Goal: Information Seeking & Learning: Learn about a topic

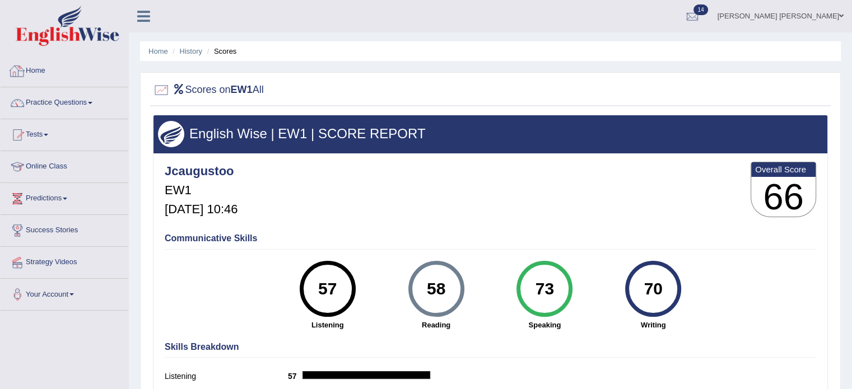
click at [65, 97] on link "Practice Questions" at bounding box center [65, 101] width 128 height 28
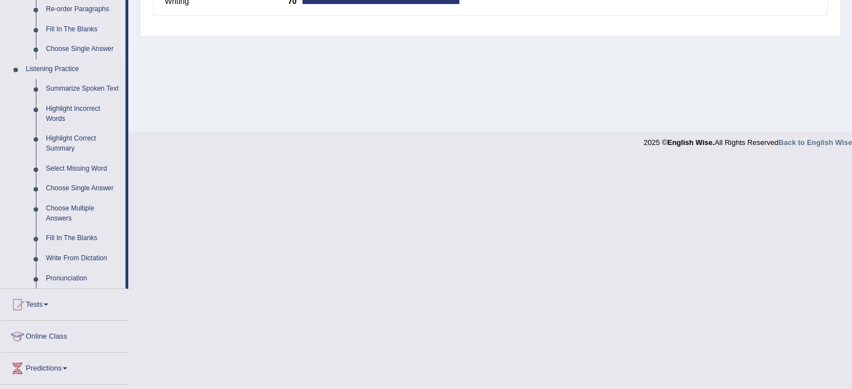
scroll to position [448, 0]
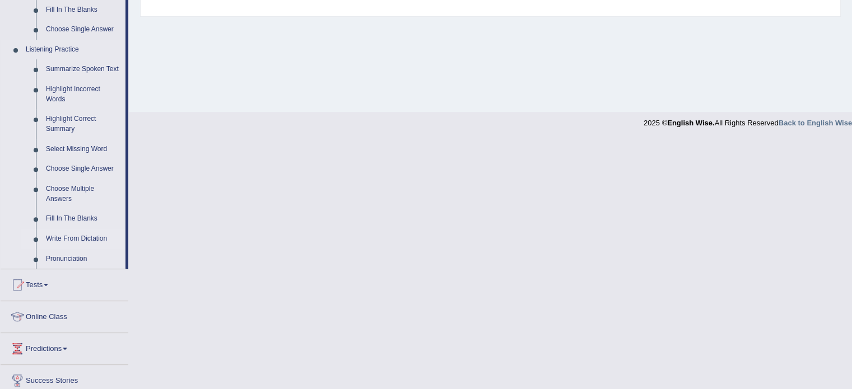
click at [80, 238] on link "Write From Dictation" at bounding box center [83, 239] width 85 height 20
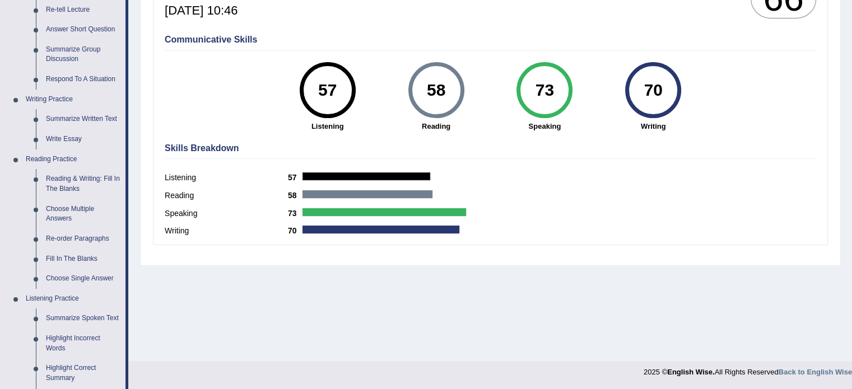
scroll to position [511, 0]
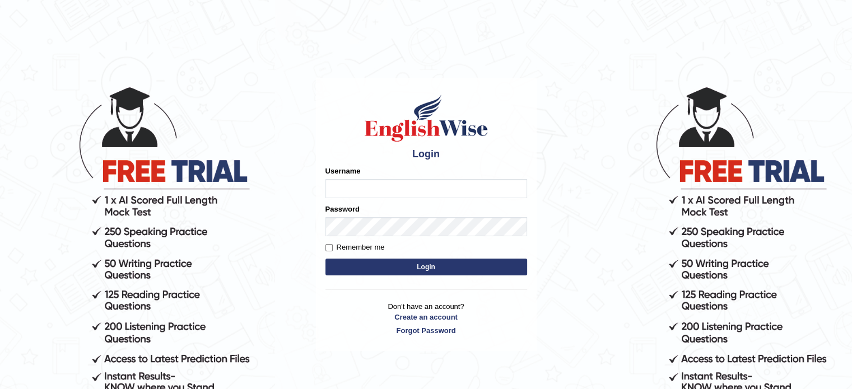
click at [411, 269] on button "Login" at bounding box center [426, 267] width 202 height 17
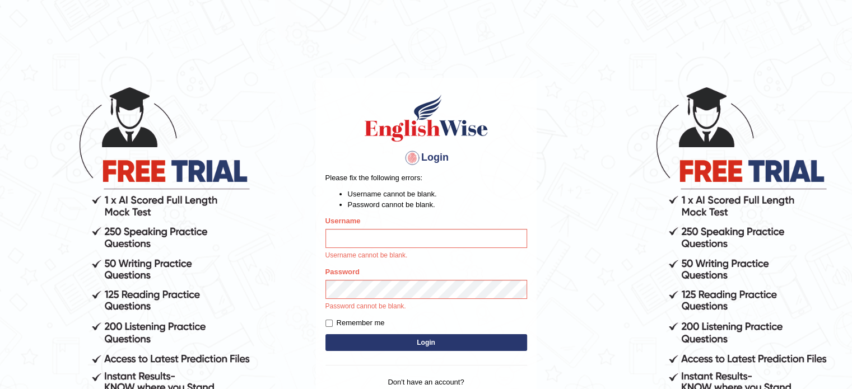
type input "jcaugustoo"
click at [432, 239] on input "jcaugustoo" at bounding box center [426, 238] width 202 height 19
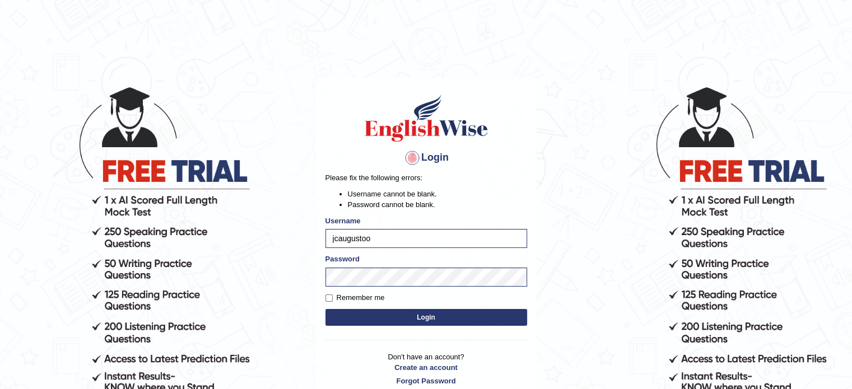
click at [515, 316] on button "Login" at bounding box center [426, 317] width 202 height 17
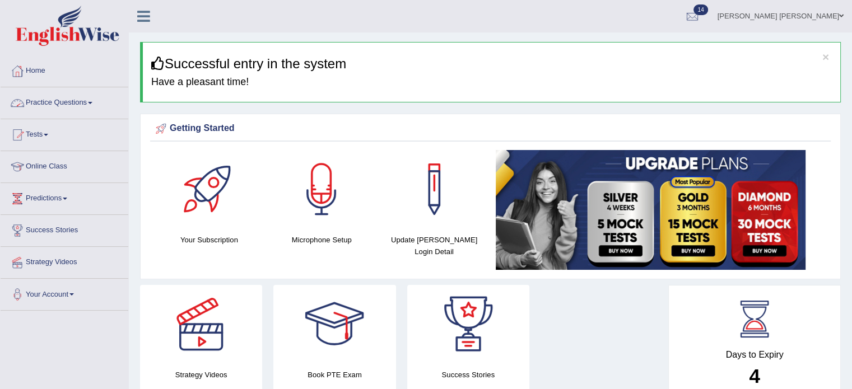
click at [85, 105] on link "Practice Questions" at bounding box center [65, 101] width 128 height 28
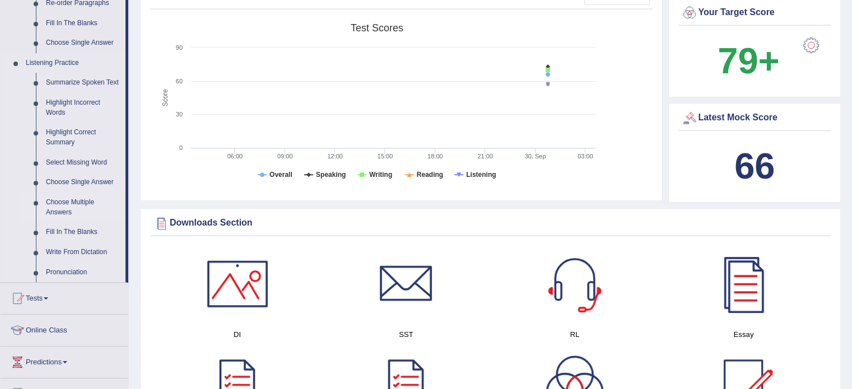
scroll to position [504, 0]
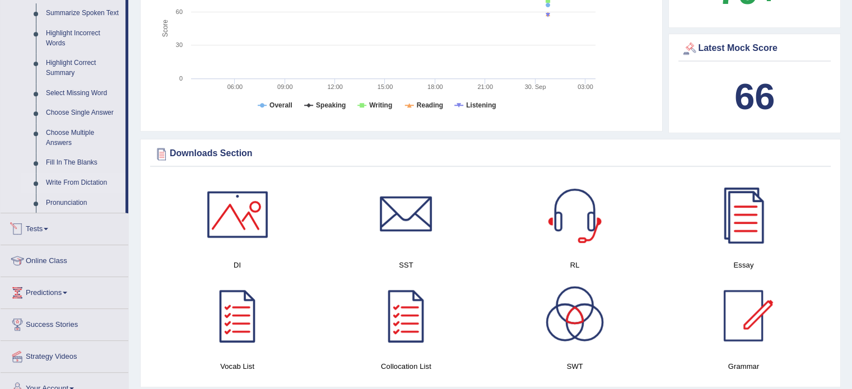
click at [92, 184] on link "Write From Dictation" at bounding box center [83, 183] width 85 height 20
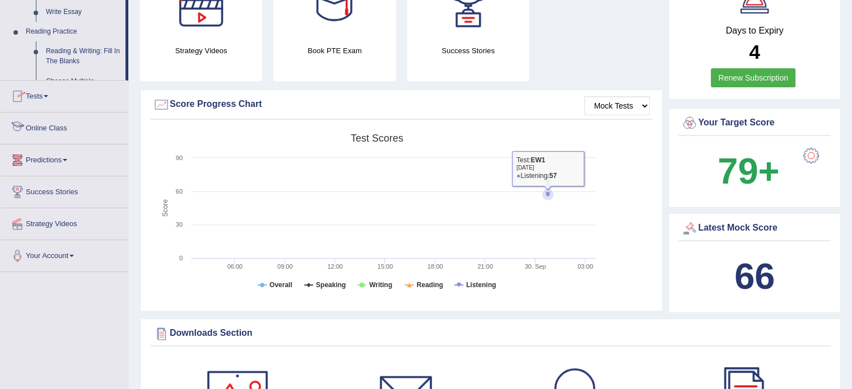
scroll to position [409, 0]
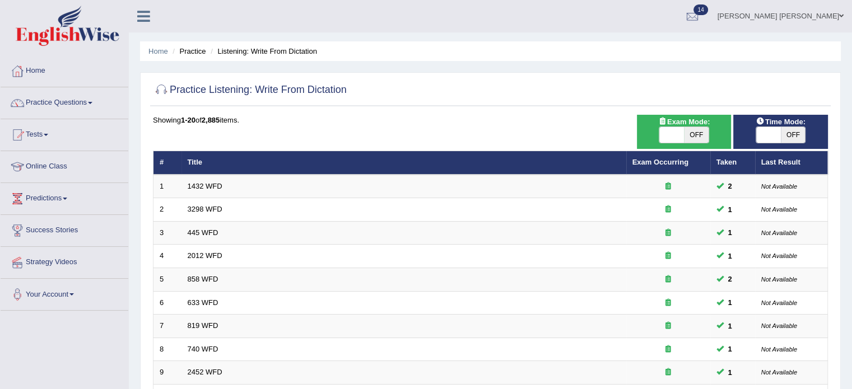
click at [797, 136] on span "OFF" at bounding box center [792, 135] width 25 height 16
checkbox input "true"
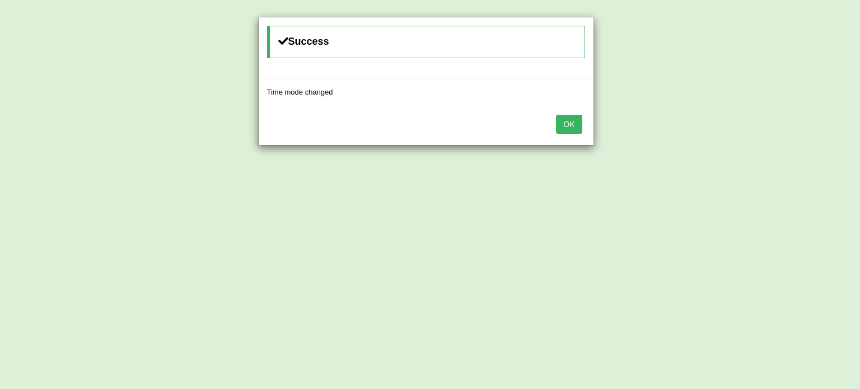
click at [569, 118] on button "OK" at bounding box center [569, 124] width 26 height 19
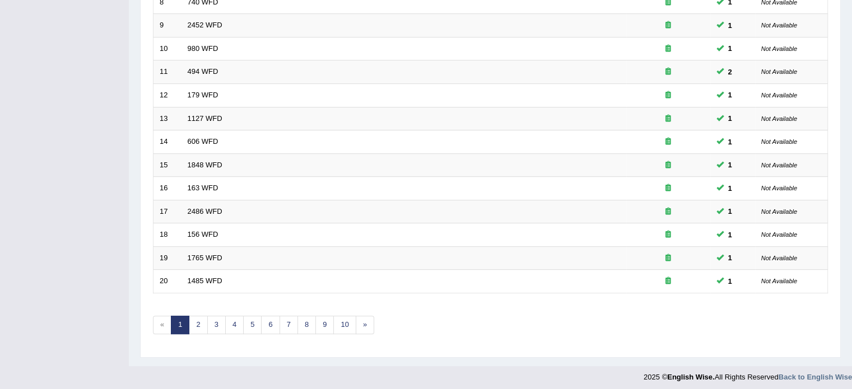
scroll to position [349, 0]
click at [217, 320] on link "3" at bounding box center [216, 323] width 18 height 18
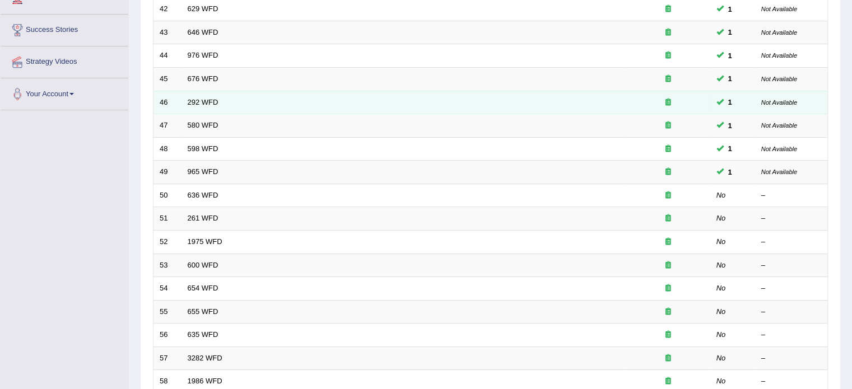
scroll to position [224, 0]
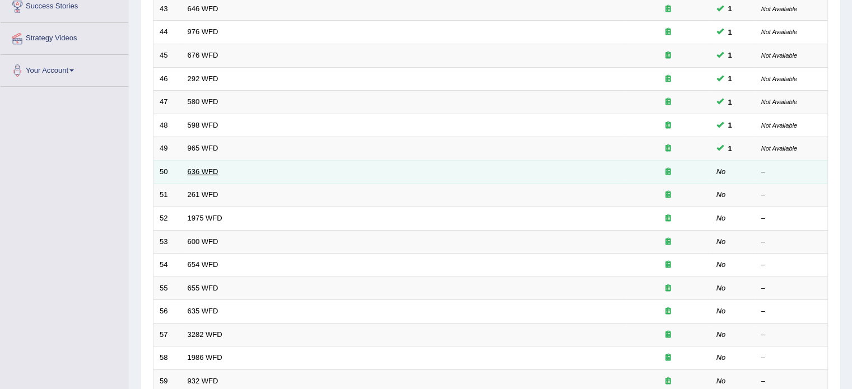
click at [196, 170] on link "636 WFD" at bounding box center [203, 171] width 31 height 8
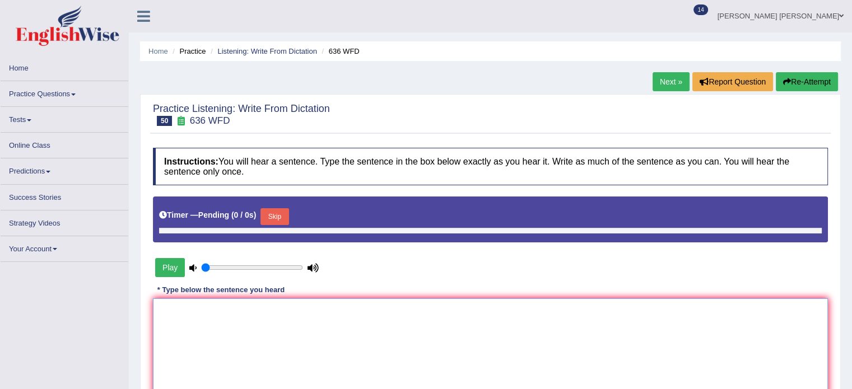
type input "0.35"
click at [438, 326] on textarea at bounding box center [490, 352] width 675 height 109
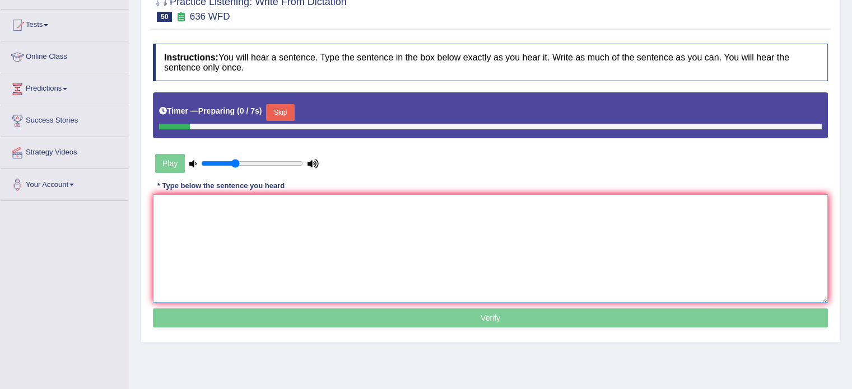
scroll to position [112, 0]
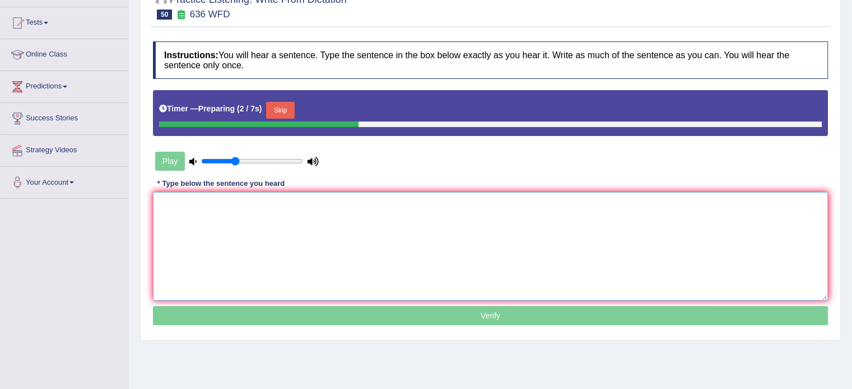
click at [466, 205] on textarea at bounding box center [490, 246] width 675 height 109
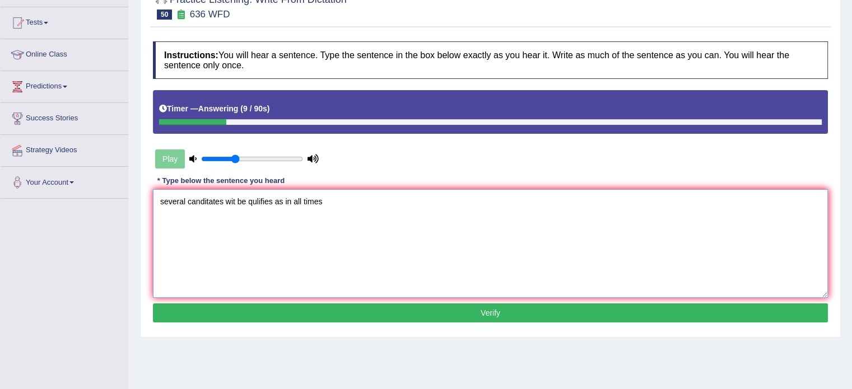
click at [165, 200] on textarea "several canditates wit be qulifies as in all times" at bounding box center [490, 243] width 675 height 109
click at [215, 200] on textarea "Several canditates wit be qulifies as in all times" at bounding box center [490, 243] width 675 height 109
click at [225, 200] on textarea "Several candidates wit be qulifies as in all times" at bounding box center [490, 243] width 675 height 109
click at [277, 197] on textarea "Several candidates candidate wit be qulifies as in all times" at bounding box center [490, 243] width 675 height 109
click at [308, 197] on textarea "Several candidates candidate will be qulifies as in all times" at bounding box center [490, 243] width 675 height 109
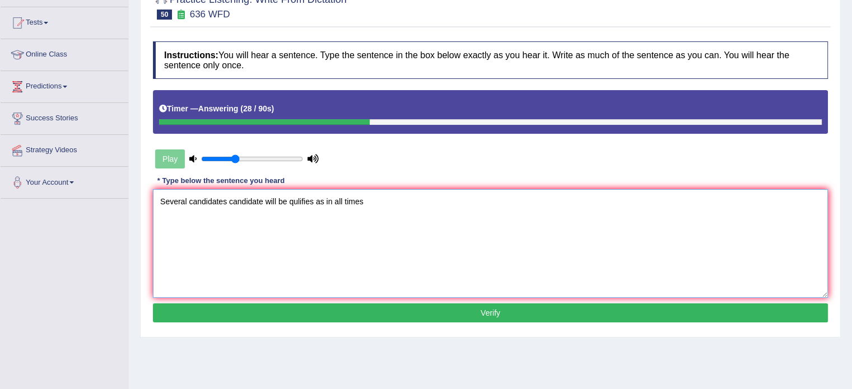
click at [308, 197] on textarea "Several candidates candidate will be qulifies as in all times" at bounding box center [490, 243] width 675 height 109
click at [545, 229] on textarea "Several candidates candidate will be qualigy cualify qualified as in all times" at bounding box center [490, 243] width 675 height 109
type textarea "Several candidates candidate will be qualigy cualify qualified as in all times."
click at [486, 320] on button "Verify" at bounding box center [490, 312] width 675 height 19
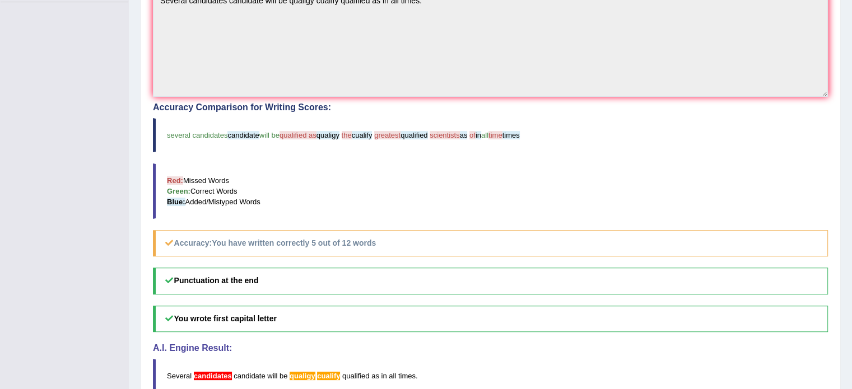
scroll to position [336, 0]
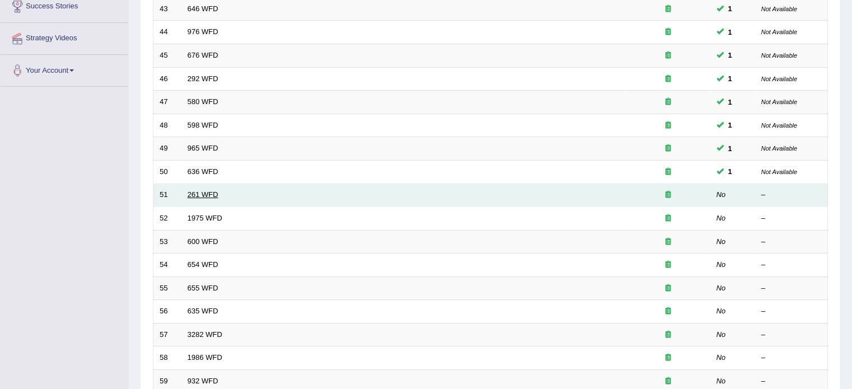
click at [202, 194] on link "261 WFD" at bounding box center [203, 194] width 31 height 8
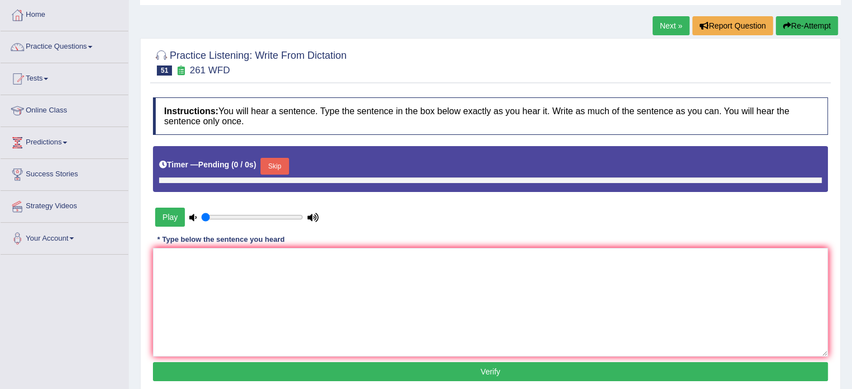
type input "0.35"
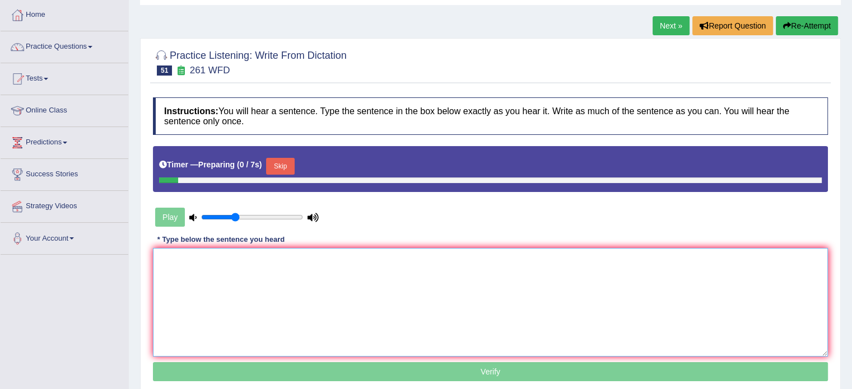
click at [423, 275] on textarea at bounding box center [490, 302] width 675 height 109
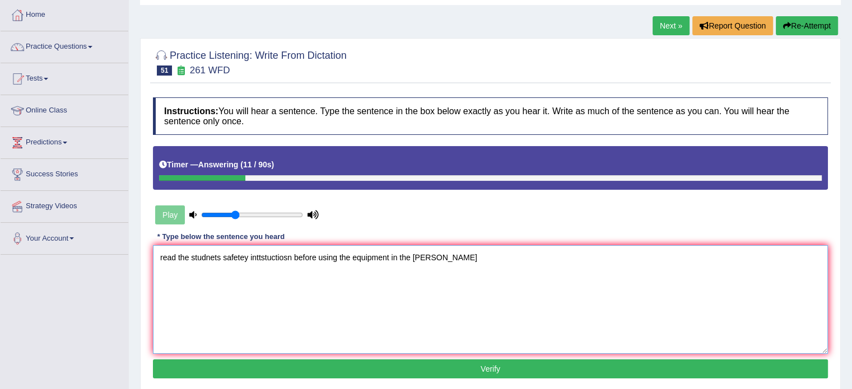
click at [165, 256] on textarea "read the studnets safetey inttstuctiosn before using the equipment in the shoop" at bounding box center [490, 299] width 675 height 109
click at [223, 260] on textarea "Read the studnets safetey inttstuctiosn before using the equipment in the shoop" at bounding box center [490, 299] width 675 height 109
click at [209, 259] on textarea "Read the studnets safetey inttstuctiosn before using the equipment in the shoop" at bounding box center [490, 299] width 675 height 109
click at [265, 254] on textarea "Read the students student safetey inttstuctiosn before using the equipment in t…" at bounding box center [490, 299] width 675 height 109
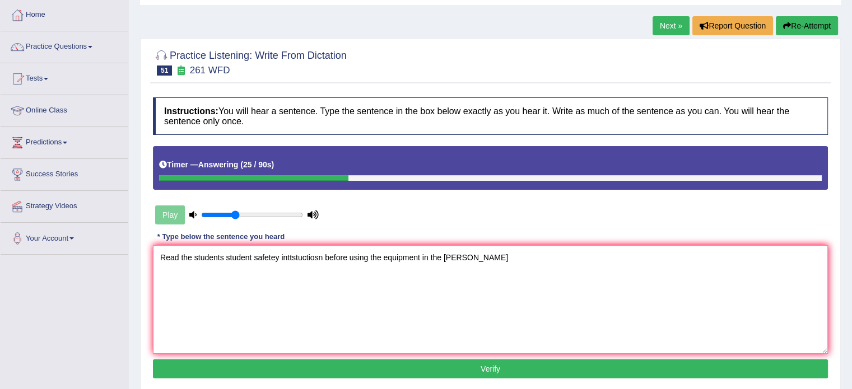
click at [273, 255] on textarea "Read the students student safetey inttstuctiosn before using the equipment in t…" at bounding box center [490, 299] width 675 height 109
click at [298, 255] on textarea "Read the students student safety inttstuctiosn before using the equipment in th…" at bounding box center [490, 299] width 675 height 109
click at [297, 255] on textarea "Read the students student safety inttstuctiosn before using the equipment in th…" at bounding box center [490, 299] width 675 height 109
click at [497, 254] on textarea "Read the students student safety instructions instruction before using the equi…" at bounding box center [490, 299] width 675 height 109
type textarea "Read the students student safety instructions instruction before using the equi…"
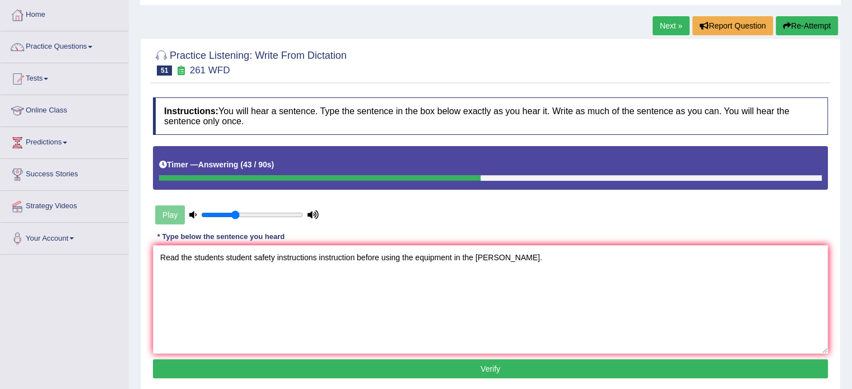
click at [462, 362] on button "Verify" at bounding box center [490, 368] width 675 height 19
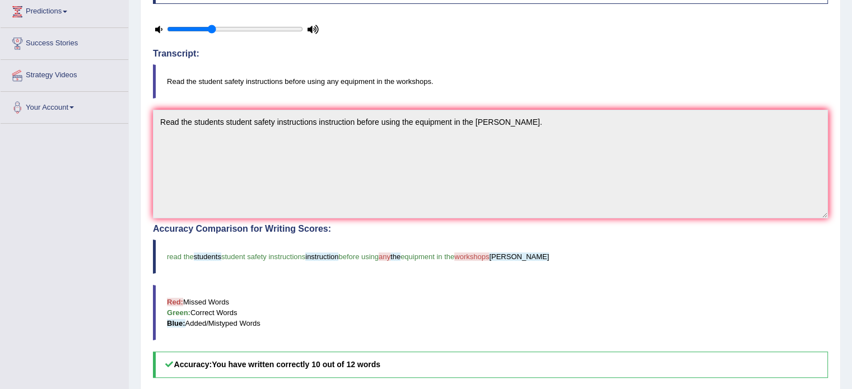
scroll to position [168, 0]
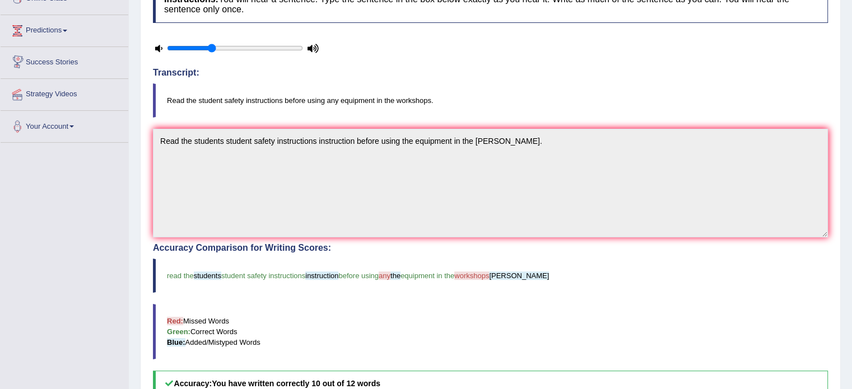
drag, startPoint x: 105, startPoint y: 44, endPoint x: 250, endPoint y: 87, distance: 151.3
click at [250, 87] on div "Toggle navigation Home Practice Questions Speaking Practice Read Aloud Repeat S…" at bounding box center [426, 208] width 852 height 753
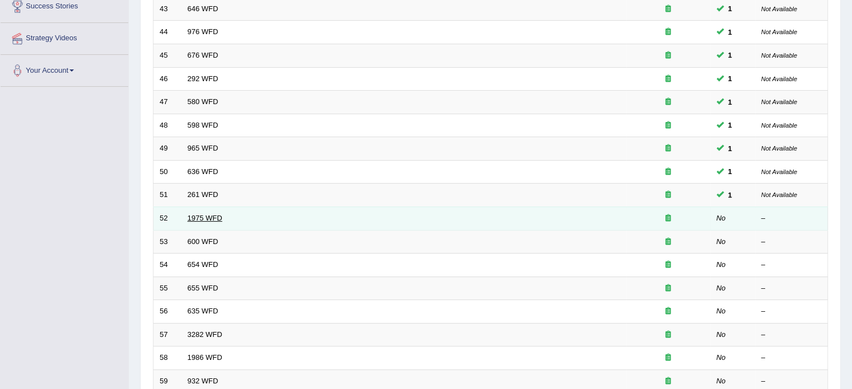
click at [219, 214] on link "1975 WFD" at bounding box center [205, 218] width 35 height 8
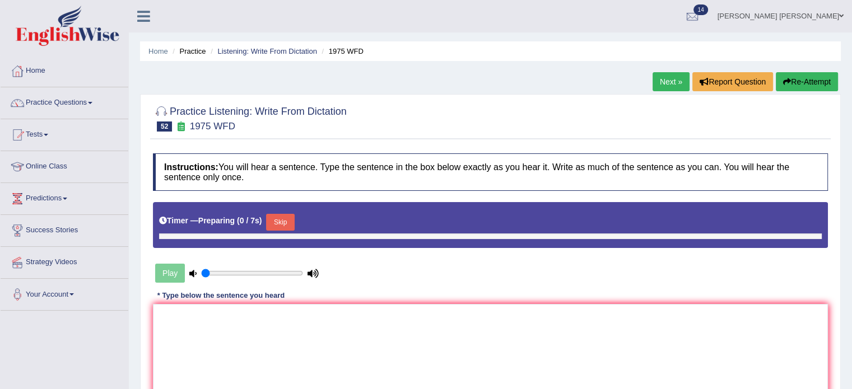
type input "0.35"
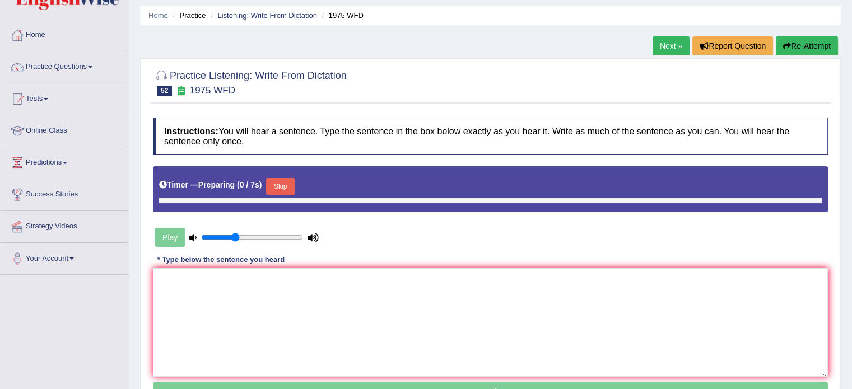
scroll to position [56, 0]
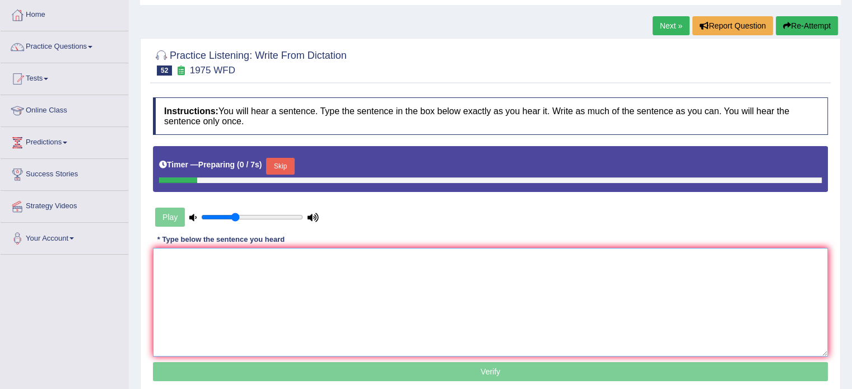
click at [419, 284] on textarea at bounding box center [490, 302] width 675 height 109
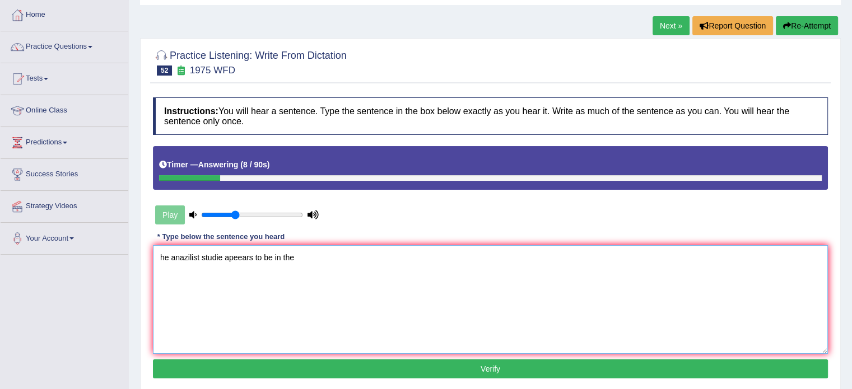
click at [168, 252] on textarea "he anazilist studie apeears to be in the" at bounding box center [490, 299] width 675 height 109
click at [212, 260] on textarea "His he's anazilist studie apeears to be in the" at bounding box center [490, 299] width 675 height 109
click at [235, 255] on textarea "His he's analysis studie apeears to be in the" at bounding box center [490, 299] width 675 height 109
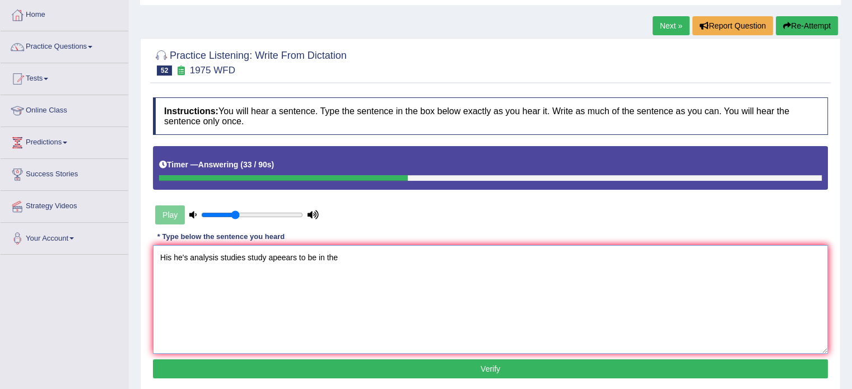
click at [348, 257] on textarea "His he's analysis studies study apeears to be in the" at bounding box center [490, 299] width 675 height 109
click at [282, 257] on textarea "His he's analysis studies study apeears to be in the" at bounding box center [490, 299] width 675 height 109
click at [298, 257] on textarea "His he's analysis studies study apeears to be in the" at bounding box center [490, 299] width 675 height 109
click at [382, 255] on textarea "His he's analysis studies study apeers to be in the" at bounding box center [490, 299] width 675 height 109
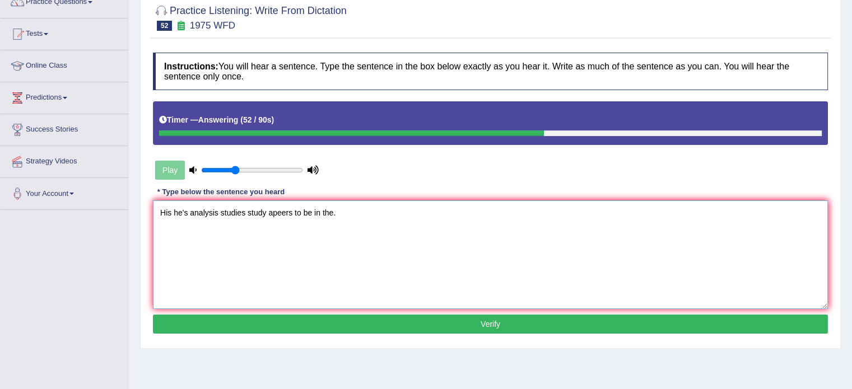
scroll to position [199, 0]
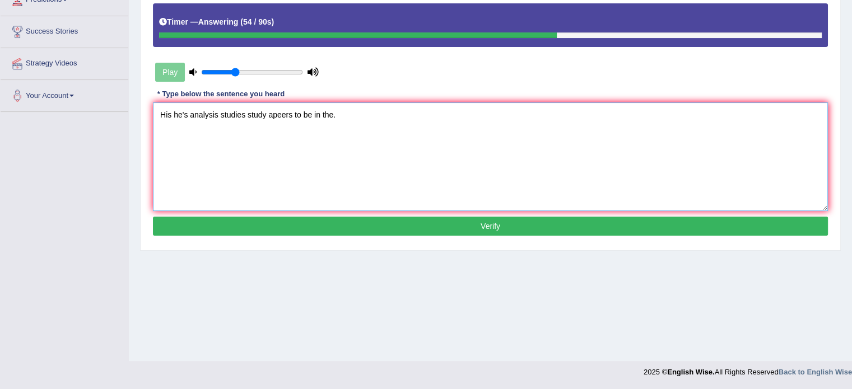
type textarea "His he's analysis studies study apeers to be in the."
click at [507, 219] on button "Verify" at bounding box center [490, 226] width 675 height 19
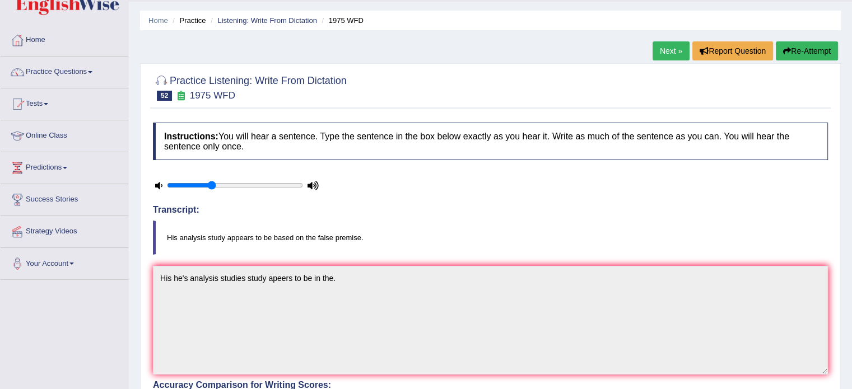
scroll to position [0, 0]
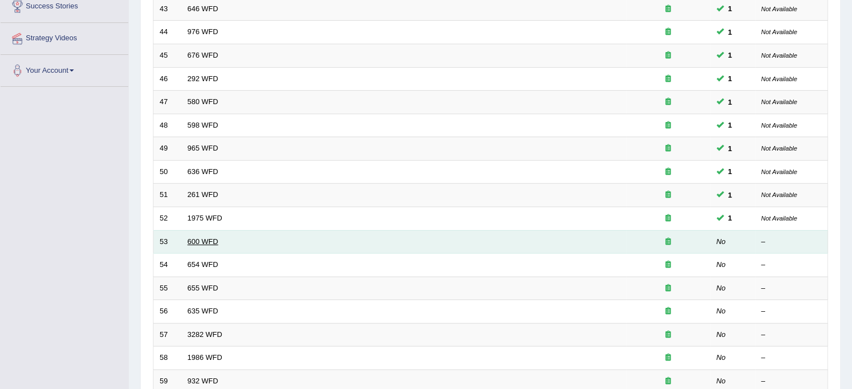
click at [211, 239] on link "600 WFD" at bounding box center [203, 241] width 31 height 8
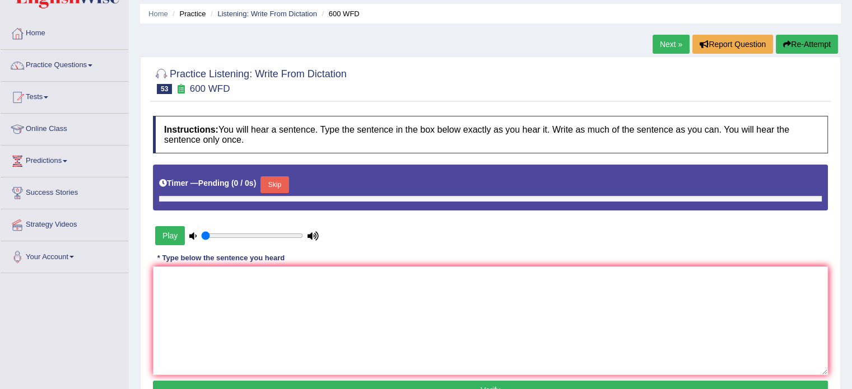
scroll to position [112, 0]
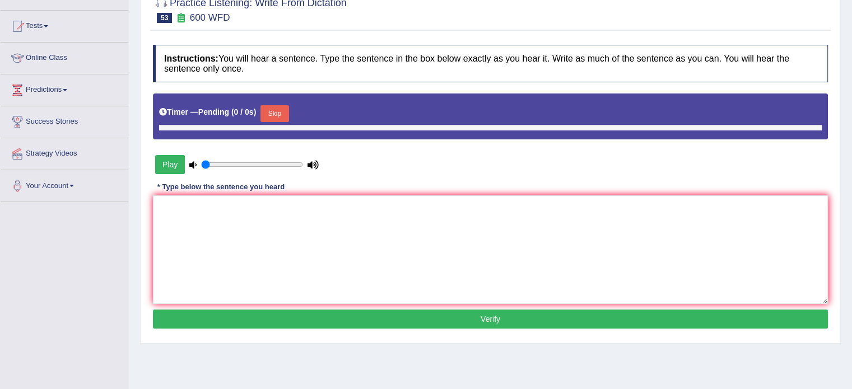
type input "0.35"
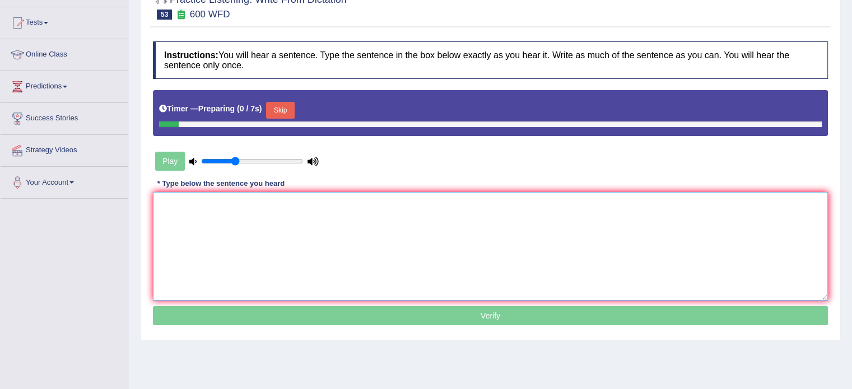
click at [331, 236] on textarea at bounding box center [490, 246] width 675 height 109
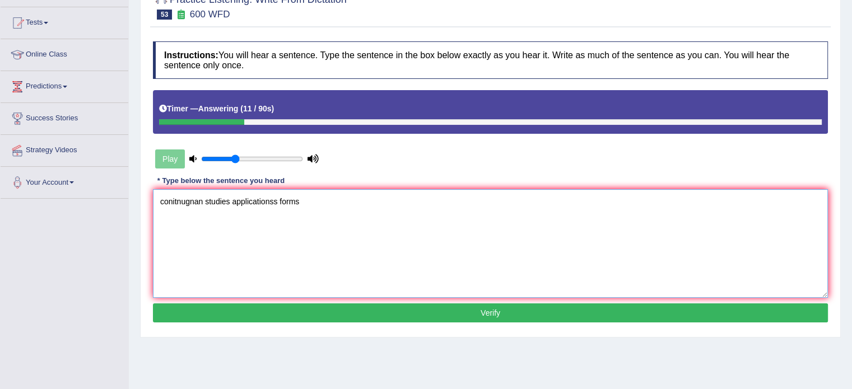
scroll to position [0, 0]
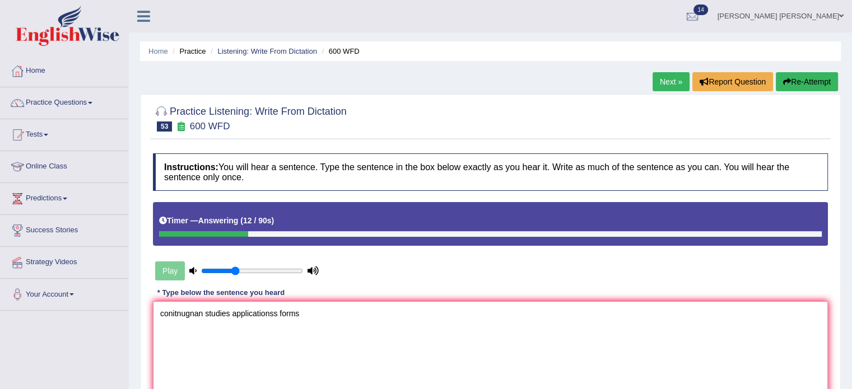
type textarea "conitnugnan studies applicationss forms"
click at [793, 73] on button "Re-Attempt" at bounding box center [806, 81] width 62 height 19
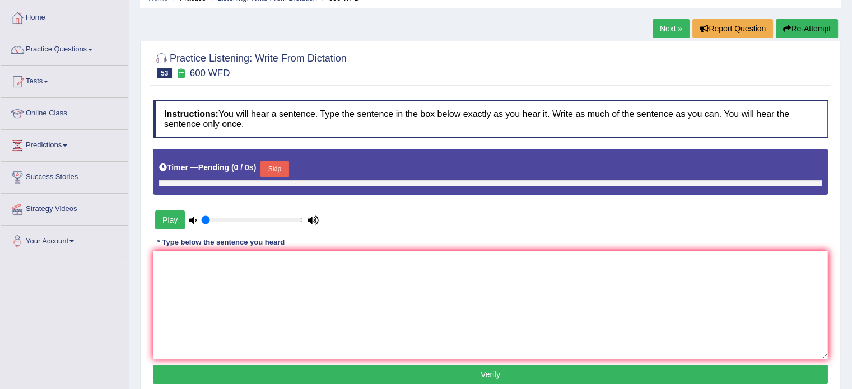
type input "0.35"
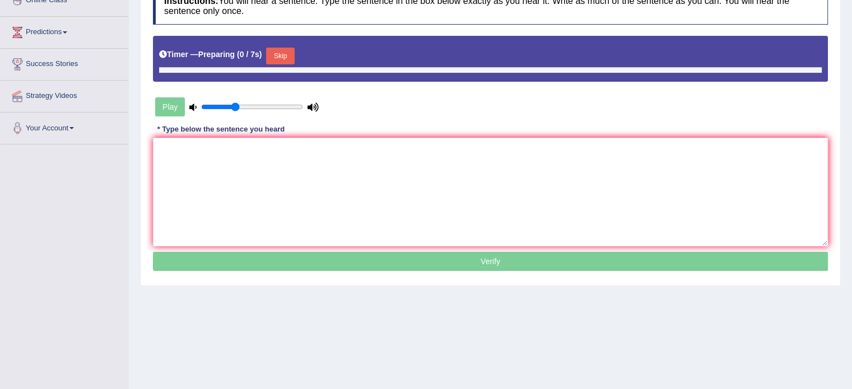
scroll to position [168, 0]
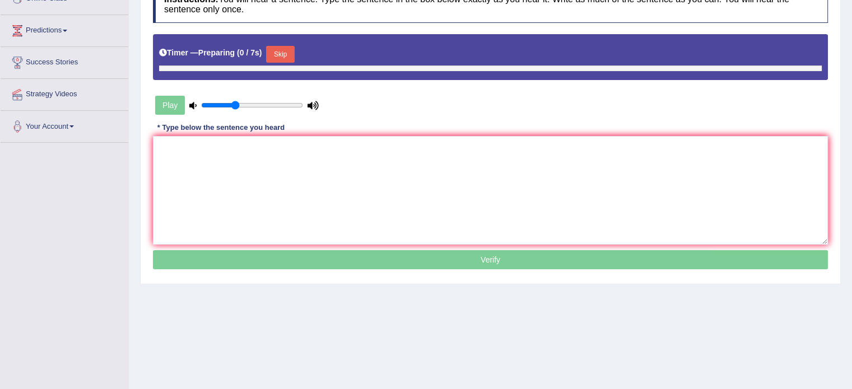
click at [508, 268] on div "Instructions: You will hear a sentence. Type the sentence in the box below exac…" at bounding box center [490, 129] width 680 height 298
click at [540, 209] on textarea at bounding box center [490, 190] width 675 height 109
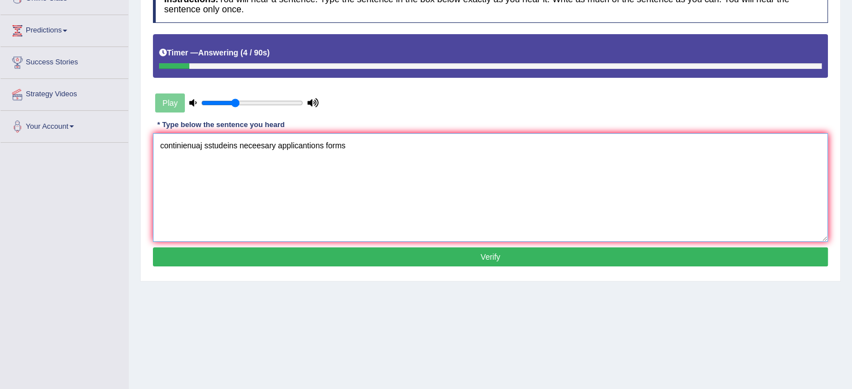
click at [158, 143] on textarea "continienuaj sstudeins neceesary applicantions forms" at bounding box center [490, 187] width 675 height 109
click at [276, 149] on textarea "Continuing continue students sstudeins neceesary applicantions forms" at bounding box center [490, 187] width 675 height 109
click at [311, 142] on textarea "Continuing continue students student neceesary applicantions forms" at bounding box center [490, 187] width 675 height 109
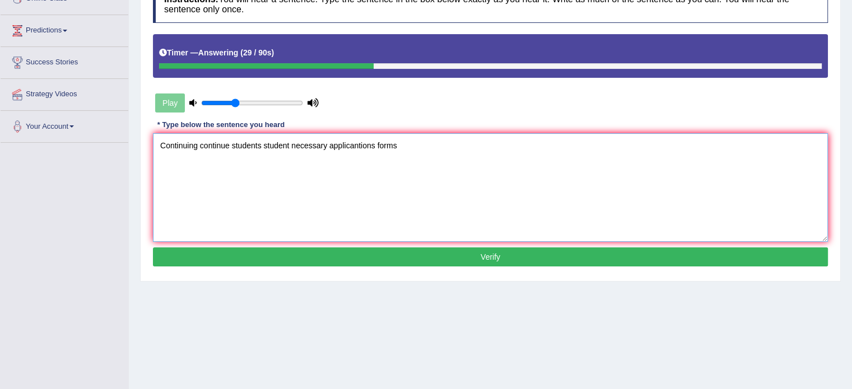
click at [400, 146] on textarea "Continuing continue students student necessary applicantions forms" at bounding box center [490, 187] width 675 height 109
type textarea "Continuing continue students student necessary applicantions forms."
click at [411, 252] on button "Verify" at bounding box center [490, 256] width 675 height 19
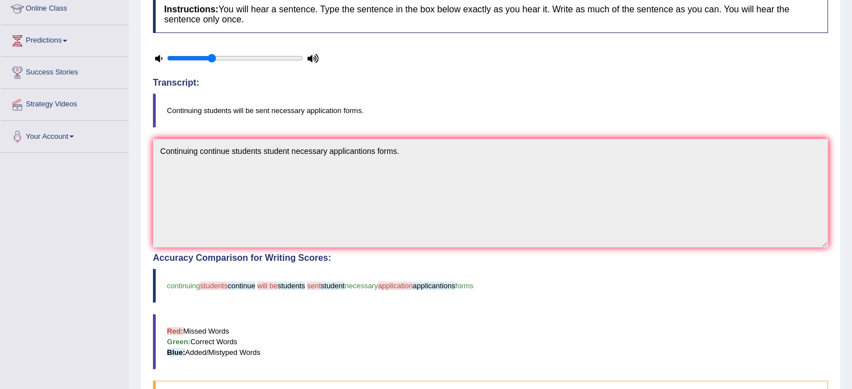
scroll to position [56, 0]
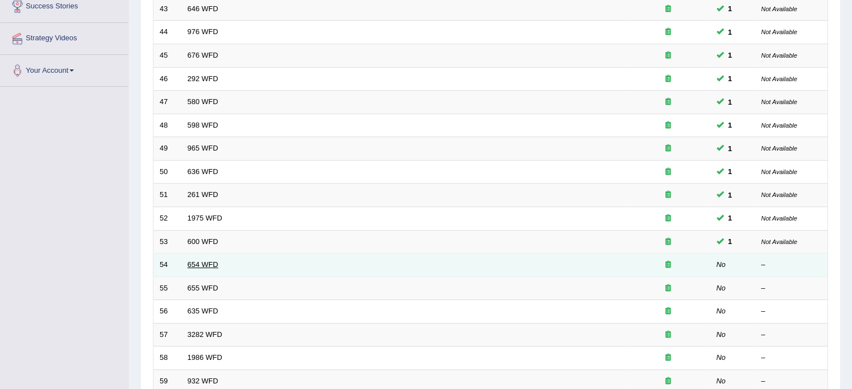
click at [214, 261] on link "654 WFD" at bounding box center [203, 264] width 31 height 8
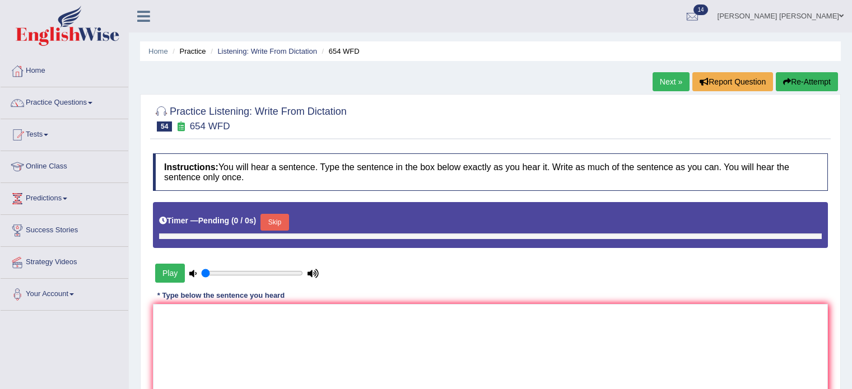
scroll to position [105, 0]
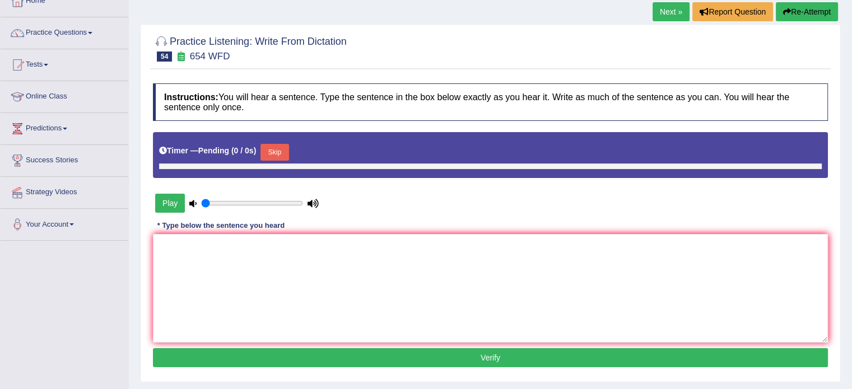
type input "0.35"
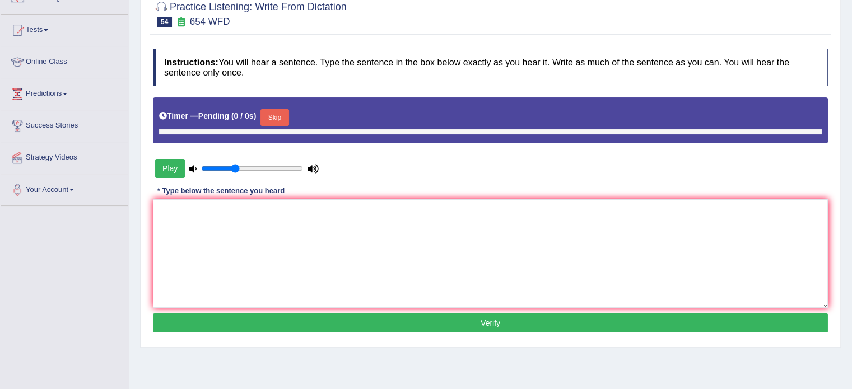
scroll to position [112, 0]
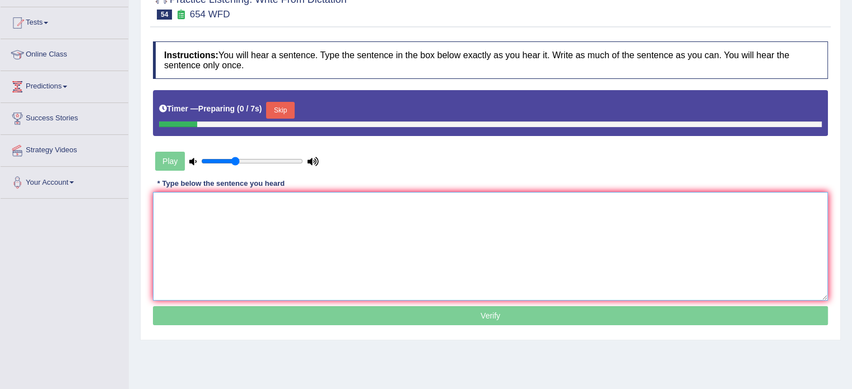
click at [411, 218] on textarea at bounding box center [490, 246] width 675 height 109
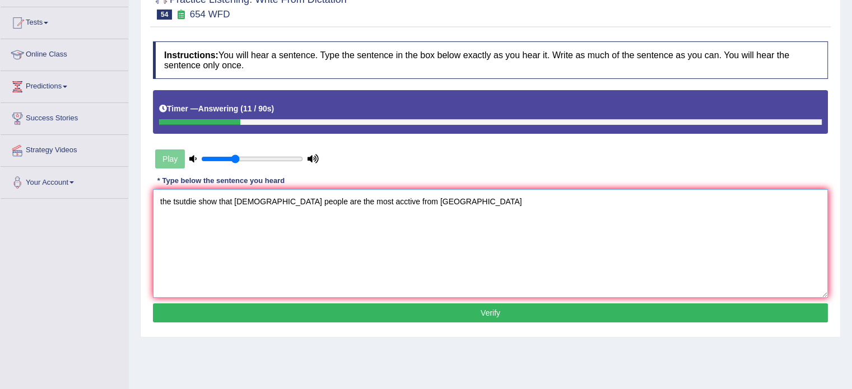
click at [156, 202] on textarea "the tsutdie show that hongkong people are the most acctive from ASis" at bounding box center [490, 243] width 675 height 109
click at [163, 202] on textarea "the tsutdie show that hongkong people are the most acctive from ASis" at bounding box center [490, 243] width 675 height 109
click at [181, 197] on textarea "The tsutdie show that hongkong people are the most acctive from ASis" at bounding box center [490, 243] width 675 height 109
click at [242, 199] on textarea "The study studies show that hongkong people are the most acctive from ASis" at bounding box center [490, 243] width 675 height 109
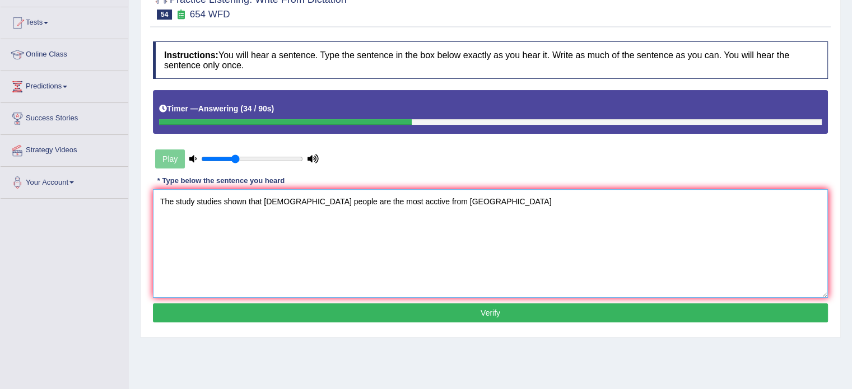
click at [223, 201] on textarea "The study studies shown that hongkong people are the most acctive from ASis" at bounding box center [490, 243] width 675 height 109
click at [259, 202] on textarea "The study studies has shown that hongkong people are the most acctive from ASis" at bounding box center [490, 243] width 675 height 109
click at [283, 202] on textarea "The study studies has shown that hongkong people are the most acctive from ASis" at bounding box center [490, 243] width 675 height 109
click at [298, 200] on textarea "The study studies has shown that Hongkong people are the most acctive from ASis" at bounding box center [490, 243] width 675 height 109
click at [403, 202] on textarea "The study studies has shown that Hong Kong people are the most acctive from ASis" at bounding box center [490, 243] width 675 height 109
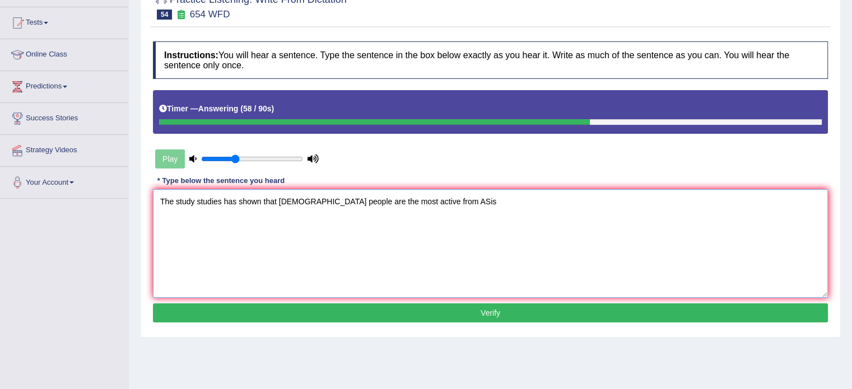
click at [415, 201] on textarea "The study studies has shown that Hong Kong people are the most active from ASis" at bounding box center [490, 243] width 675 height 109
click at [414, 201] on textarea "The study studies has shown that Hong Kong people are the most active from ASis" at bounding box center [490, 243] width 675 height 109
click at [443, 199] on textarea "The study studies has shown that Hong Kong people are the most active on from A…" at bounding box center [490, 243] width 675 height 109
type textarea "The study studies has shown that Hong Kong people are the most active on from A…"
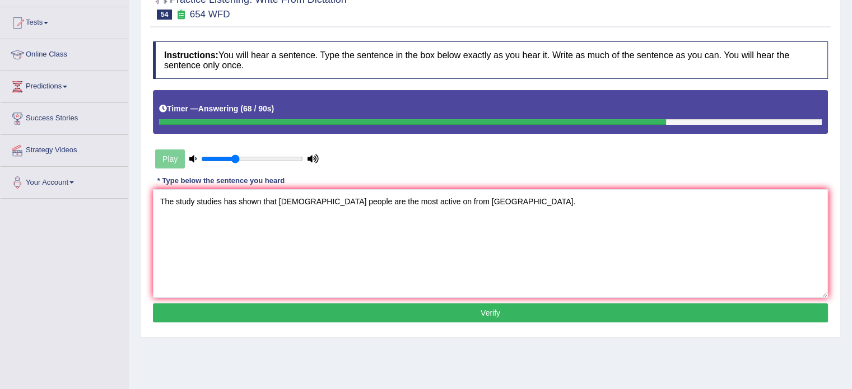
click at [486, 308] on button "Verify" at bounding box center [490, 312] width 675 height 19
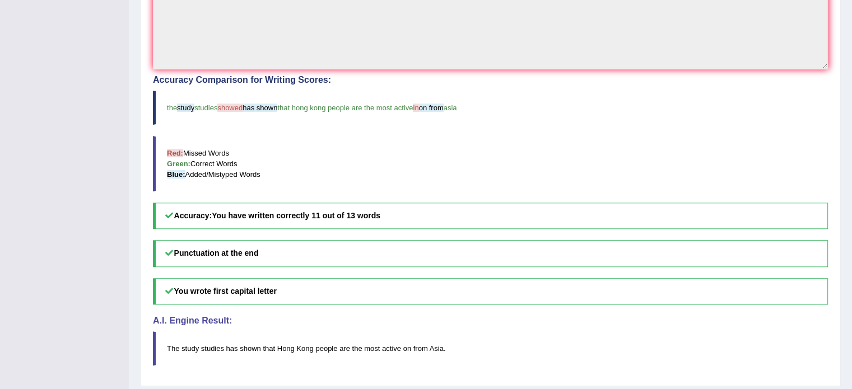
scroll to position [367, 0]
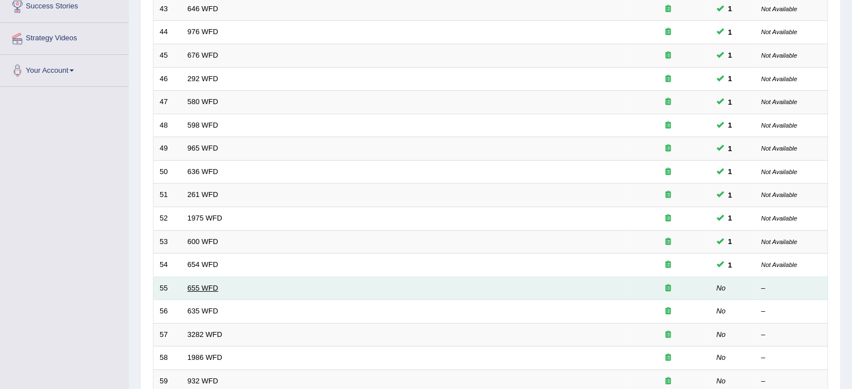
click at [204, 284] on link "655 WFD" at bounding box center [203, 288] width 31 height 8
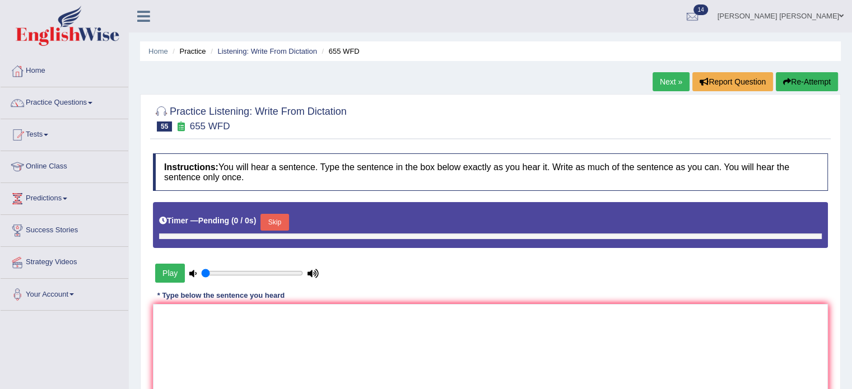
type input "0.35"
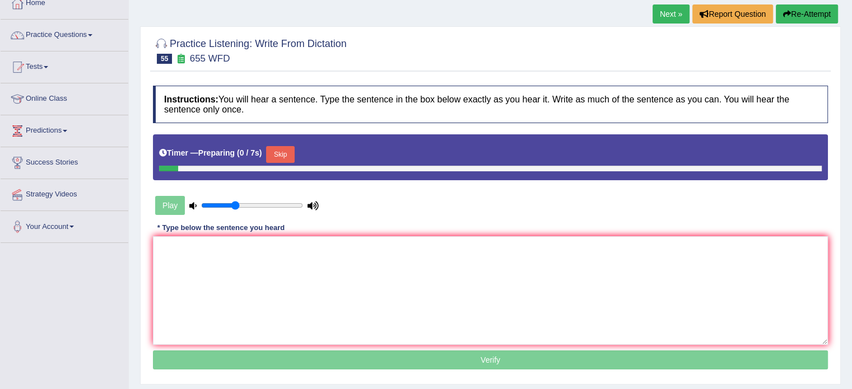
scroll to position [112, 0]
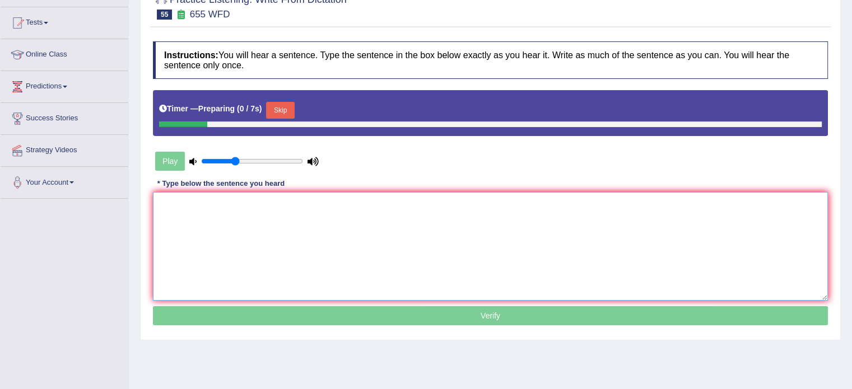
click at [372, 235] on textarea at bounding box center [490, 246] width 675 height 109
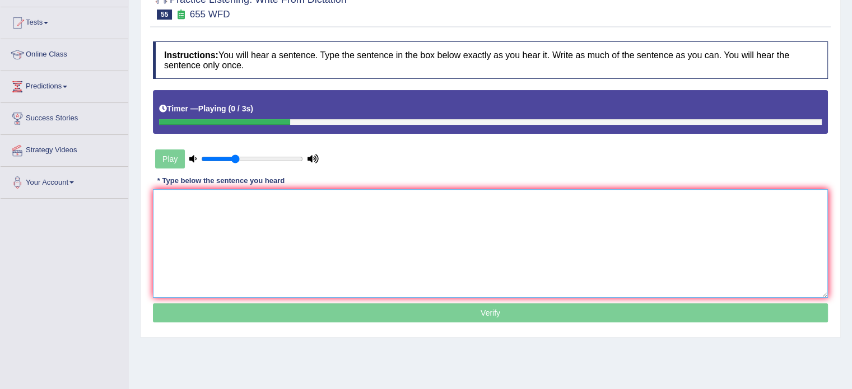
type textarea "s"
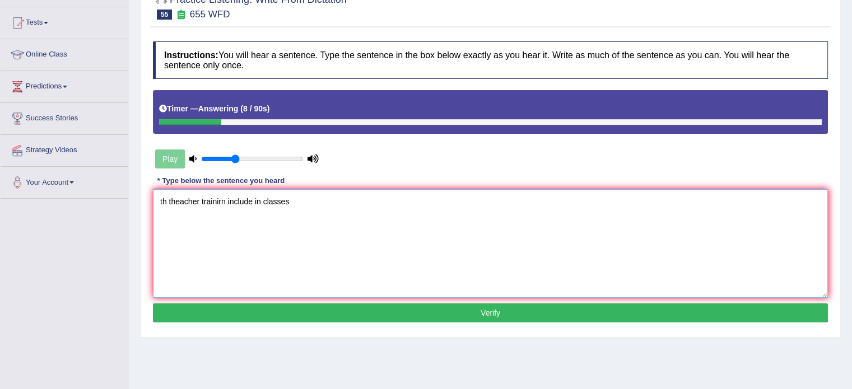
click at [163, 201] on textarea "th theacher trainirn include in classes" at bounding box center [490, 243] width 675 height 109
click at [178, 200] on textarea "The theacher trainirn include in classes" at bounding box center [490, 243] width 675 height 109
click at [249, 199] on textarea "The techer training include in classes" at bounding box center [490, 243] width 675 height 109
click at [254, 200] on textarea "The techer training include in classes" at bounding box center [490, 243] width 675 height 109
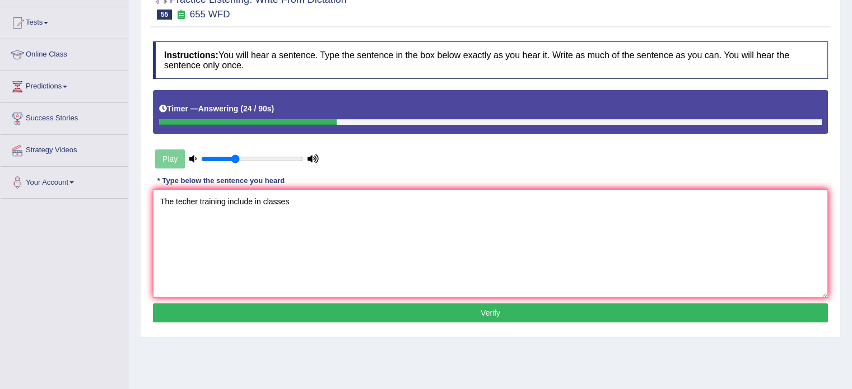
click at [294, 200] on textarea "The techer training include in classes" at bounding box center [490, 243] width 675 height 109
type textarea "The techer training include in classes."
click at [287, 308] on button "Verify" at bounding box center [490, 312] width 675 height 19
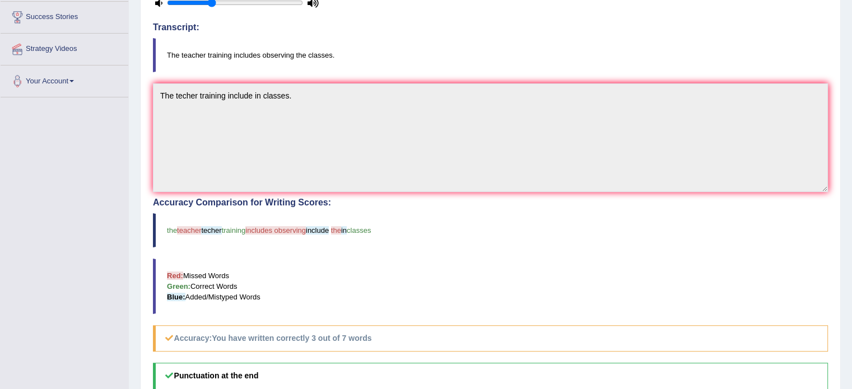
scroll to position [224, 0]
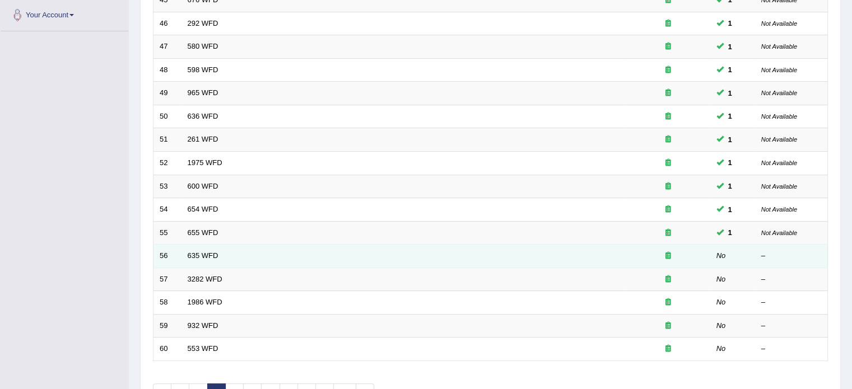
scroll to position [280, 0]
click at [212, 252] on link "635 WFD" at bounding box center [203, 255] width 31 height 8
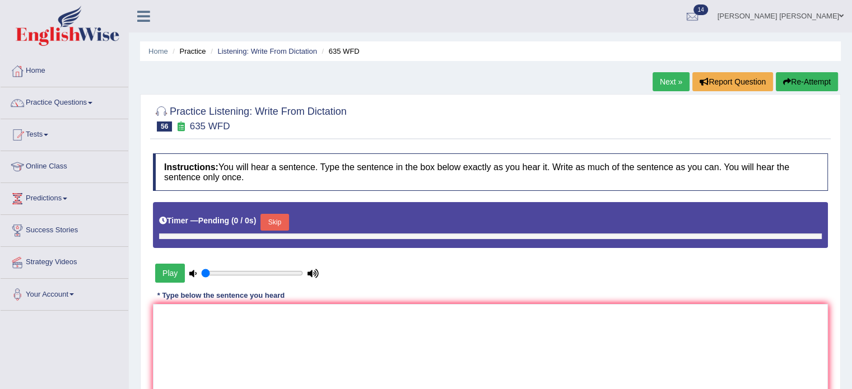
type input "0.35"
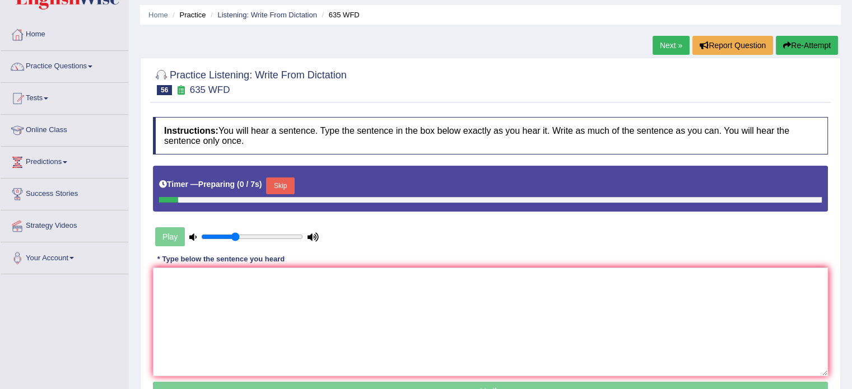
scroll to position [112, 0]
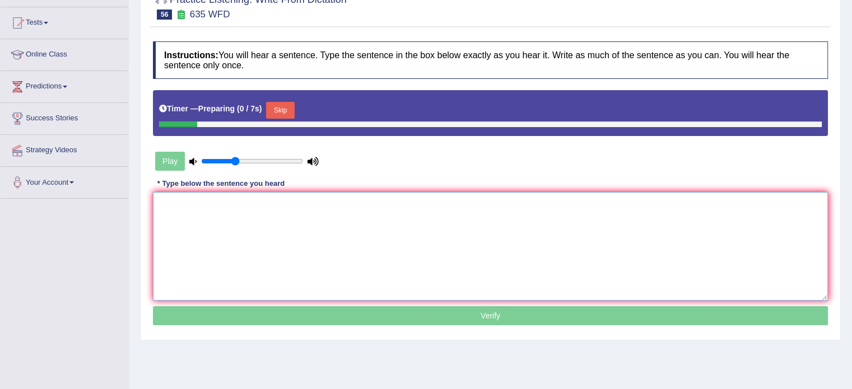
click at [385, 236] on textarea at bounding box center [490, 246] width 675 height 109
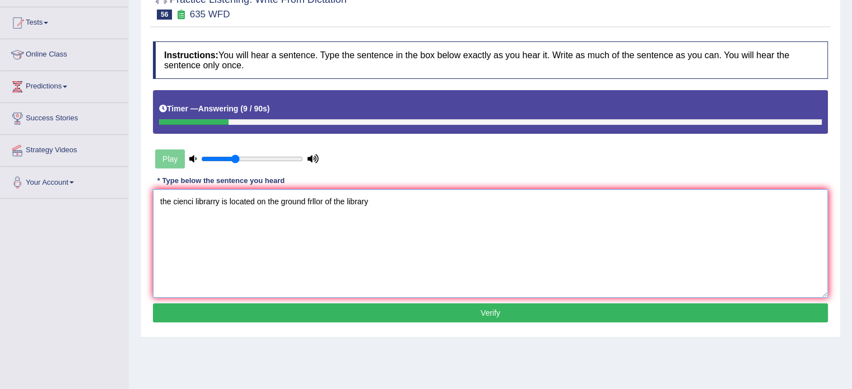
click at [169, 199] on textarea "the cienci librarry is located on the ground frllor of the library" at bounding box center [490, 243] width 675 height 109
click at [168, 199] on textarea "the cienci librarry is located on the ground frllor of the library" at bounding box center [490, 243] width 675 height 109
click at [158, 202] on textarea "the cienci librarry is located on the ground frllor of the library" at bounding box center [490, 243] width 675 height 109
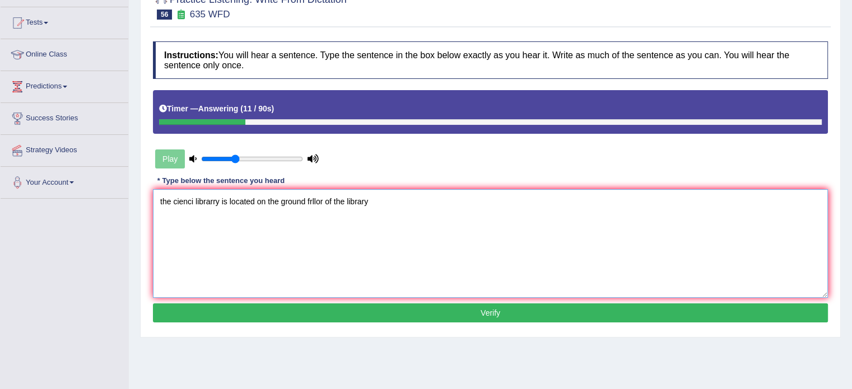
click at [160, 202] on textarea "the cienci librarry is located on the ground frllor of the library" at bounding box center [490, 243] width 675 height 109
click at [161, 202] on textarea "the cienci librarry is located on the ground frllor of the library" at bounding box center [490, 243] width 675 height 109
click at [177, 199] on textarea "The cienci librarry is located on the ground frllor of the library" at bounding box center [490, 243] width 675 height 109
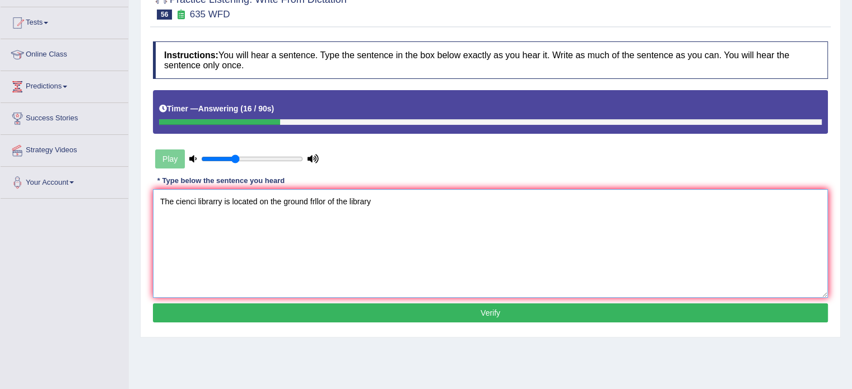
click at [177, 199] on textarea "The cienci librarry is located on the ground frllor of the library" at bounding box center [490, 243] width 675 height 109
click at [321, 199] on textarea "The science library is located on the ground frllor of the library" at bounding box center [490, 243] width 675 height 109
click at [376, 195] on textarea "The science library is located on the ground floor of the library" at bounding box center [490, 243] width 675 height 109
click at [272, 198] on textarea "The science library is located on the ground floor of the library." at bounding box center [490, 243] width 675 height 109
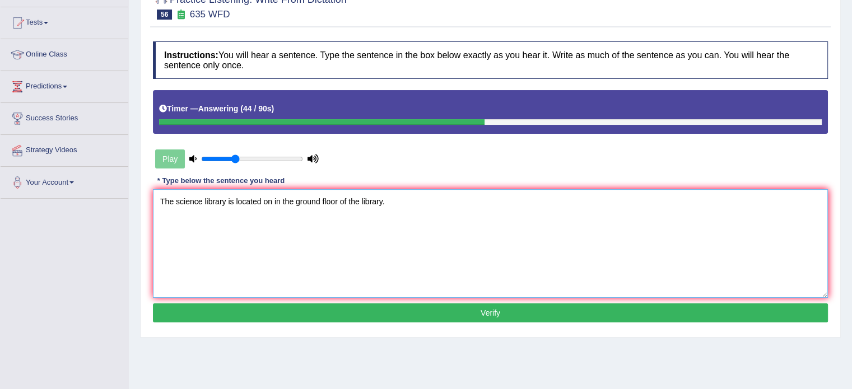
click at [329, 296] on textarea "The science library is located on in the ground floor of the library." at bounding box center [490, 243] width 675 height 109
type textarea "The science library is located on in the ground floor of the library."
click at [326, 306] on button "Verify" at bounding box center [490, 312] width 675 height 19
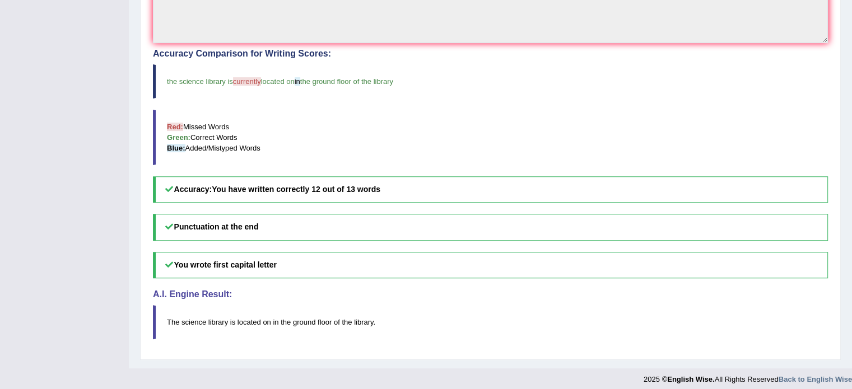
scroll to position [367, 0]
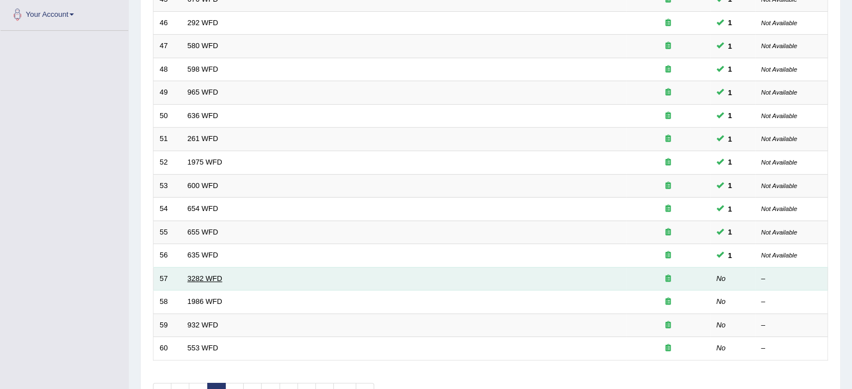
click at [209, 276] on link "3282 WFD" at bounding box center [205, 278] width 35 height 8
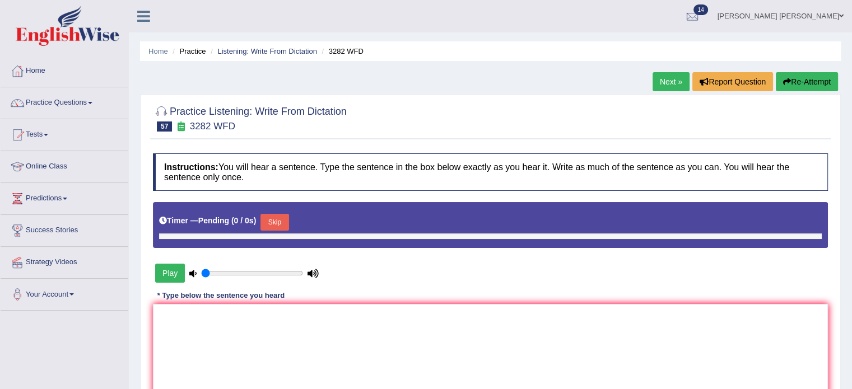
type input "0.35"
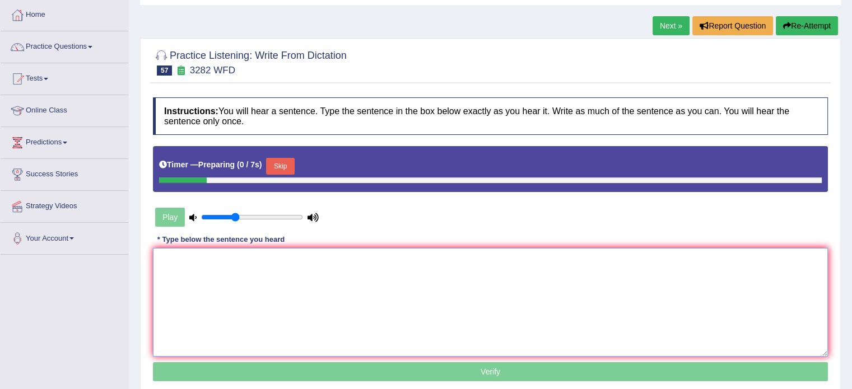
click at [452, 289] on textarea at bounding box center [490, 302] width 675 height 109
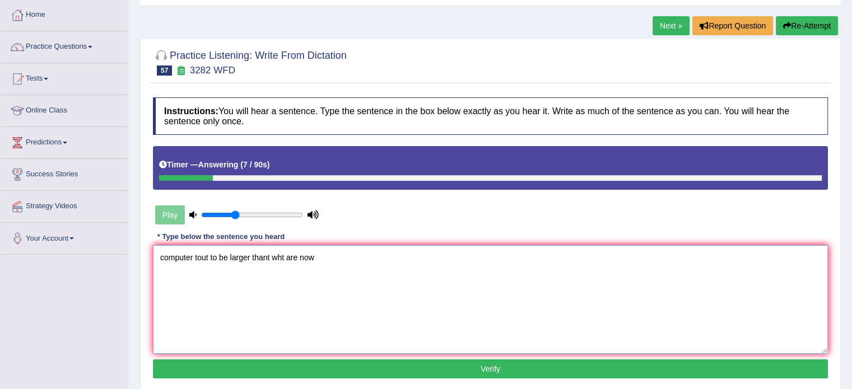
click at [165, 258] on textarea "computer tout to be larger thant wht are now" at bounding box center [490, 299] width 675 height 109
click at [194, 256] on textarea "Computer tout to be larger thant wht are now" at bounding box center [490, 299] width 675 height 109
click at [239, 260] on textarea "Computers computers use to be tout to be larger thant wht are now" at bounding box center [490, 299] width 675 height 109
click at [296, 257] on textarea "Computers computers it use to be tout to be larger thant wht are now" at bounding box center [490, 299] width 675 height 109
drag, startPoint x: 305, startPoint y: 257, endPoint x: 283, endPoint y: 257, distance: 21.8
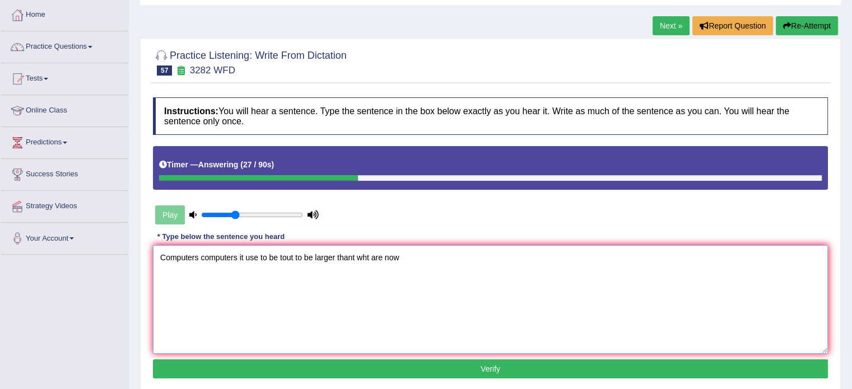
click at [283, 257] on textarea "Computers computers it use to be tout to be larger thant wht are now" at bounding box center [490, 299] width 675 height 109
click at [334, 257] on textarea "Computers computers it use to be larger thant wht are now" at bounding box center [490, 299] width 675 height 109
click at [403, 262] on textarea "Computers computers it use to be larger thant what how are now" at bounding box center [490, 299] width 675 height 109
click at [320, 258] on textarea "Computers computers it use to be larger thant what how are now." at bounding box center [490, 299] width 675 height 109
type textarea "Computers computers it use to be larger thant it what how are now."
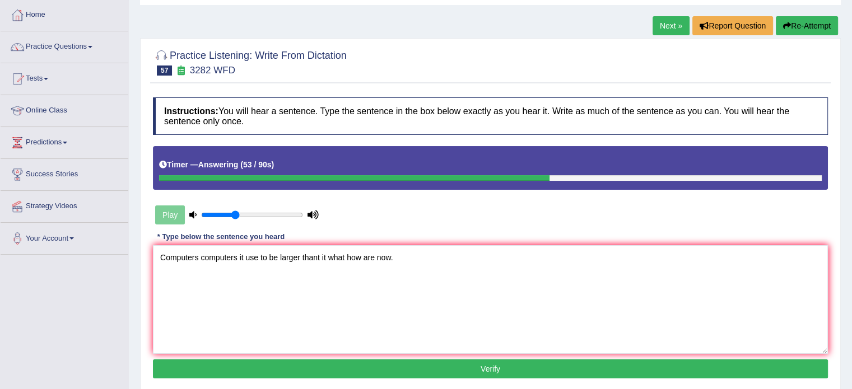
click at [367, 368] on button "Verify" at bounding box center [490, 368] width 675 height 19
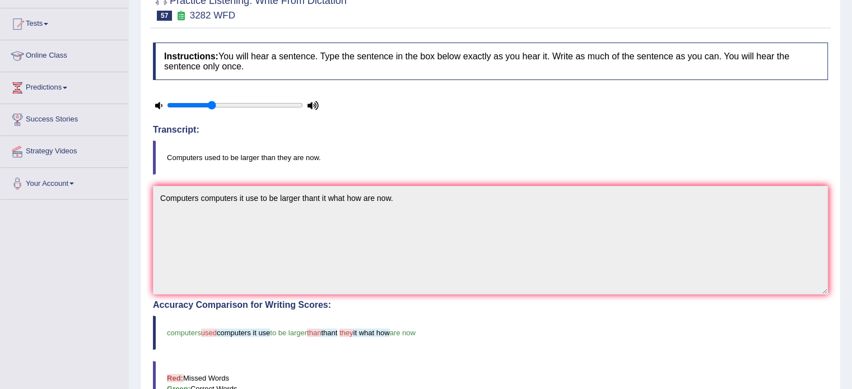
scroll to position [0, 0]
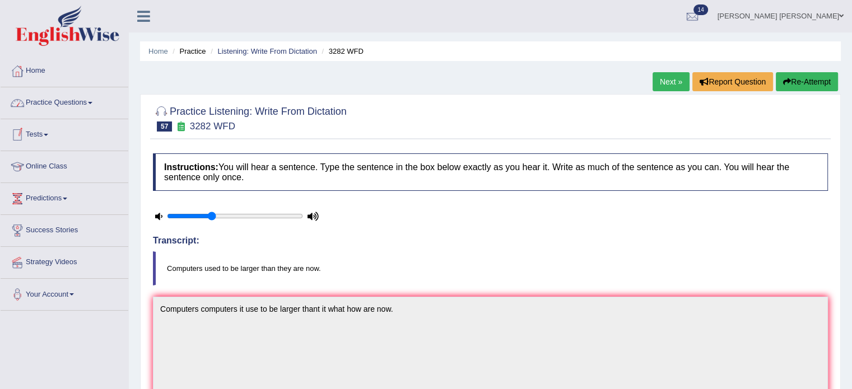
click at [56, 100] on link "Practice Questions" at bounding box center [65, 101] width 128 height 28
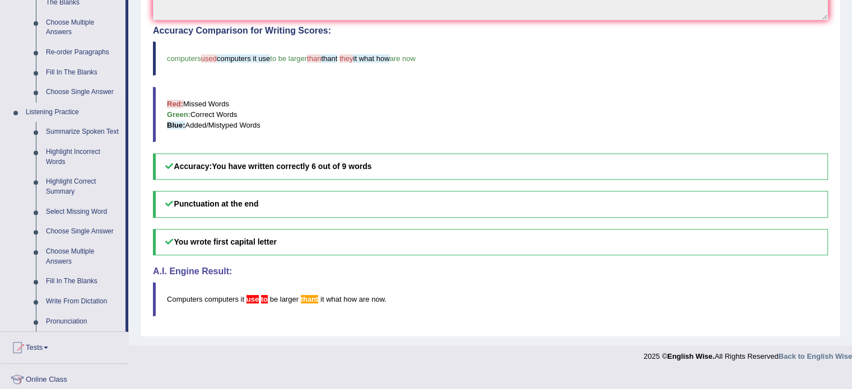
scroll to position [448, 0]
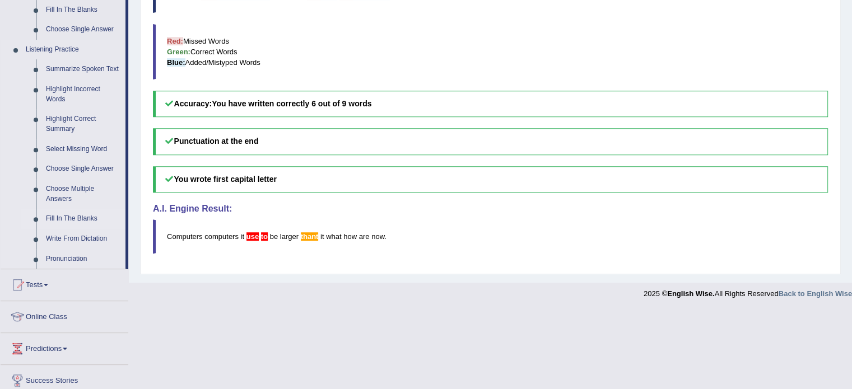
click at [64, 219] on link "Fill In The Blanks" at bounding box center [83, 219] width 85 height 20
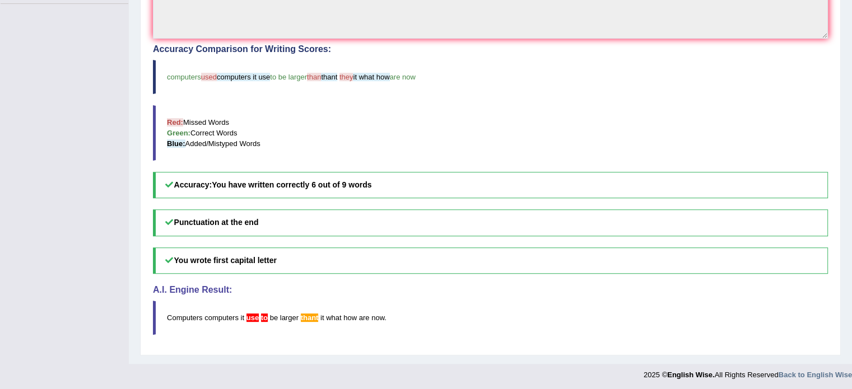
scroll to position [179, 0]
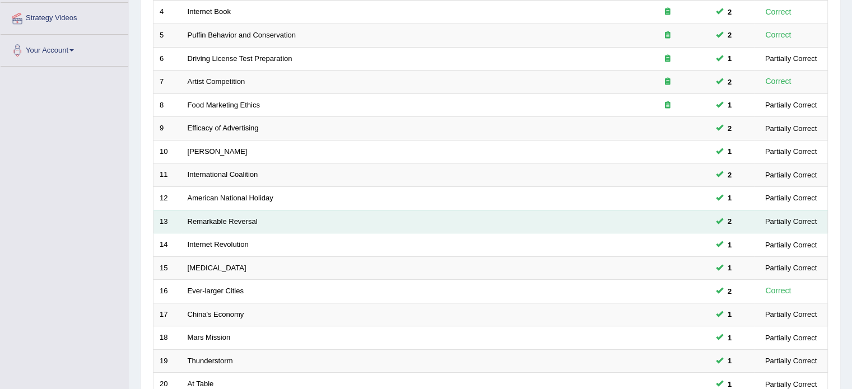
scroll to position [336, 0]
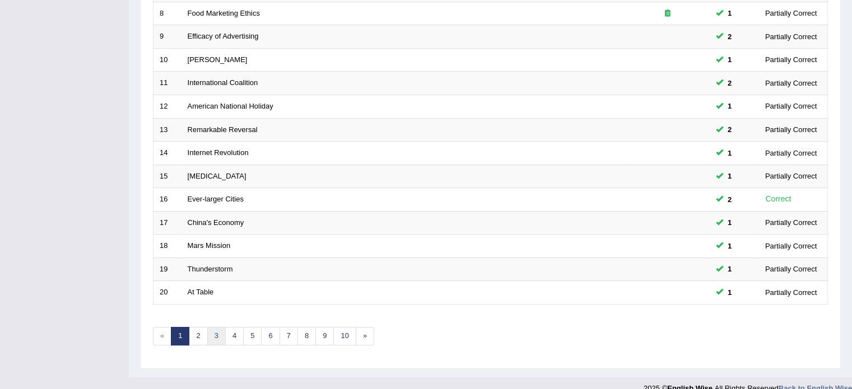
click at [213, 339] on link "3" at bounding box center [216, 336] width 18 height 18
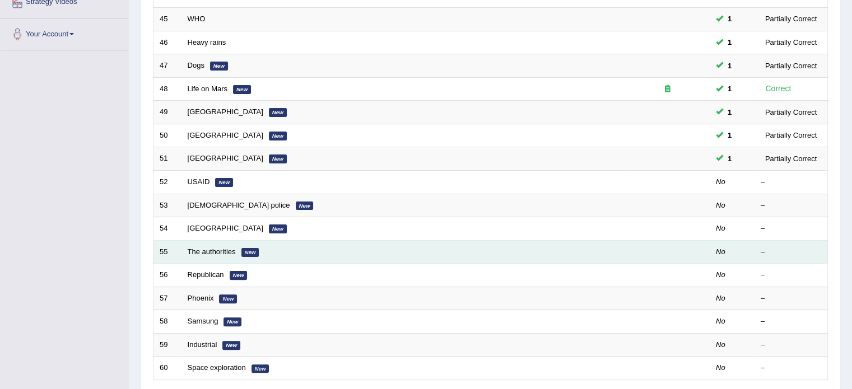
scroll to position [280, 0]
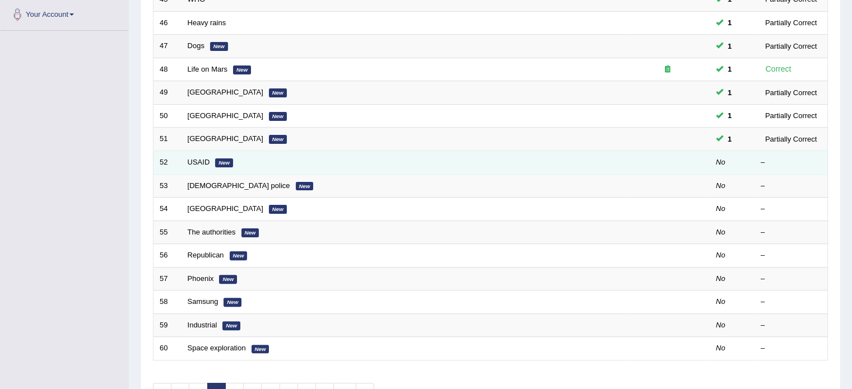
click at [204, 165] on td "USAID New" at bounding box center [403, 163] width 444 height 24
click at [200, 161] on link "USAID" at bounding box center [199, 162] width 22 height 8
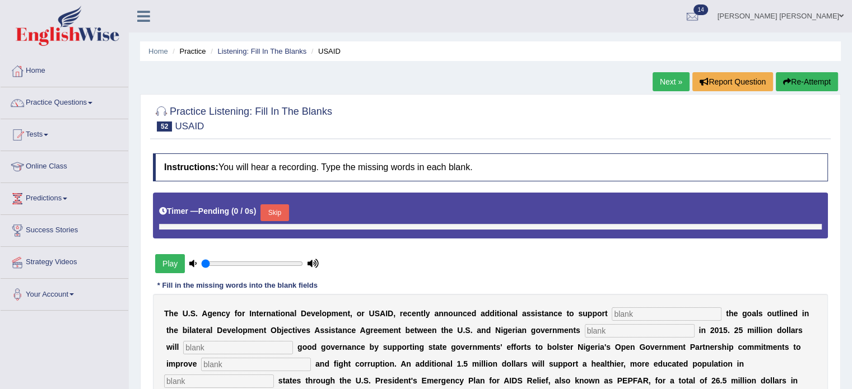
type input "0.35"
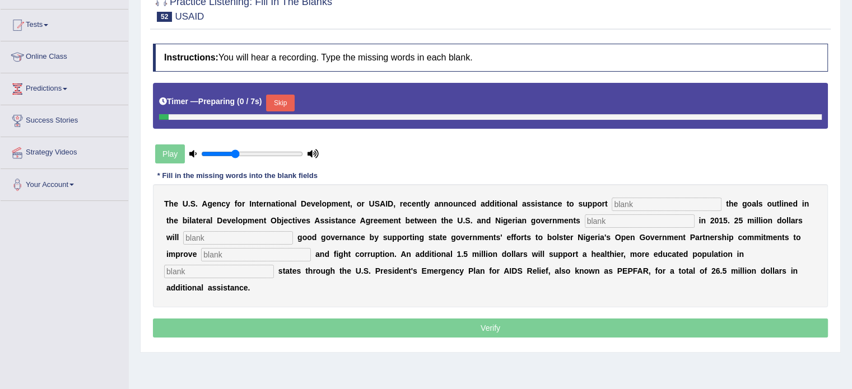
scroll to position [112, 0]
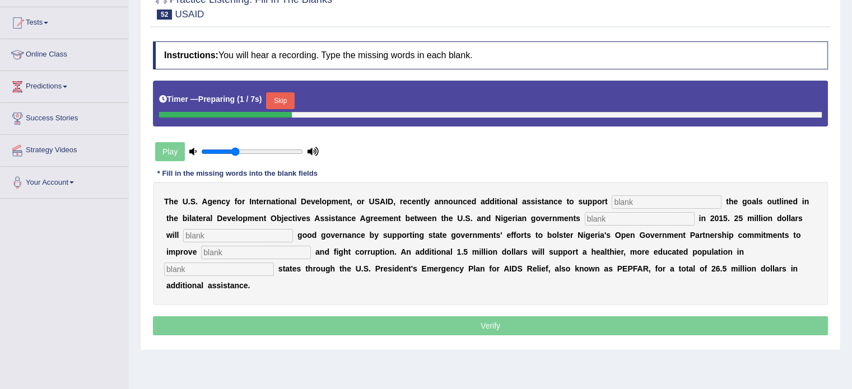
click at [652, 201] on input "text" at bounding box center [666, 201] width 110 height 13
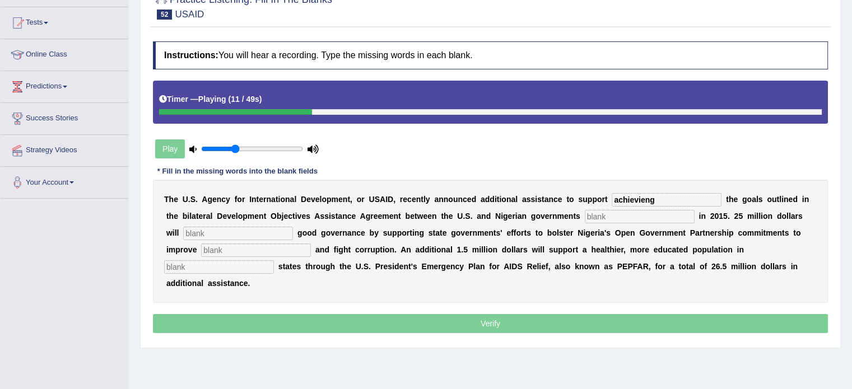
type input "achievieng"
type input "sing"
type input "strength"
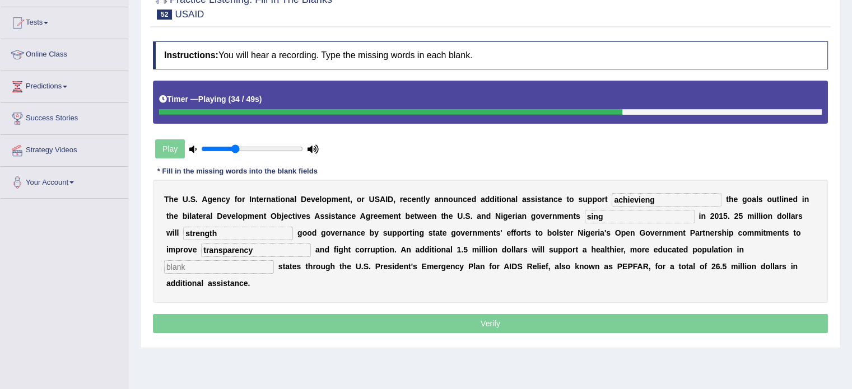
type input "transparency"
type input "targerets"
click at [643, 199] on input "achievieng" at bounding box center [666, 199] width 110 height 13
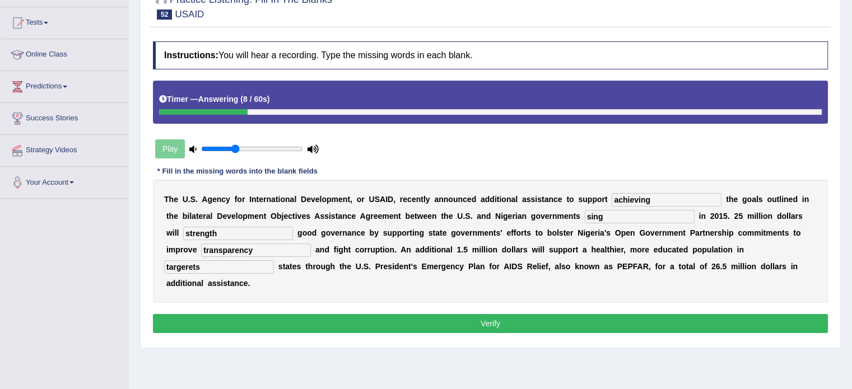
type input "achieving"
click at [604, 219] on input "sing" at bounding box center [639, 216] width 110 height 13
type input "sign"
click at [560, 315] on button "Verify" at bounding box center [490, 323] width 675 height 19
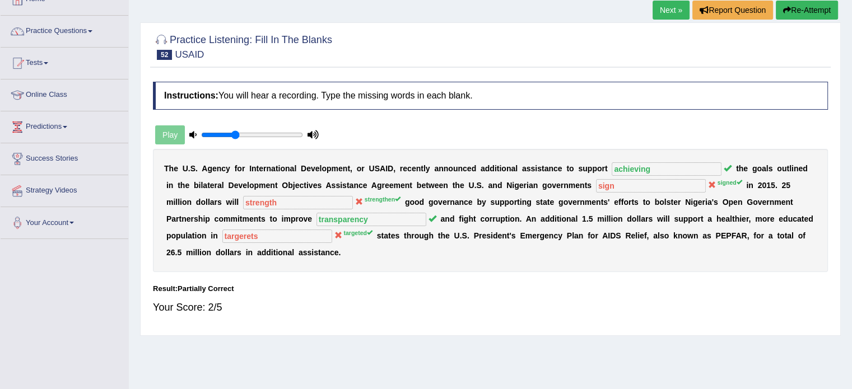
scroll to position [56, 0]
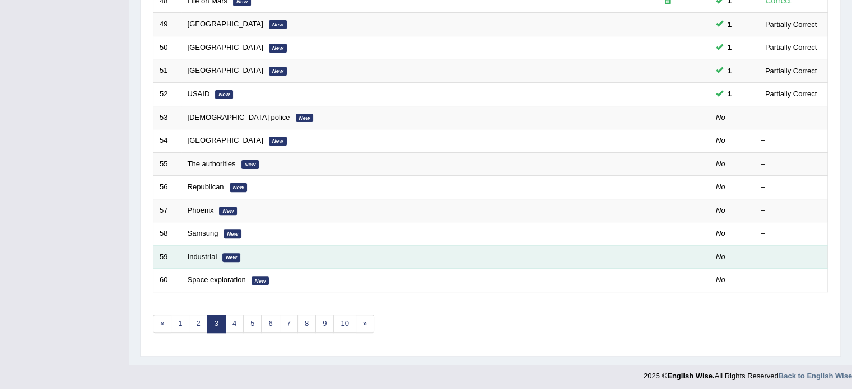
scroll to position [349, 0]
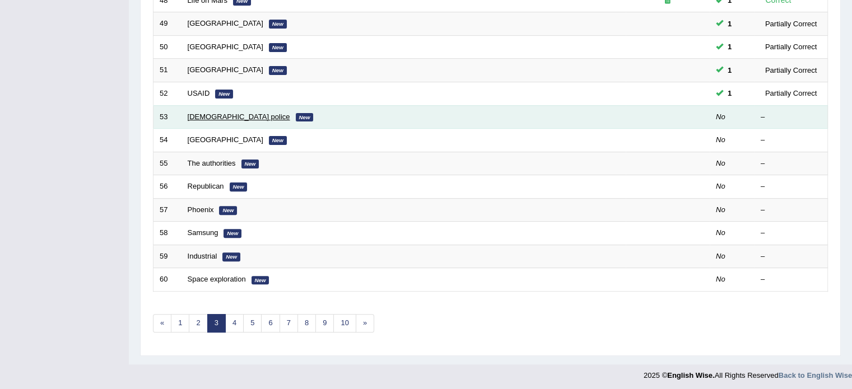
click at [218, 114] on link "[DEMOGRAPHIC_DATA] police" at bounding box center [239, 117] width 102 height 8
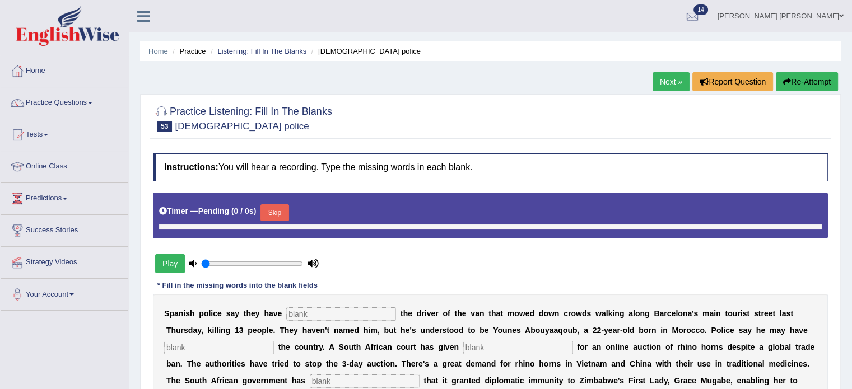
type input "0.35"
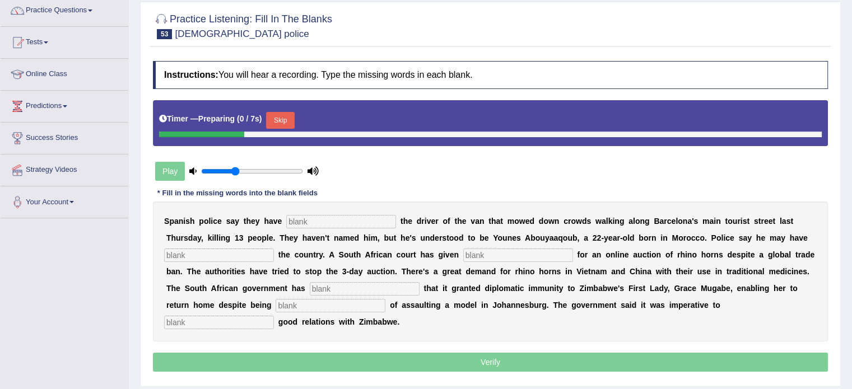
scroll to position [112, 0]
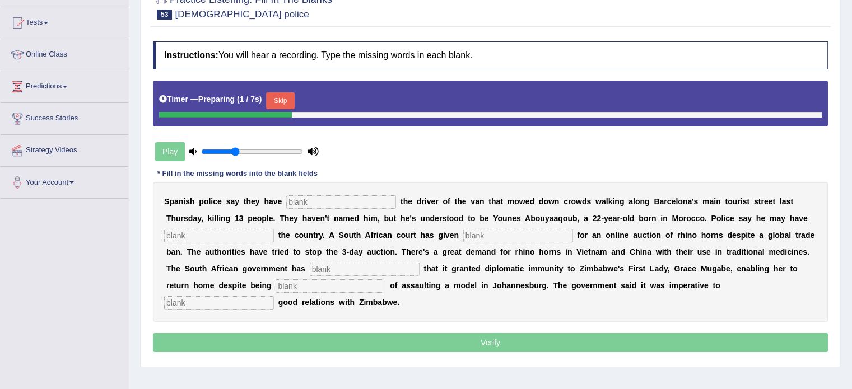
click at [356, 198] on input "text" at bounding box center [341, 201] width 110 height 13
click at [285, 100] on button "Skip" at bounding box center [280, 100] width 28 height 17
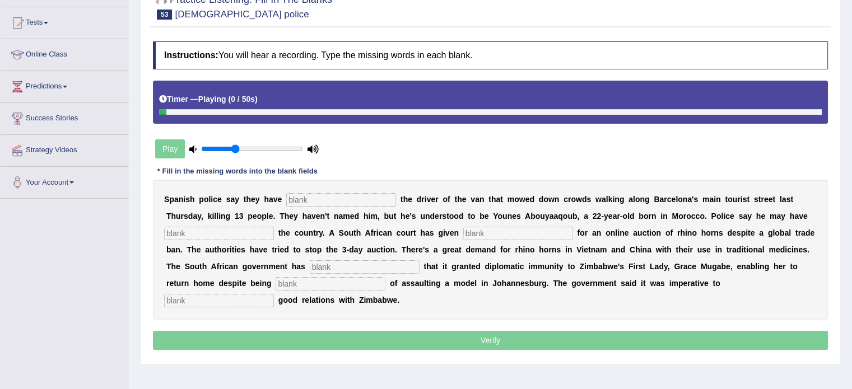
click at [318, 194] on input "text" at bounding box center [341, 199] width 110 height 13
type input "indentified"
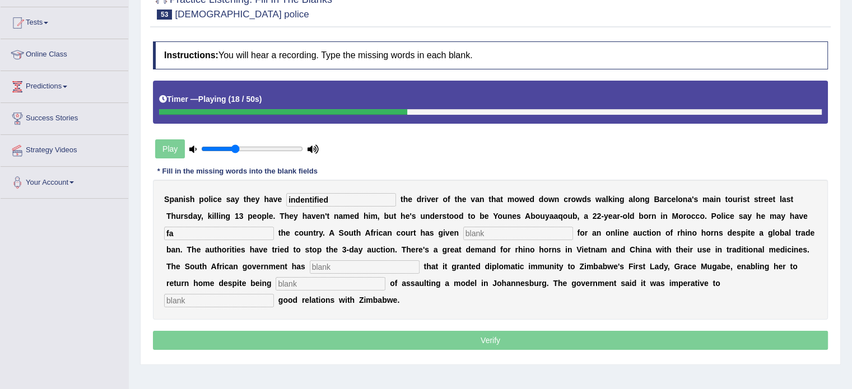
type input "f"
type input "afflaued"
type input "permission"
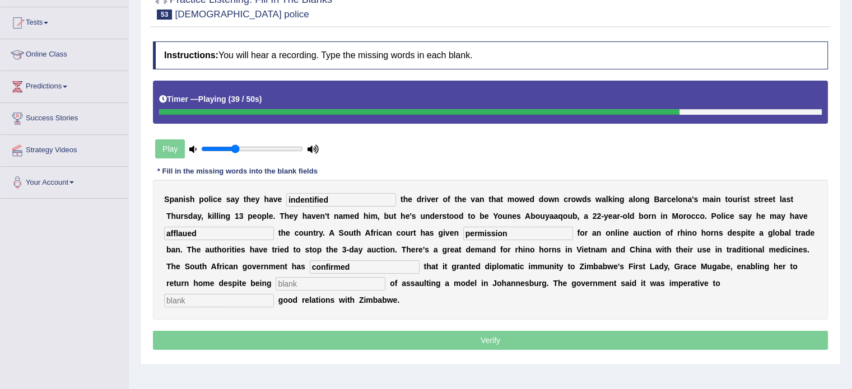
type input "confirmed"
type input "accussed"
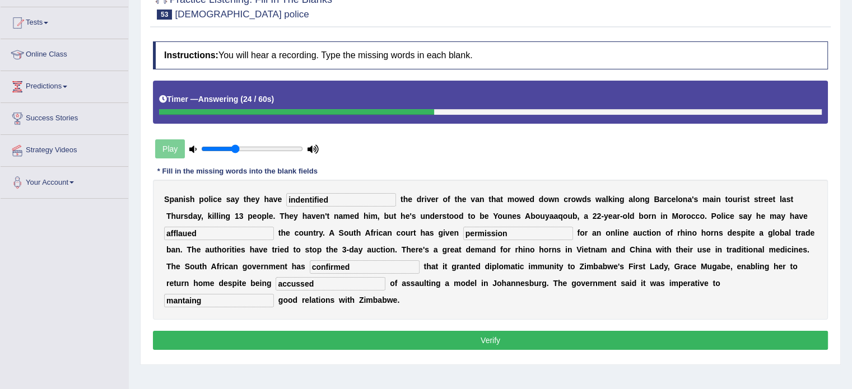
type input "mantaing"
click at [317, 331] on button "Verify" at bounding box center [490, 340] width 675 height 19
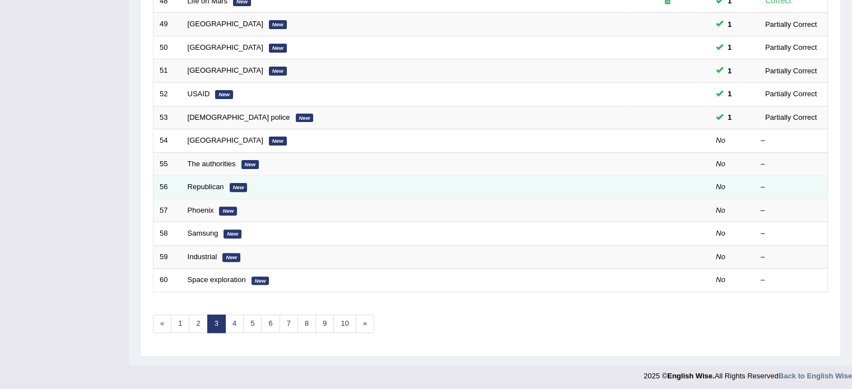
scroll to position [349, 0]
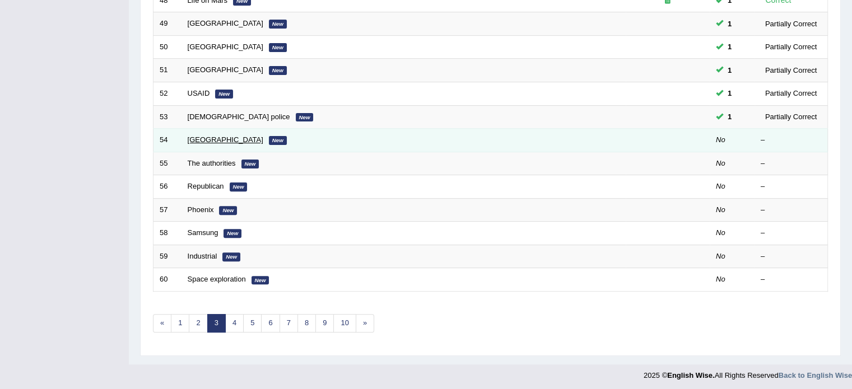
click at [202, 135] on link "[GEOGRAPHIC_DATA]" at bounding box center [226, 139] width 76 height 8
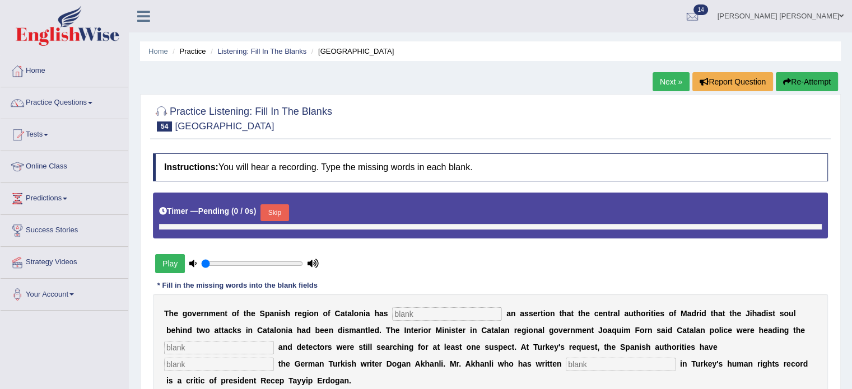
type input "0.35"
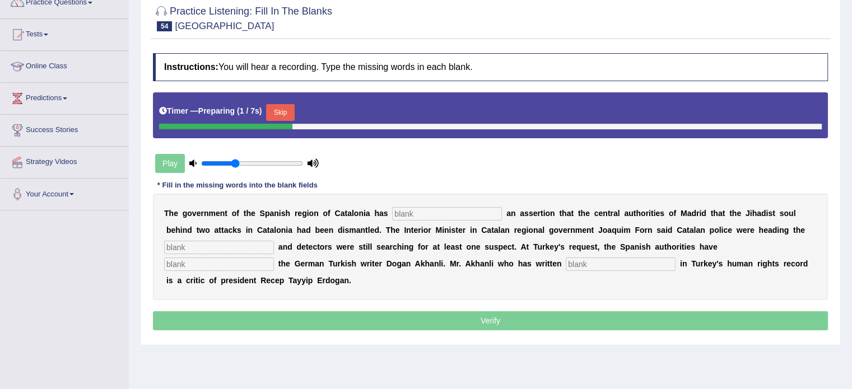
scroll to position [112, 0]
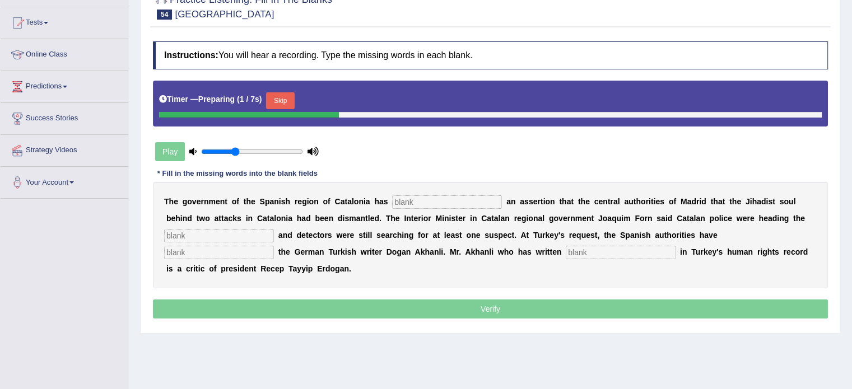
click at [275, 102] on button "Skip" at bounding box center [280, 100] width 28 height 17
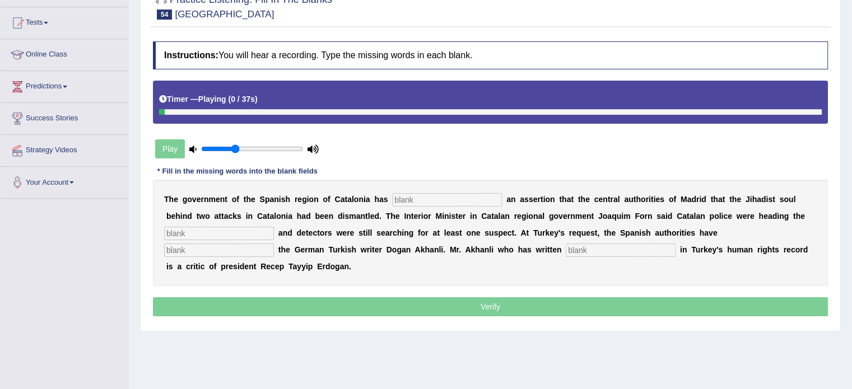
click at [433, 193] on input "text" at bounding box center [447, 199] width 110 height 13
type input "contradicted"
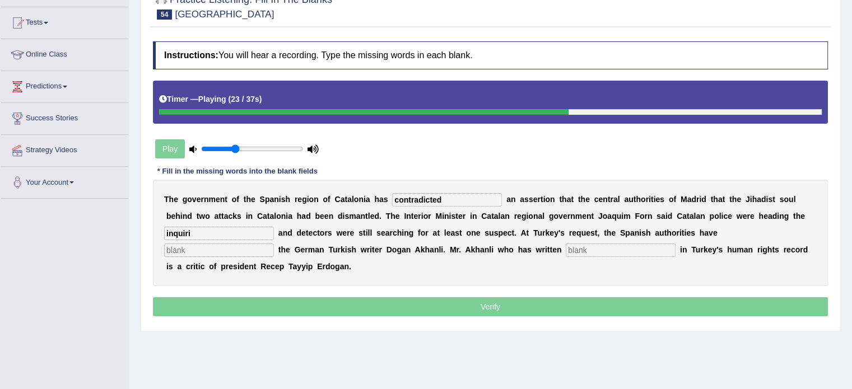
type input "inquiri"
type input "arrested"
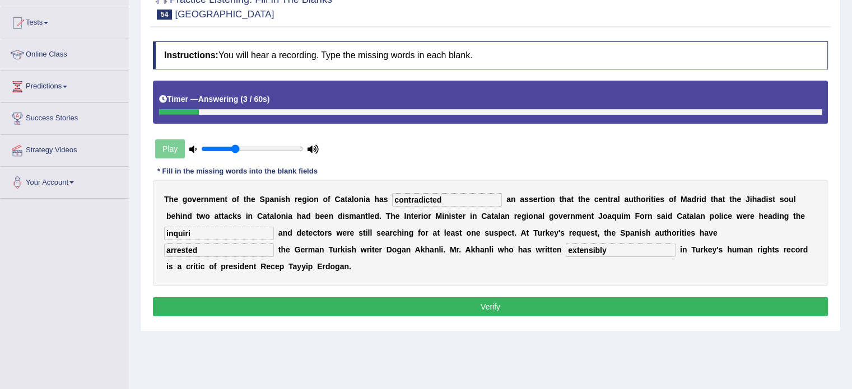
type input "extensibly"
click at [228, 297] on button "Verify" at bounding box center [490, 306] width 675 height 19
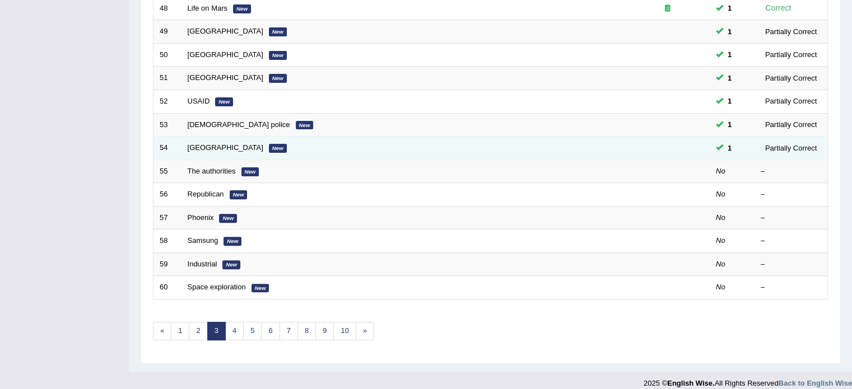
scroll to position [341, 0]
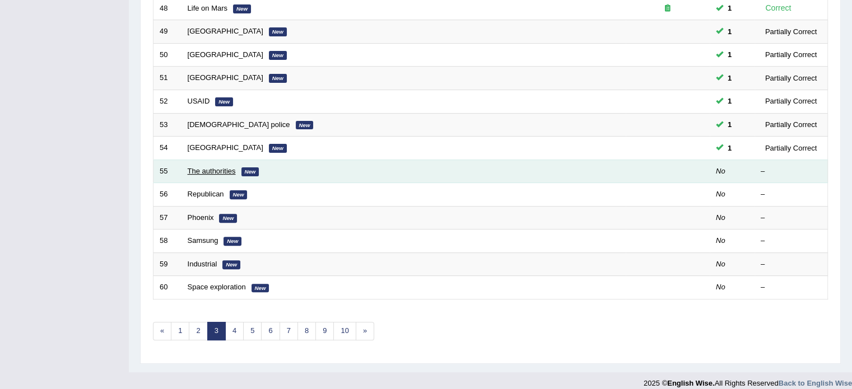
click at [226, 170] on link "The authorities" at bounding box center [212, 171] width 48 height 8
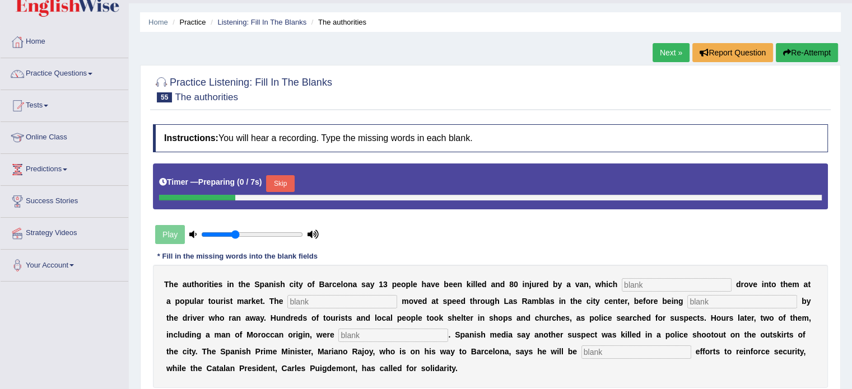
scroll to position [56, 0]
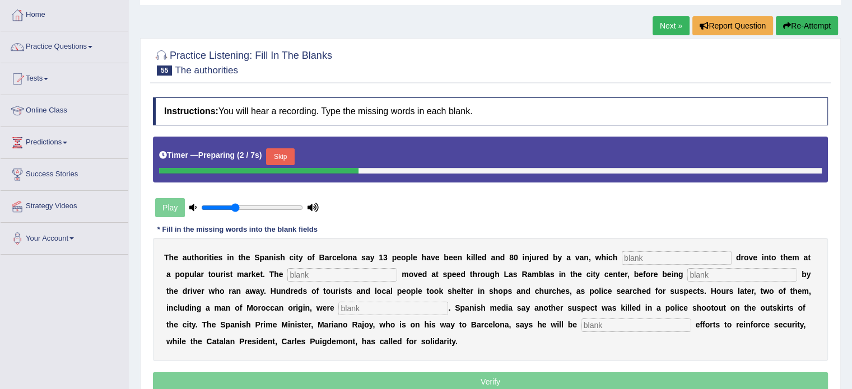
click at [669, 263] on div "T h e a u t h o r i t i e s i n t h e S p a n i s h c i t y o f B a r c e l o n…" at bounding box center [490, 299] width 675 height 123
click at [670, 262] on input "text" at bounding box center [676, 257] width 110 height 13
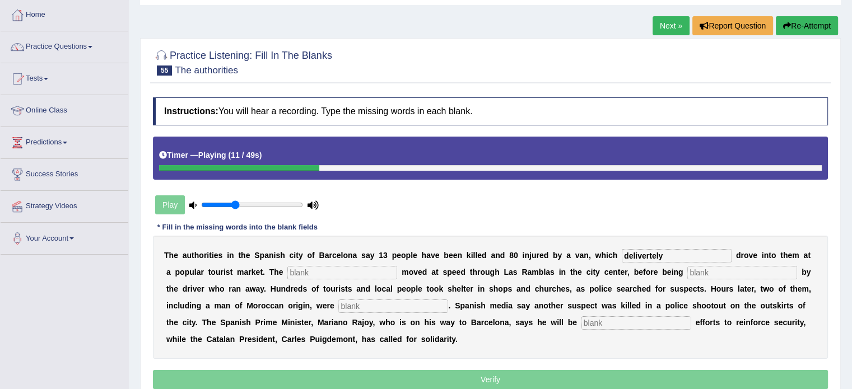
type input "delivertely"
type input "vehicle"
type input "abandonned"
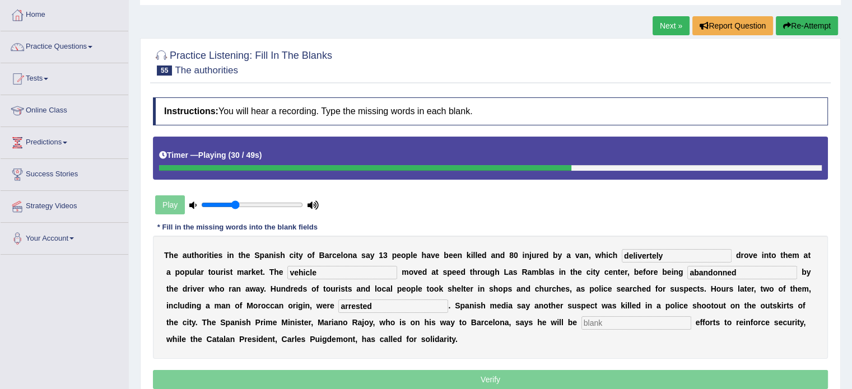
type input "arrested"
type input "coordinating"
click at [728, 268] on input "abandonned" at bounding box center [742, 272] width 110 height 13
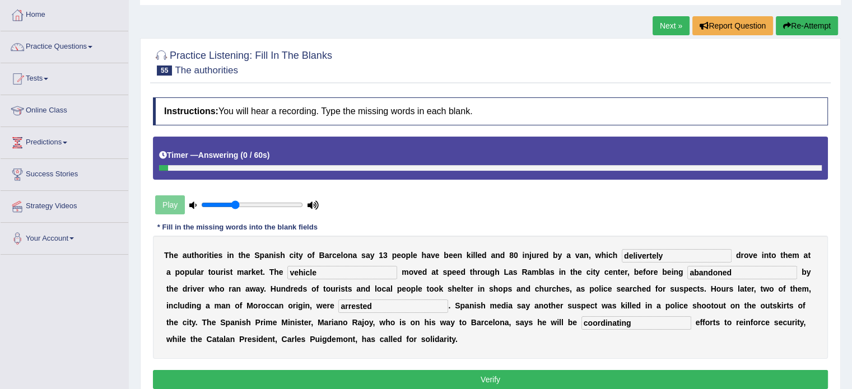
type input "abandoned"
click at [672, 254] on input "delivertely" at bounding box center [676, 255] width 110 height 13
type input "deliverly"
click at [392, 370] on button "Verify" at bounding box center [490, 379] width 675 height 19
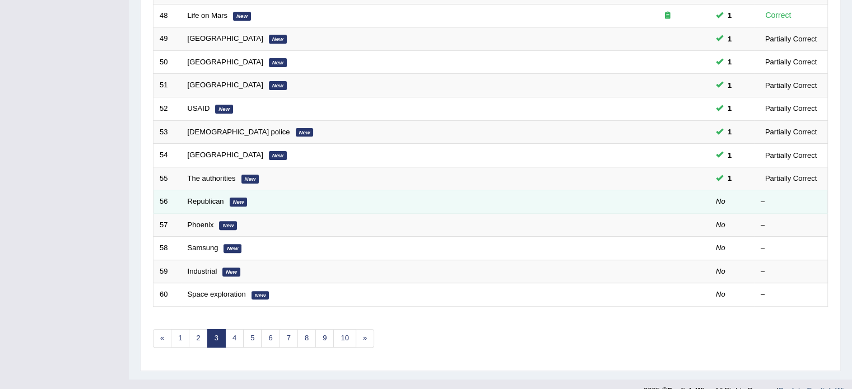
click at [233, 199] on em "New" at bounding box center [239, 202] width 18 height 9
click at [217, 199] on link "Republican" at bounding box center [206, 201] width 36 height 8
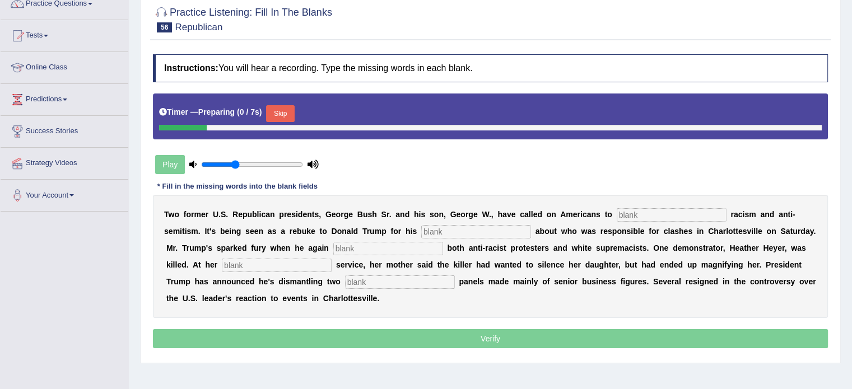
scroll to position [112, 0]
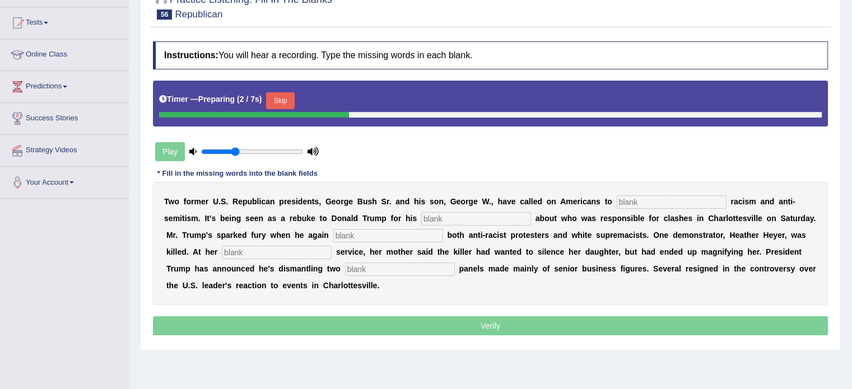
click at [710, 205] on input "text" at bounding box center [671, 201] width 110 height 13
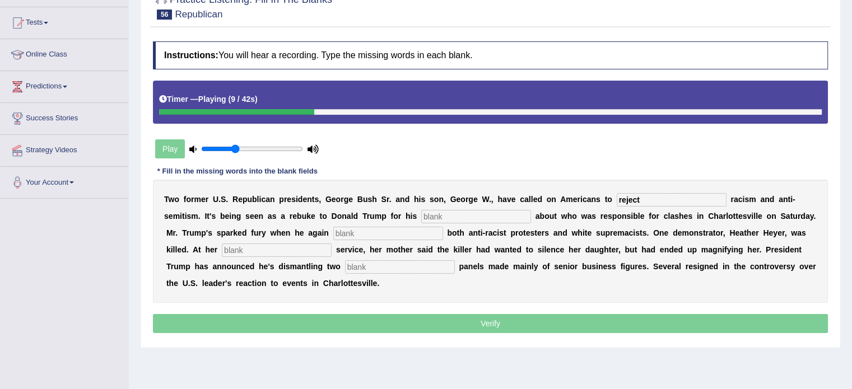
type input "reject"
type input "comments"
type input "blammed"
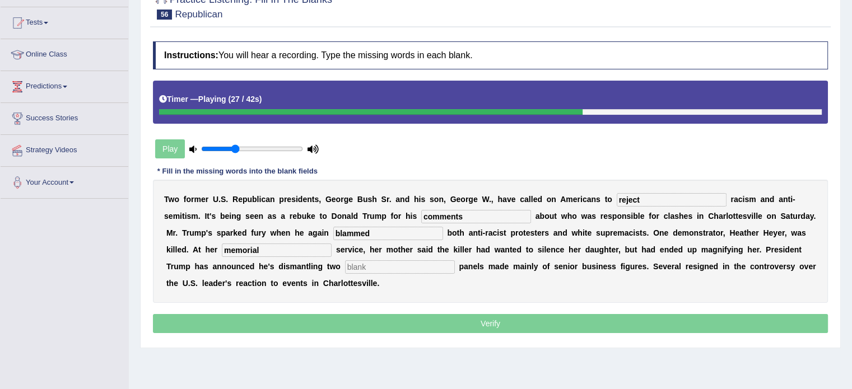
type input "memorial"
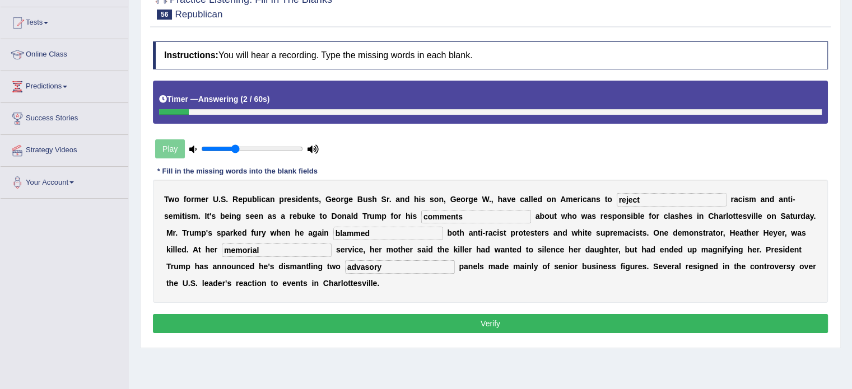
click at [363, 266] on input "advasory" at bounding box center [400, 266] width 110 height 13
type input "advesory"
click at [448, 314] on button "Verify" at bounding box center [490, 323] width 675 height 19
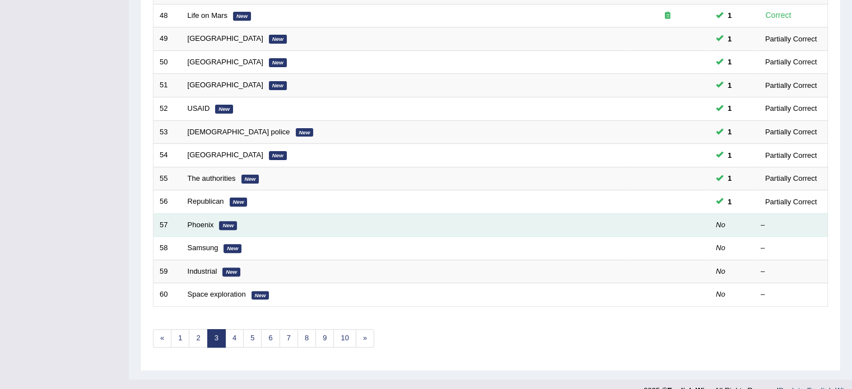
drag, startPoint x: 228, startPoint y: 219, endPoint x: 220, endPoint y: 221, distance: 8.7
click at [227, 221] on em "New" at bounding box center [228, 225] width 18 height 9
click at [213, 223] on td "Phoenix New" at bounding box center [403, 225] width 444 height 24
click at [200, 221] on link "Phoenix" at bounding box center [201, 225] width 26 height 8
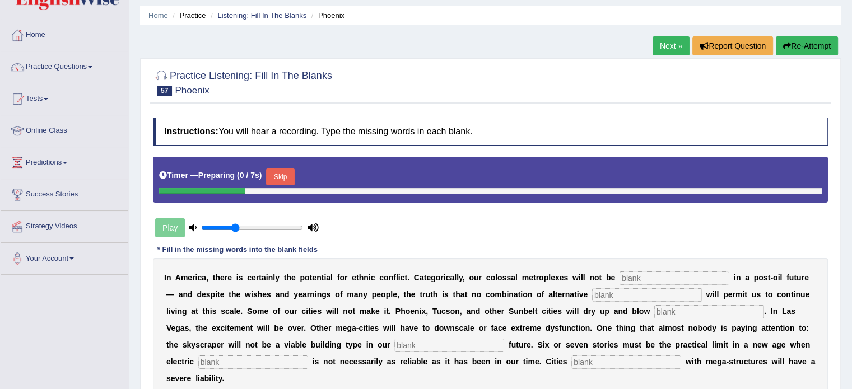
scroll to position [56, 0]
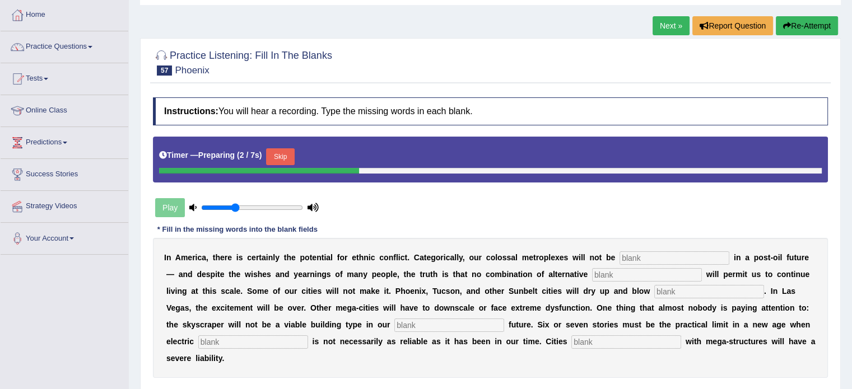
click at [643, 259] on input "text" at bounding box center [674, 257] width 110 height 13
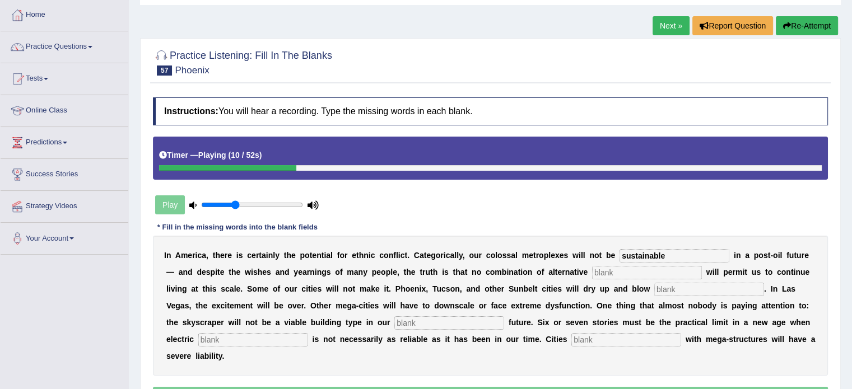
type input "sustainable"
type input "fuels"
type input "away"
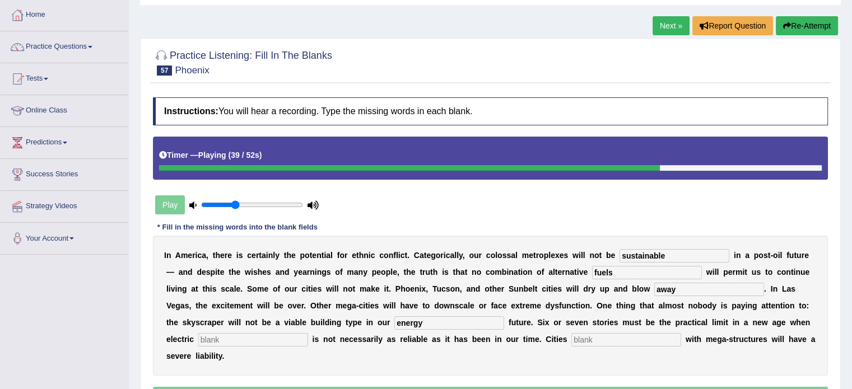
type input "energy"
type input "supplies"
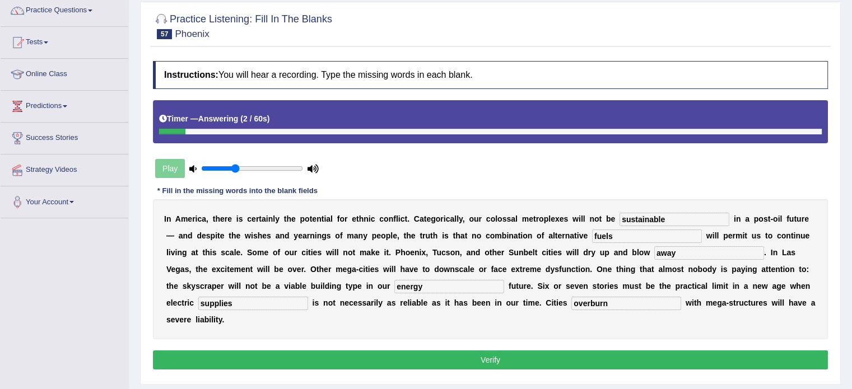
scroll to position [112, 0]
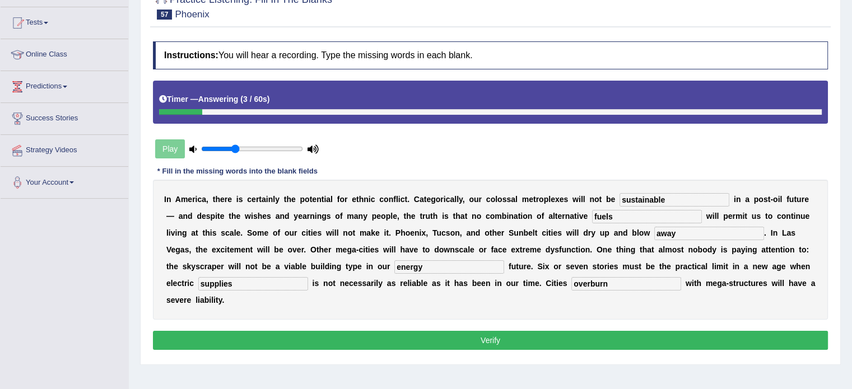
type input "overburn"
click at [520, 344] on button "Verify" at bounding box center [490, 340] width 675 height 19
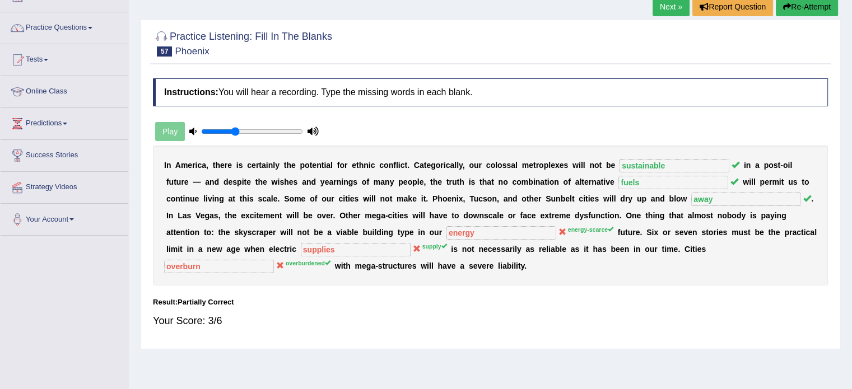
scroll to position [0, 0]
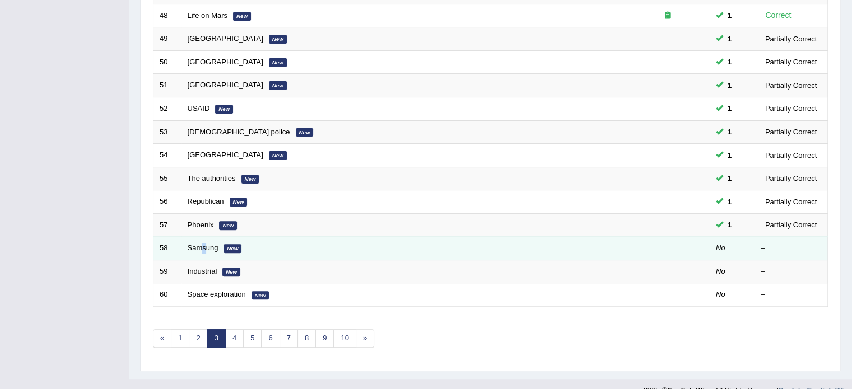
click at [204, 239] on td "Samsung New" at bounding box center [403, 249] width 444 height 24
click at [206, 248] on link "Samsung" at bounding box center [203, 248] width 31 height 8
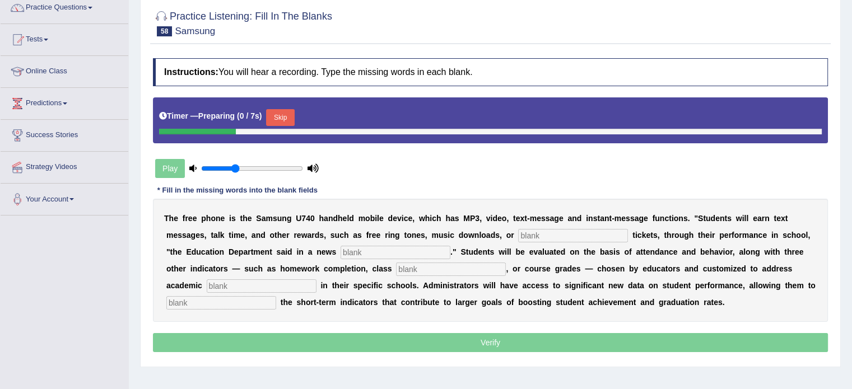
scroll to position [168, 0]
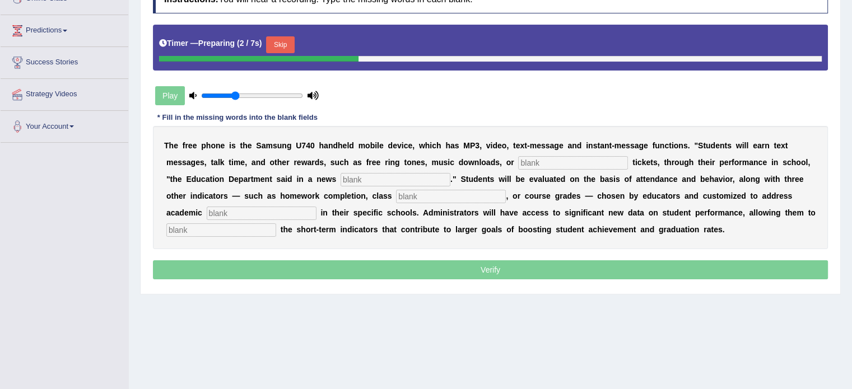
click at [558, 163] on input "text" at bounding box center [573, 162] width 110 height 13
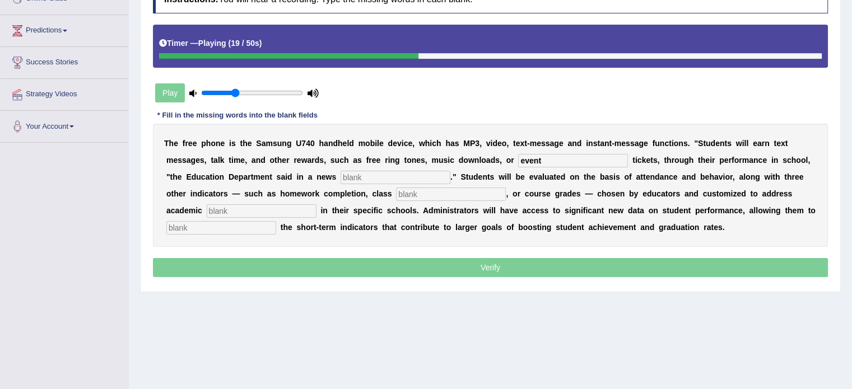
type input "event"
type input "release"
type input "participation"
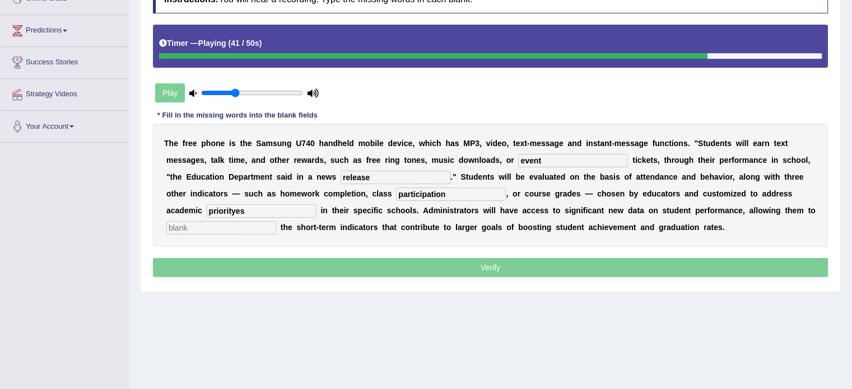
type input "priorityes"
type input "track"
click at [256, 204] on input "priorityes" at bounding box center [262, 210] width 110 height 13
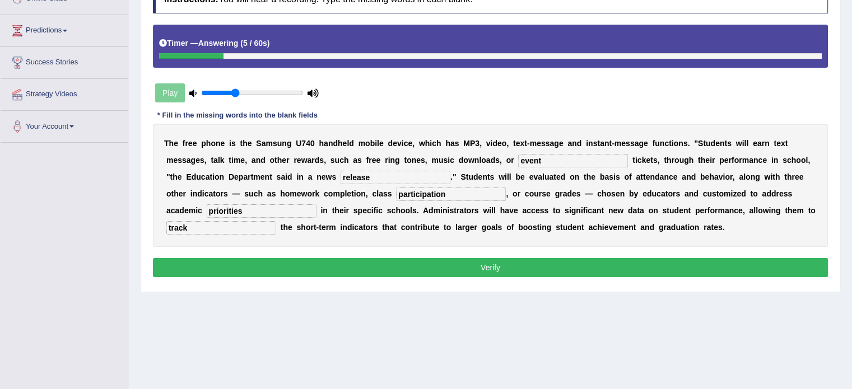
type input "priorities"
click at [302, 261] on button "Verify" at bounding box center [490, 267] width 675 height 19
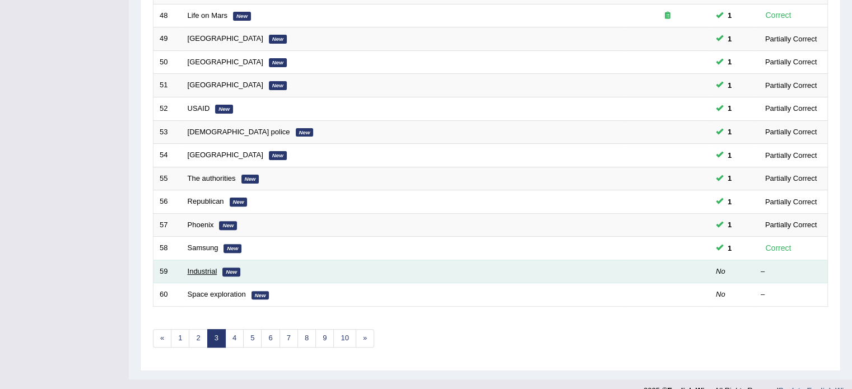
click at [200, 268] on link "Industrial" at bounding box center [203, 271] width 30 height 8
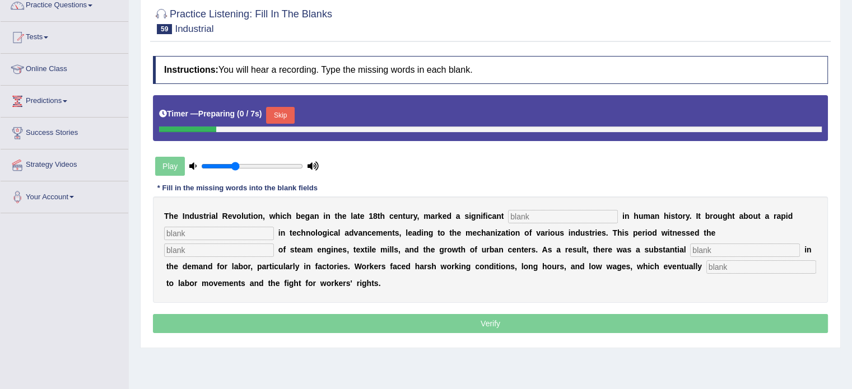
scroll to position [112, 0]
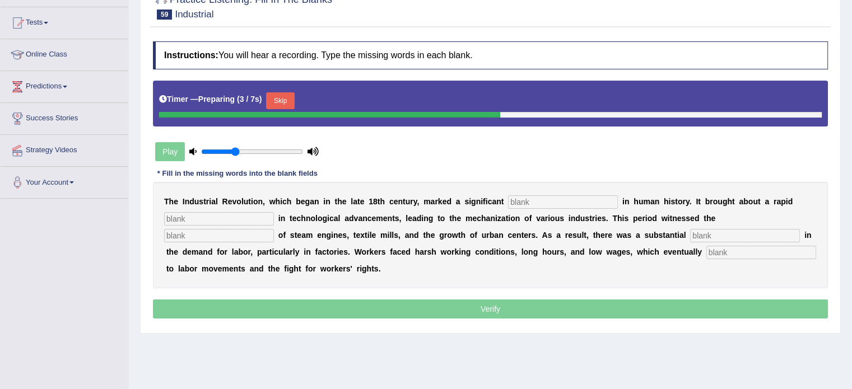
click at [546, 205] on input "text" at bounding box center [563, 201] width 110 height 13
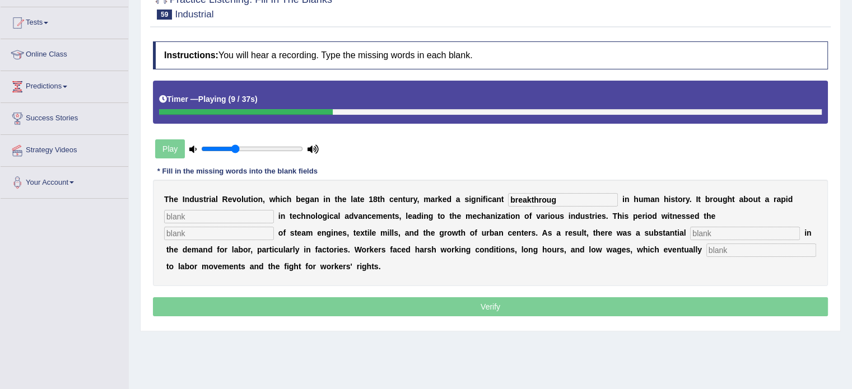
type input "breakthroug"
type input "revolution"
type input "emergence"
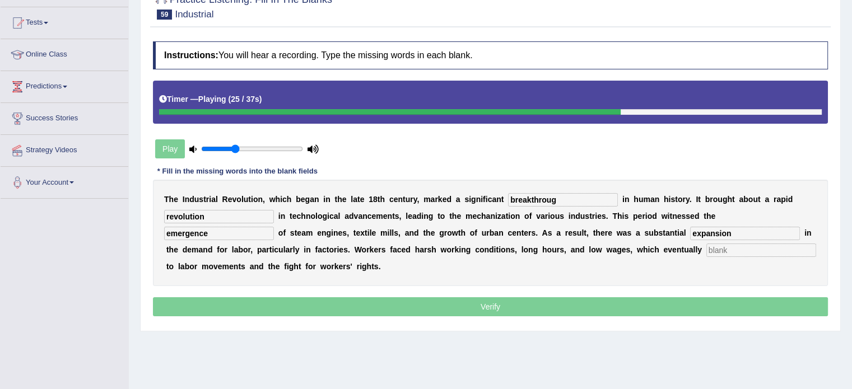
type input "expansion"
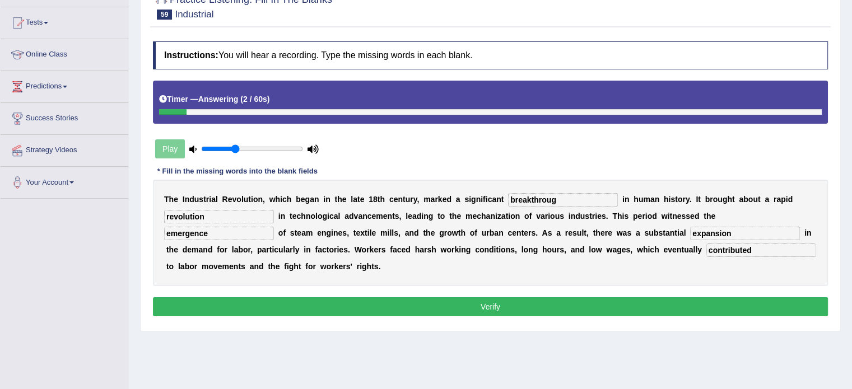
type input "contributed"
click at [559, 200] on input "breakthroug" at bounding box center [563, 199] width 110 height 13
type input "breakthrough"
click at [563, 307] on button "Verify" at bounding box center [490, 306] width 675 height 19
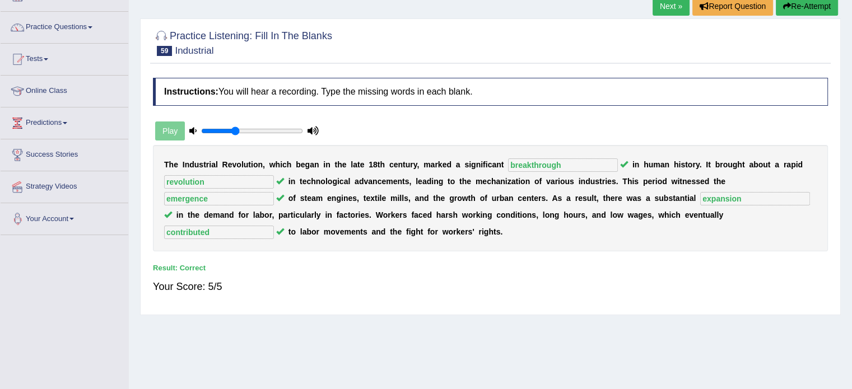
scroll to position [0, 0]
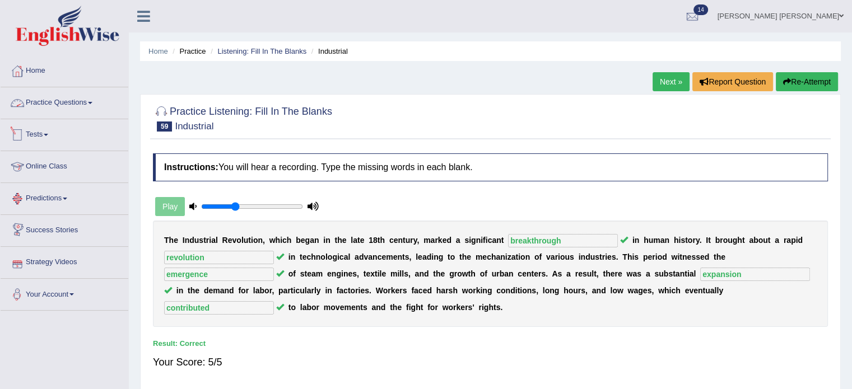
click at [58, 92] on link "Practice Questions" at bounding box center [65, 101] width 128 height 28
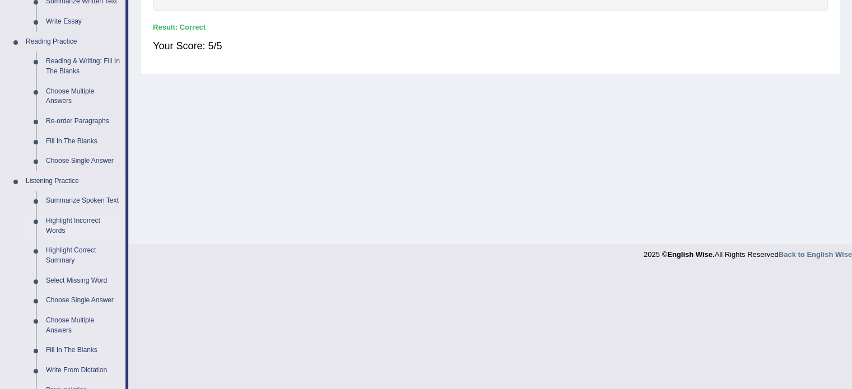
scroll to position [336, 0]
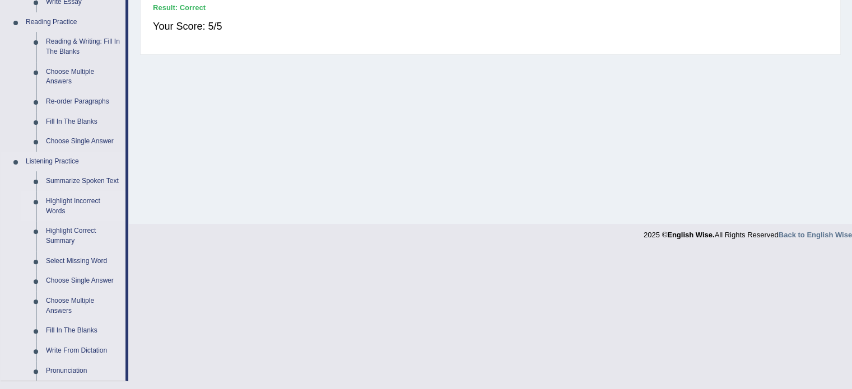
click at [71, 205] on link "Highlight Incorrect Words" at bounding box center [83, 206] width 85 height 30
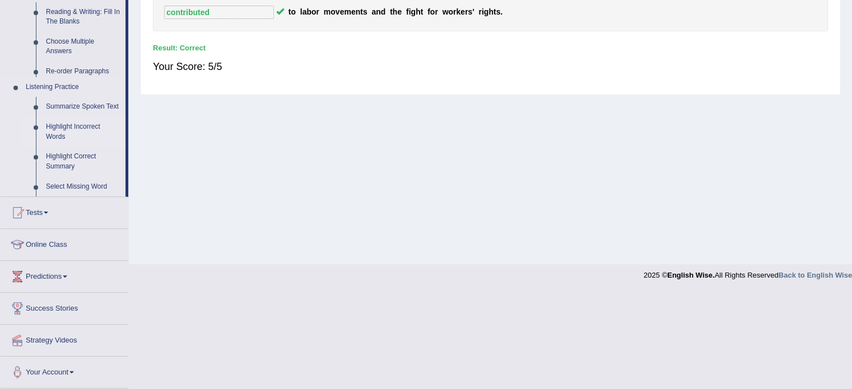
scroll to position [199, 0]
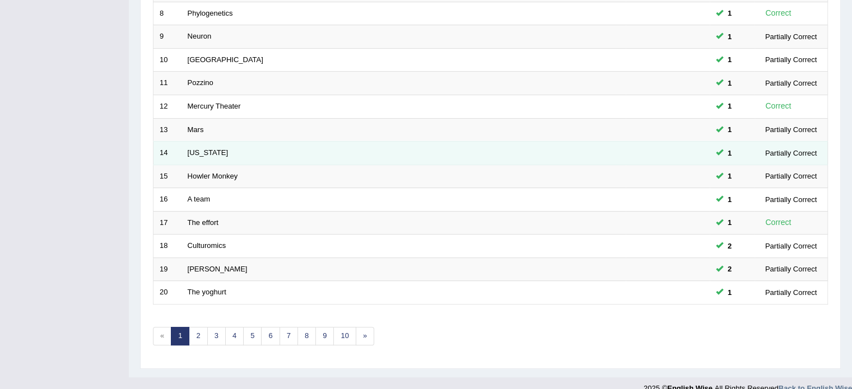
scroll to position [349, 0]
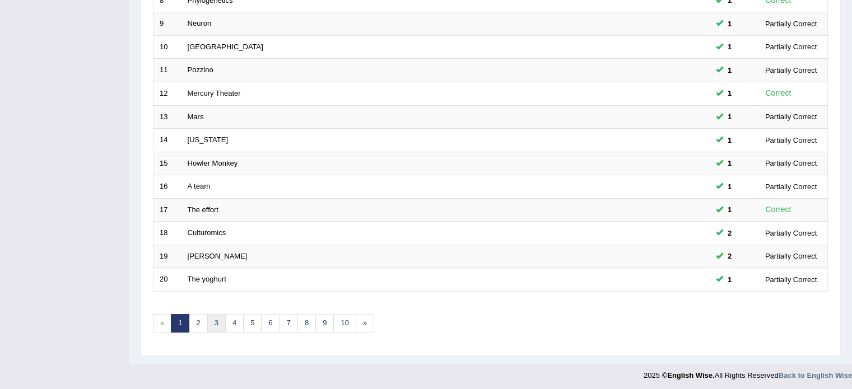
click at [208, 317] on link "3" at bounding box center [216, 323] width 18 height 18
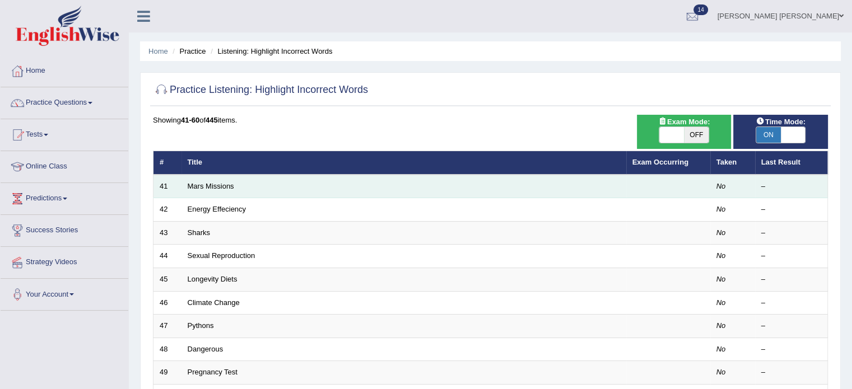
click at [187, 191] on td "Mars Missions" at bounding box center [403, 187] width 445 height 24
click at [190, 188] on link "Mars Missions" at bounding box center [211, 186] width 46 height 8
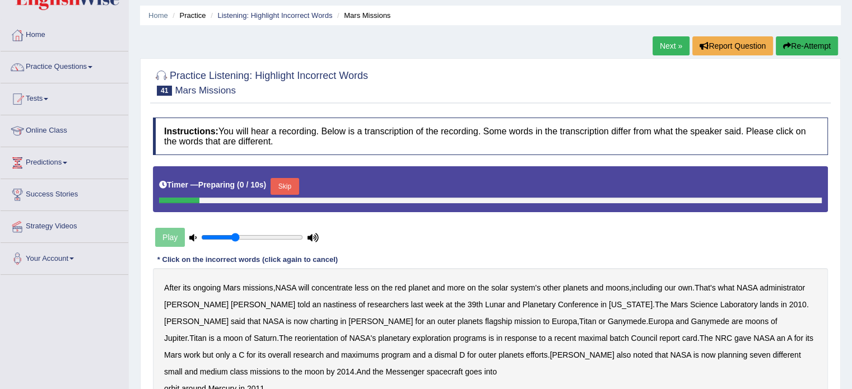
scroll to position [56, 0]
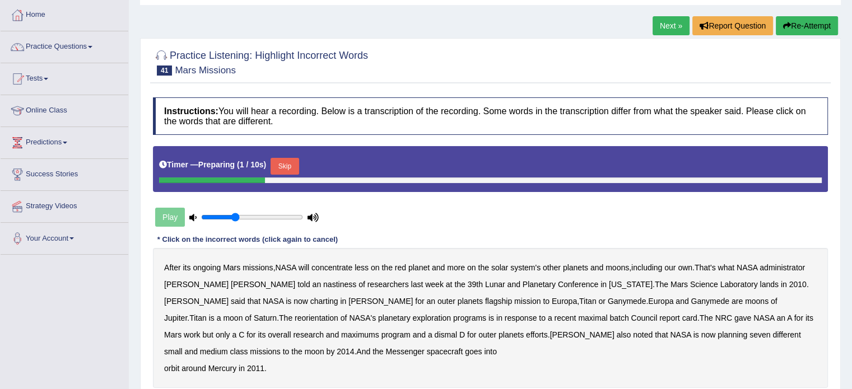
click at [284, 161] on button "Skip" at bounding box center [284, 166] width 28 height 17
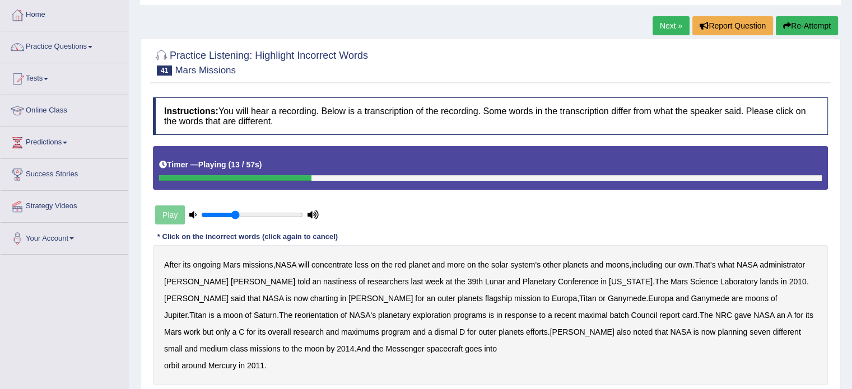
drag, startPoint x: 246, startPoint y: 278, endPoint x: 263, endPoint y: 282, distance: 17.1
click at [323, 279] on b "nastiness" at bounding box center [339, 281] width 33 height 9
click at [310, 297] on b "charting" at bounding box center [324, 298] width 28 height 9
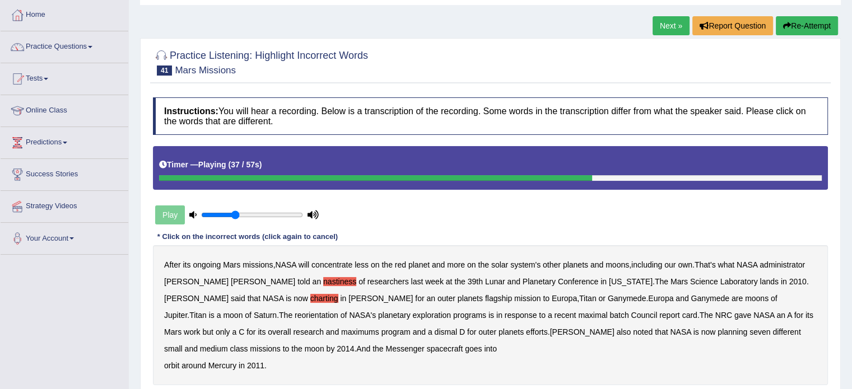
click at [394, 314] on div "After its ongoing Mars missions , NASA will concentrate less on the red planet …" at bounding box center [490, 315] width 675 height 140
click at [578, 314] on b "maximal" at bounding box center [592, 315] width 29 height 9
click at [341, 333] on b "maximums" at bounding box center [360, 332] width 38 height 9
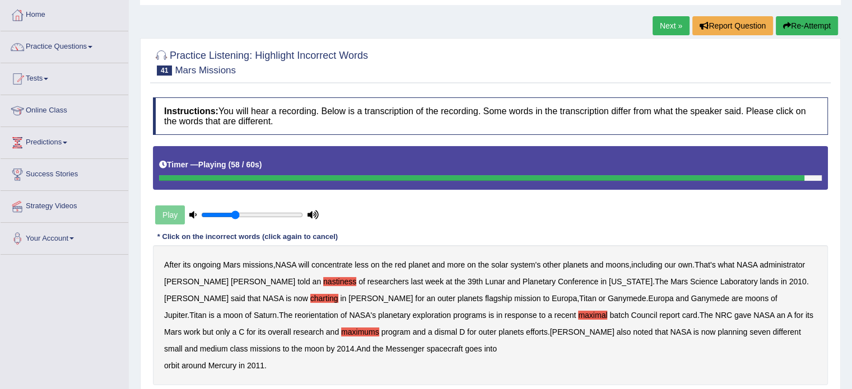
scroll to position [112, 0]
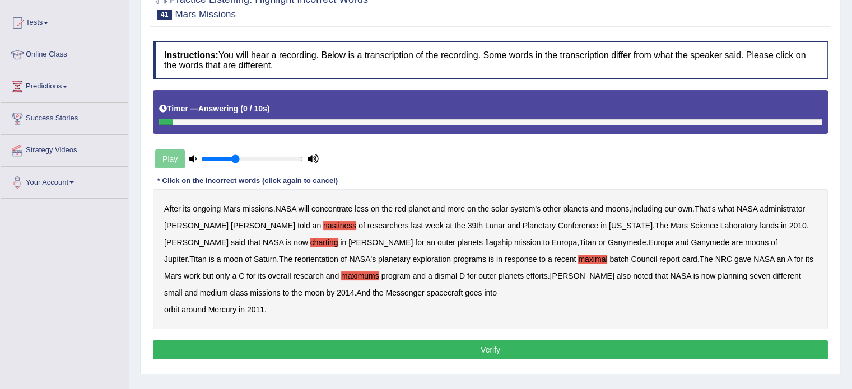
click at [287, 346] on button "Verify" at bounding box center [490, 349] width 675 height 19
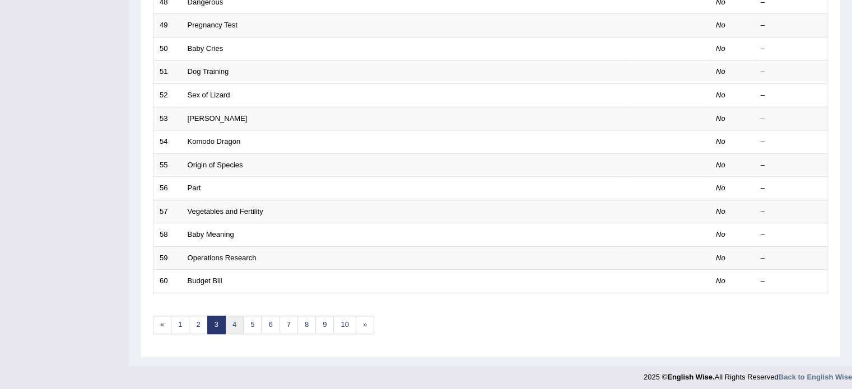
scroll to position [349, 0]
click at [193, 320] on link "2" at bounding box center [198, 323] width 18 height 18
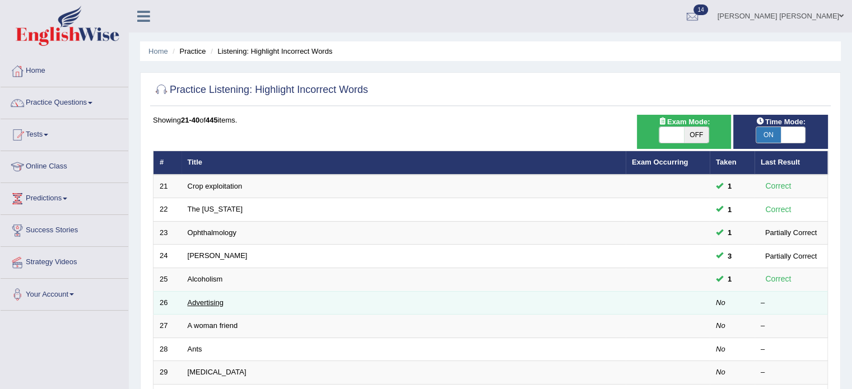
click at [207, 299] on link "Advertising" at bounding box center [206, 302] width 36 height 8
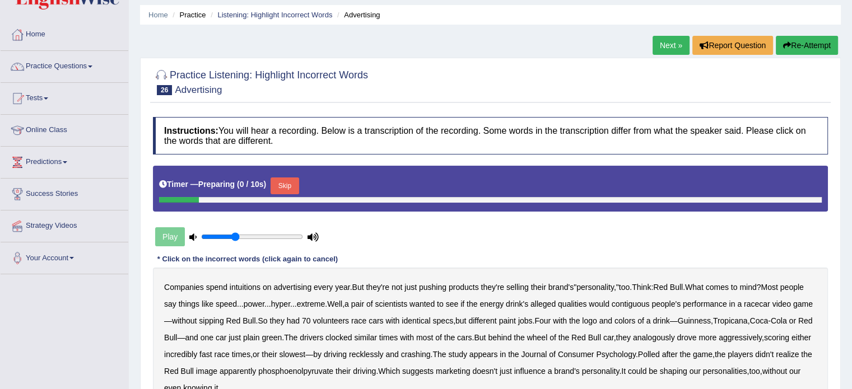
scroll to position [56, 0]
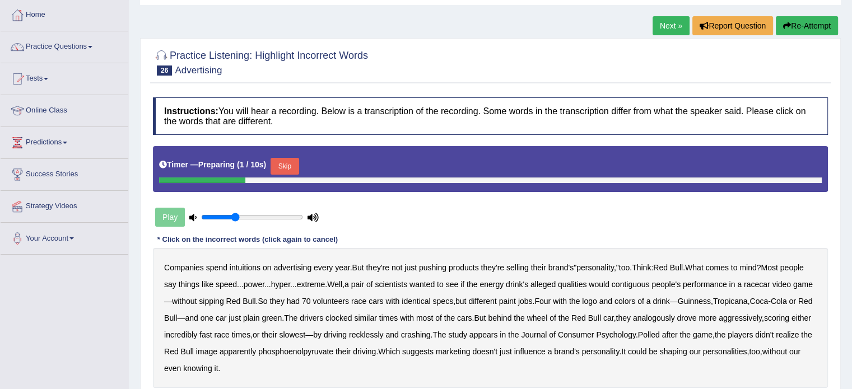
click at [287, 174] on div "Skip" at bounding box center [284, 168] width 28 height 20
click at [287, 168] on button "Skip" at bounding box center [284, 166] width 28 height 17
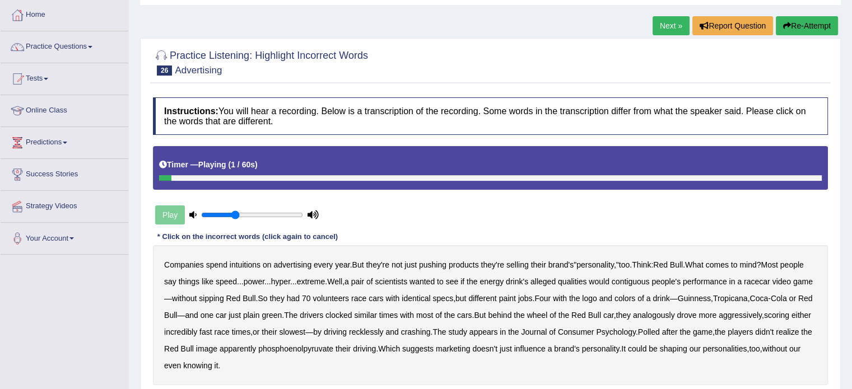
drag, startPoint x: 254, startPoint y: 267, endPoint x: 263, endPoint y: 267, distance: 8.4
click at [256, 267] on b "intuitions" at bounding box center [245, 264] width 31 height 9
click at [649, 277] on b "contiguous" at bounding box center [630, 281] width 38 height 9
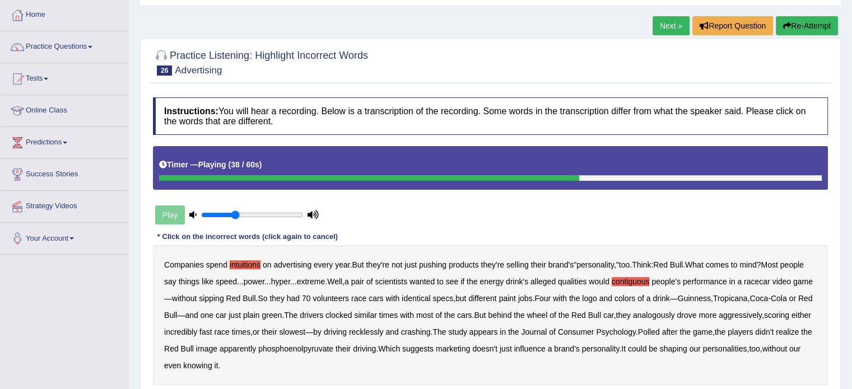
drag, startPoint x: 726, startPoint y: 316, endPoint x: 737, endPoint y: 315, distance: 10.7
click at [675, 315] on b "analogously" at bounding box center [654, 315] width 42 height 9
drag, startPoint x: 413, startPoint y: 350, endPoint x: 432, endPoint y: 350, distance: 18.5
click at [333, 350] on b "phosphoenolpyruvate" at bounding box center [295, 348] width 75 height 9
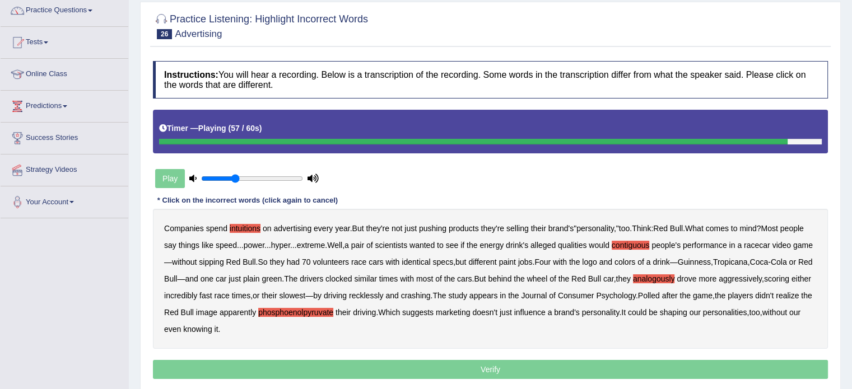
scroll to position [112, 0]
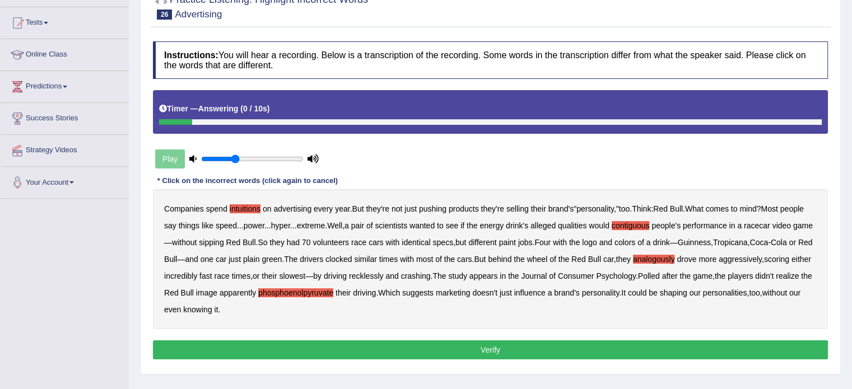
click at [436, 350] on button "Verify" at bounding box center [490, 349] width 675 height 19
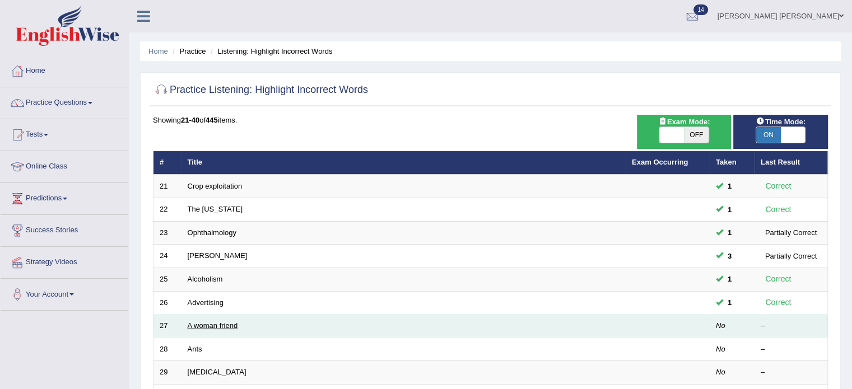
click at [209, 323] on link "A woman friend" at bounding box center [213, 325] width 50 height 8
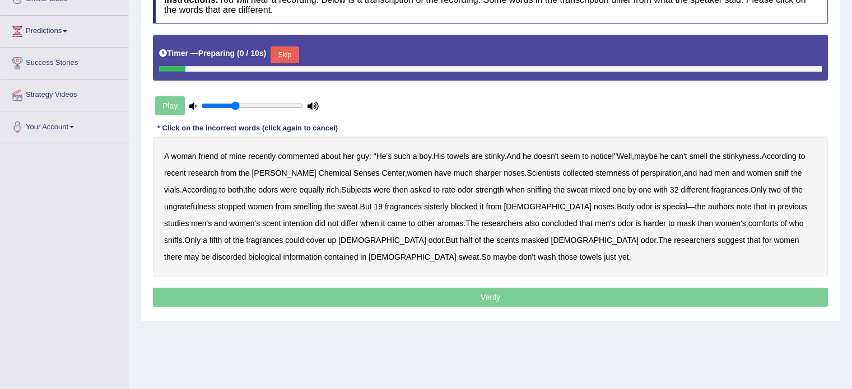
scroll to position [168, 0]
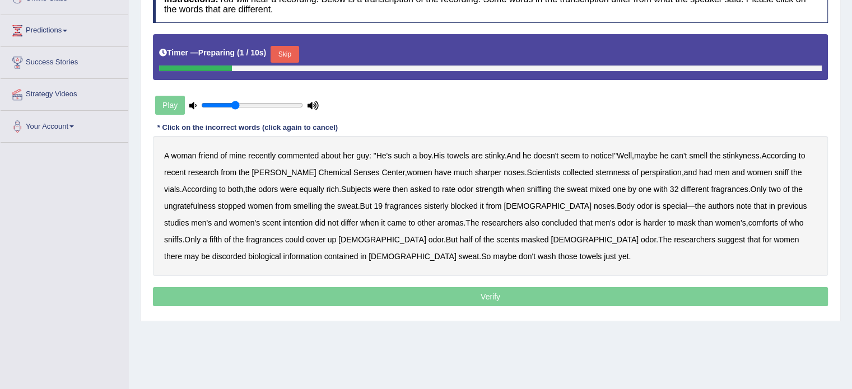
click at [274, 44] on div "Timer — Preparing ( 1 / 10s ) Skip" at bounding box center [490, 54] width 662 height 22
click at [293, 51] on button "Skip" at bounding box center [284, 54] width 28 height 17
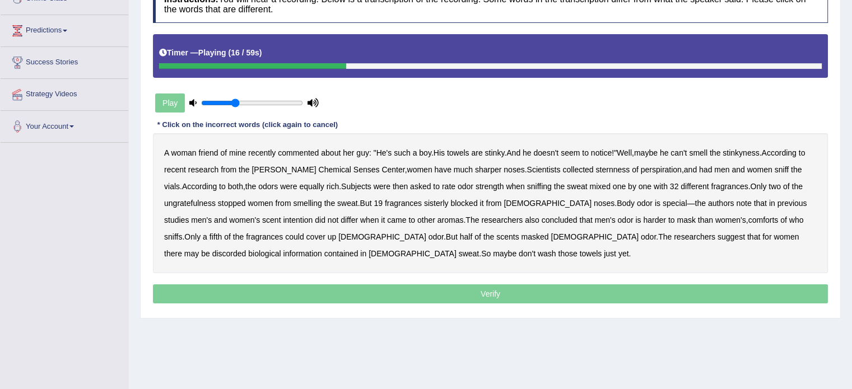
drag, startPoint x: 576, startPoint y: 171, endPoint x: 610, endPoint y: 173, distance: 34.2
click at [595, 171] on b "sternness" at bounding box center [612, 169] width 34 height 9
click at [206, 199] on b "ungratefulness" at bounding box center [190, 203] width 52 height 9
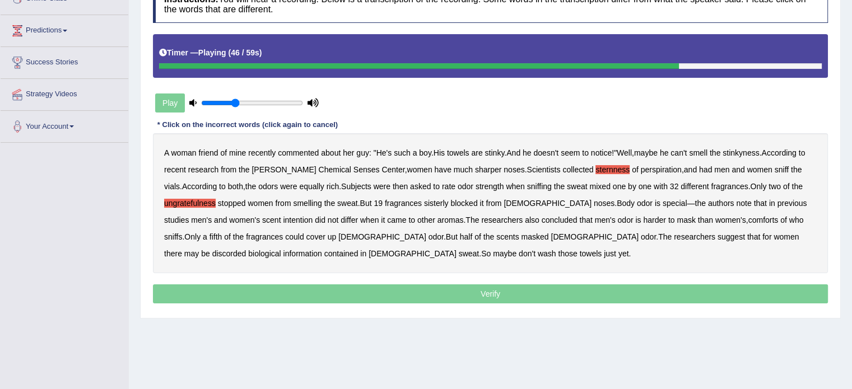
drag, startPoint x: 690, startPoint y: 219, endPoint x: 705, endPoint y: 219, distance: 15.1
click at [748, 219] on b "comforts" at bounding box center [763, 220] width 30 height 9
drag, startPoint x: 674, startPoint y: 239, endPoint x: 686, endPoint y: 239, distance: 12.3
click at [246, 249] on b "discorded" at bounding box center [229, 253] width 34 height 9
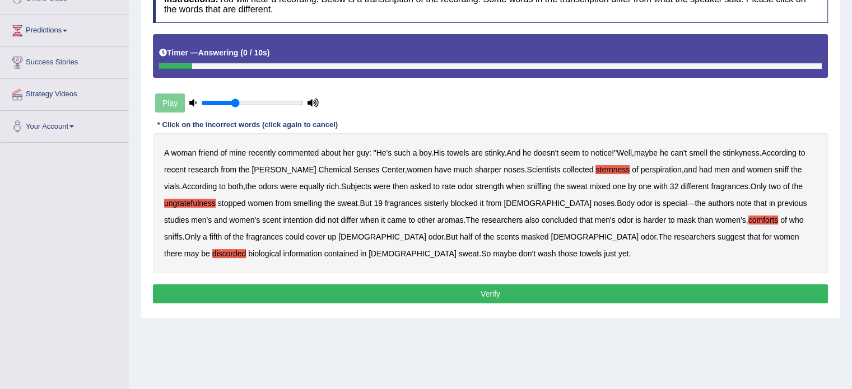
click at [353, 286] on button "Verify" at bounding box center [490, 293] width 675 height 19
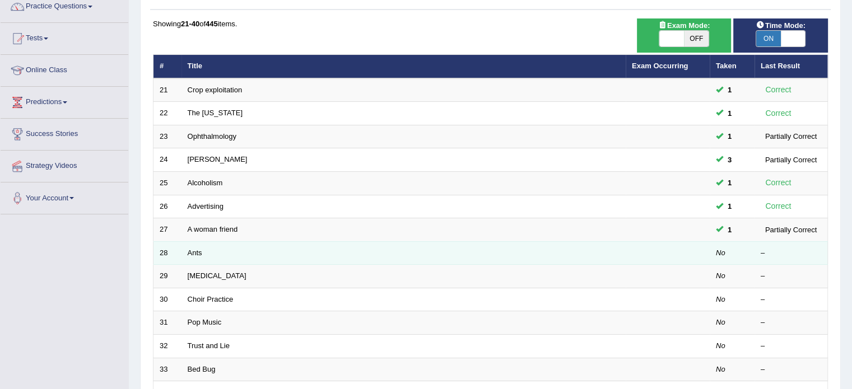
scroll to position [112, 0]
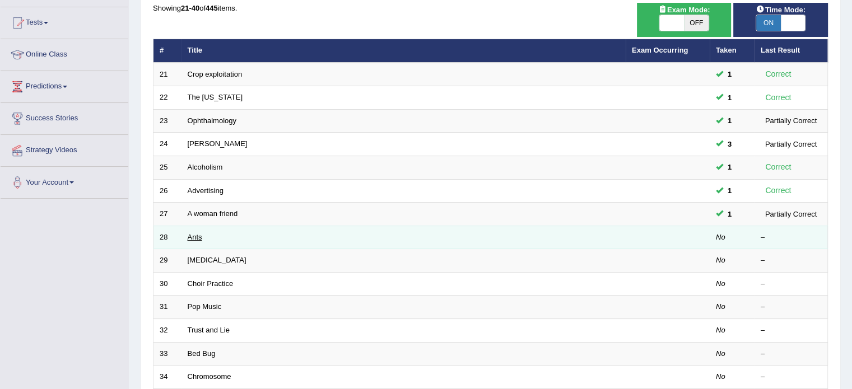
click at [201, 233] on link "Ants" at bounding box center [195, 237] width 15 height 8
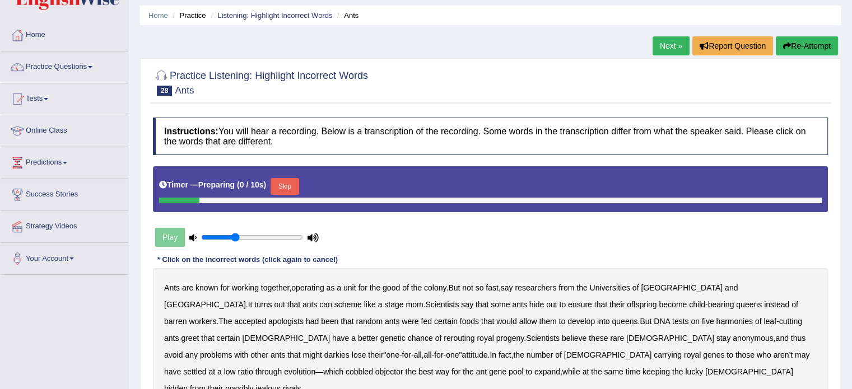
scroll to position [56, 0]
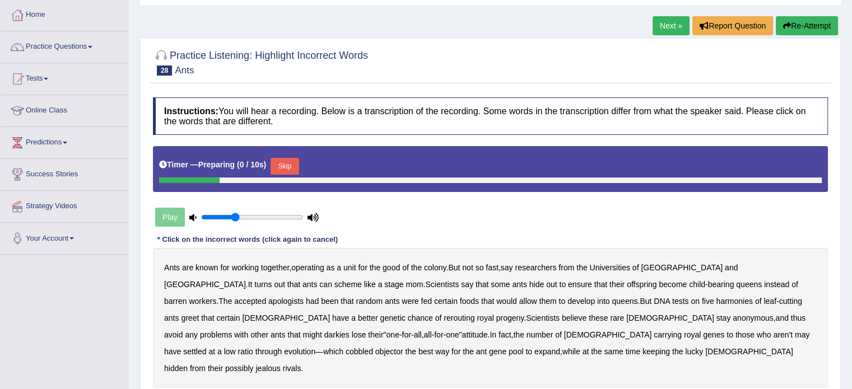
click at [282, 158] on div "Skip" at bounding box center [284, 168] width 28 height 20
drag, startPoint x: 282, startPoint y: 163, endPoint x: 288, endPoint y: 164, distance: 5.7
click at [283, 162] on button "Skip" at bounding box center [284, 166] width 28 height 17
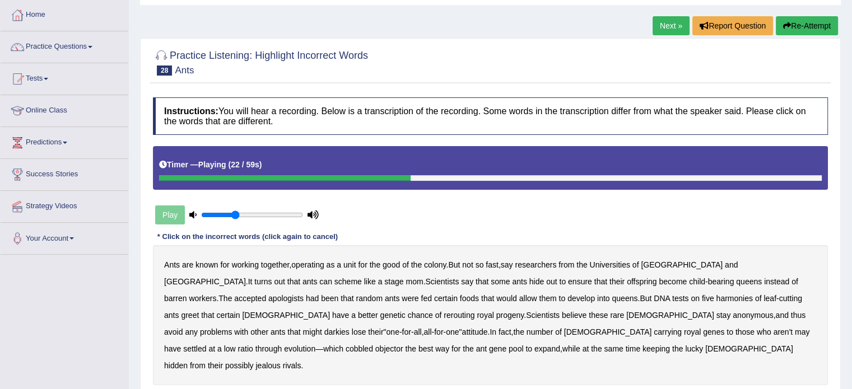
click at [303, 294] on b "apologists" at bounding box center [285, 298] width 35 height 9
click at [716, 296] on b "harmonies" at bounding box center [734, 298] width 36 height 9
click at [443, 316] on b "rerouting" at bounding box center [458, 315] width 31 height 9
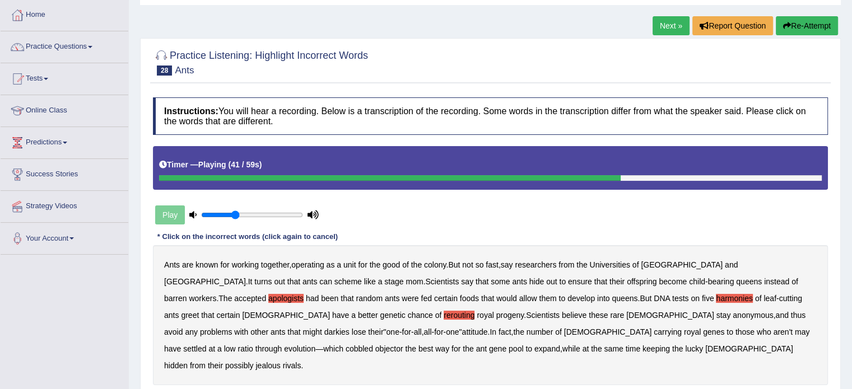
drag, startPoint x: 695, startPoint y: 315, endPoint x: 709, endPoint y: 314, distance: 14.6
click at [349, 328] on b "darkies" at bounding box center [336, 332] width 25 height 9
click at [403, 344] on b "objector" at bounding box center [389, 348] width 28 height 9
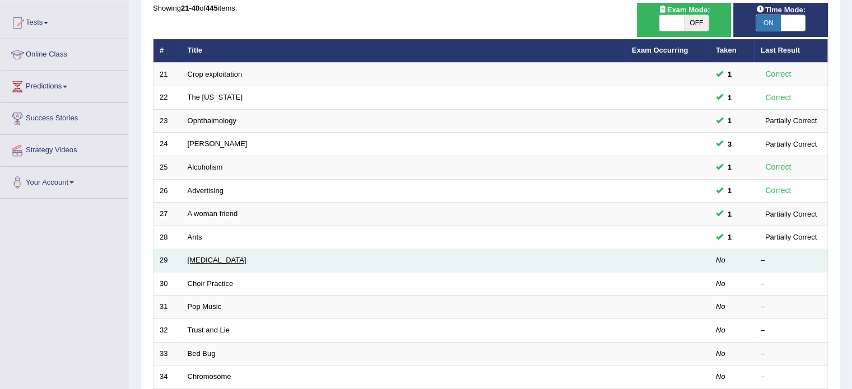
click at [197, 259] on link "[MEDICAL_DATA]" at bounding box center [217, 260] width 59 height 8
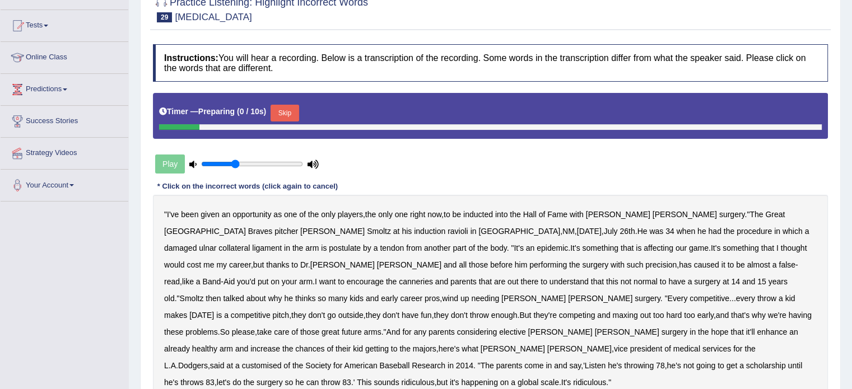
scroll to position [112, 0]
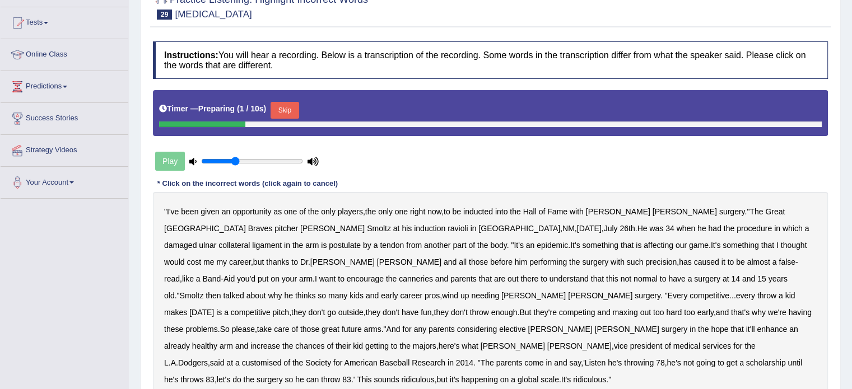
drag, startPoint x: 300, startPoint y: 109, endPoint x: 269, endPoint y: 128, distance: 36.4
click at [298, 109] on button "Skip" at bounding box center [284, 110] width 28 height 17
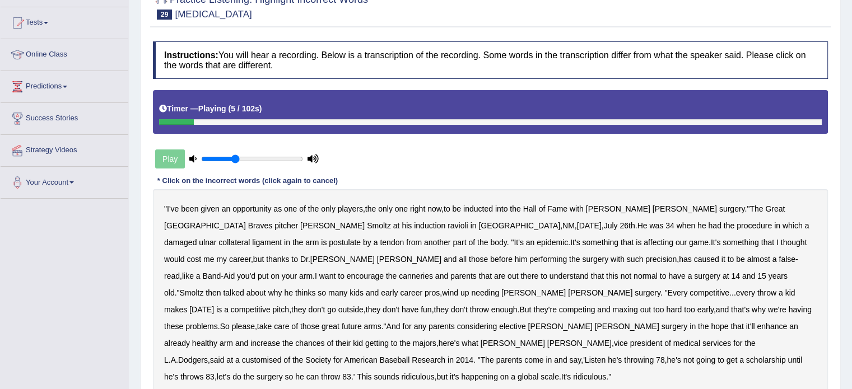
drag, startPoint x: 462, startPoint y: 207, endPoint x: 549, endPoint y: 207, distance: 86.8
click at [536, 207] on div "" I've been given an opportunity as one of the only players , the only one righ…" at bounding box center [490, 292] width 675 height 207
click at [447, 221] on b "ravioli" at bounding box center [457, 225] width 21 height 9
click at [361, 238] on b "postulate" at bounding box center [345, 242] width 32 height 9
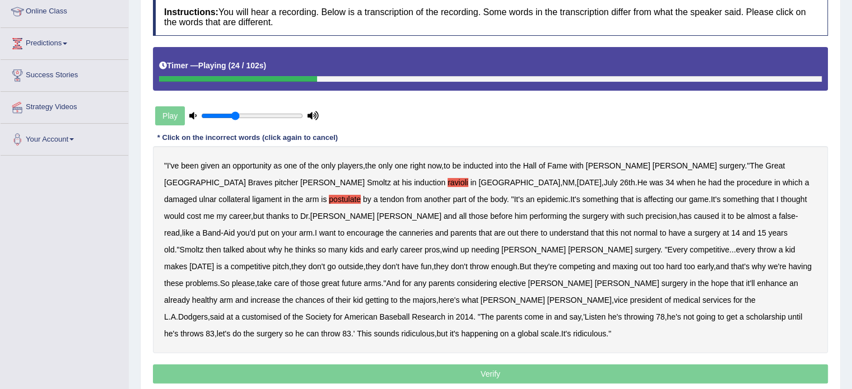
scroll to position [168, 0]
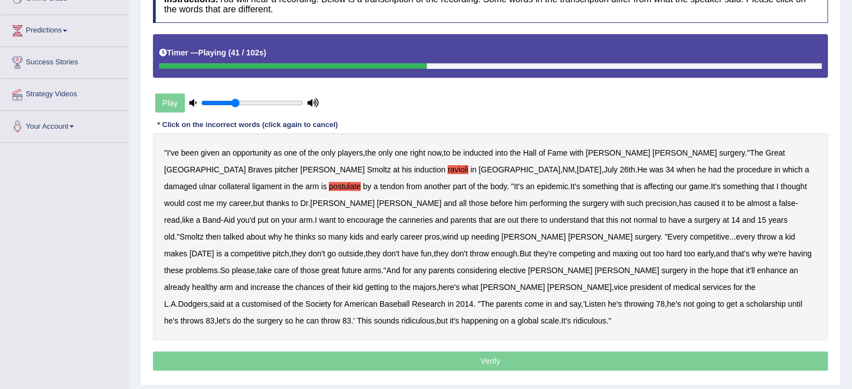
drag, startPoint x: 775, startPoint y: 202, endPoint x: 799, endPoint y: 203, distance: 24.7
click at [433, 216] on b "canneries" at bounding box center [416, 220] width 34 height 9
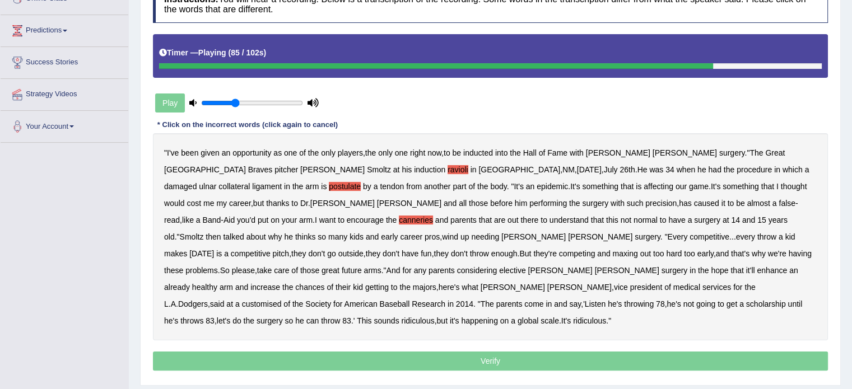
click at [282, 300] on b "customised" at bounding box center [262, 304] width 40 height 9
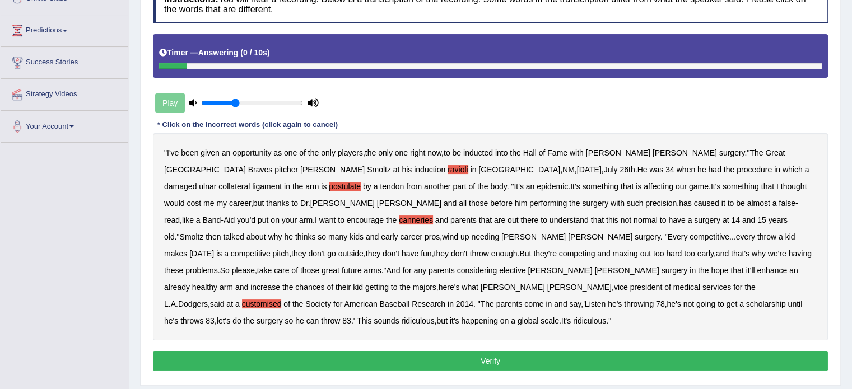
click at [502, 352] on button "Verify" at bounding box center [490, 361] width 675 height 19
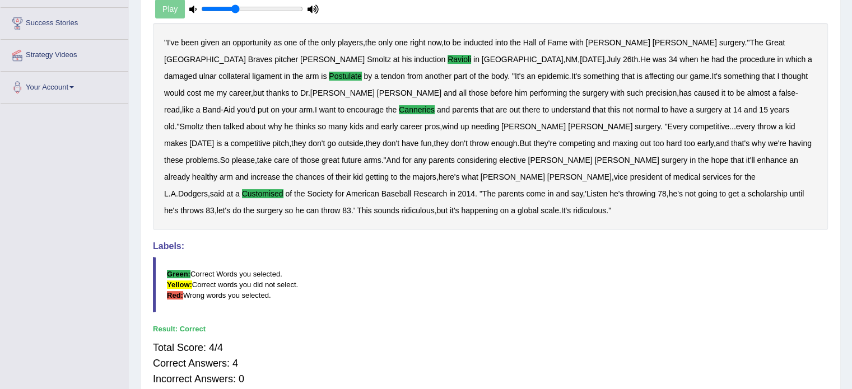
scroll to position [224, 0]
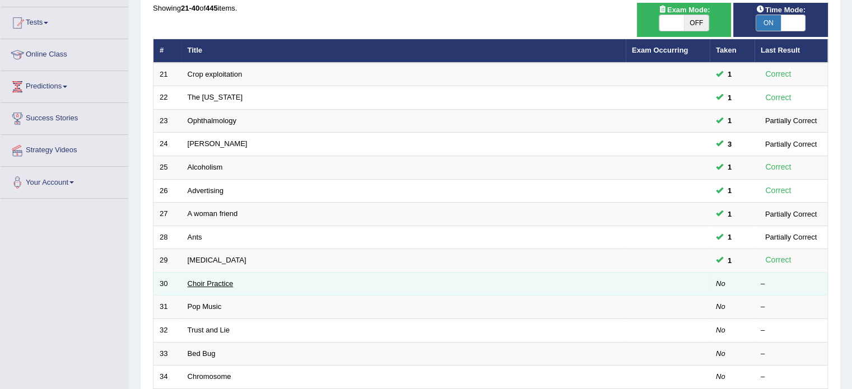
click at [222, 280] on link "Choir Practice" at bounding box center [211, 283] width 46 height 8
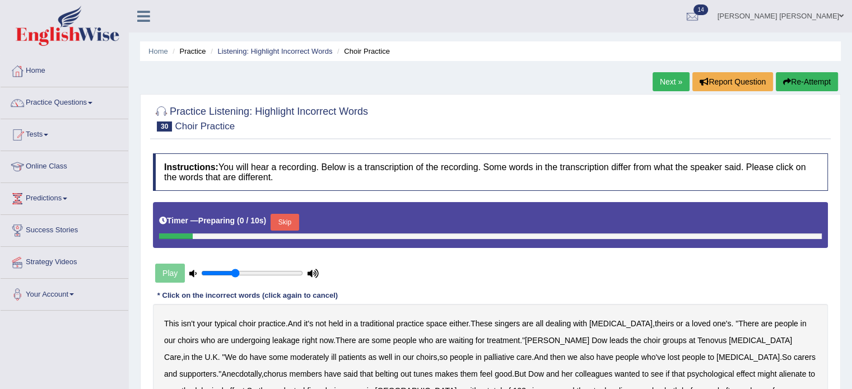
click at [296, 219] on button "Skip" at bounding box center [284, 222] width 28 height 17
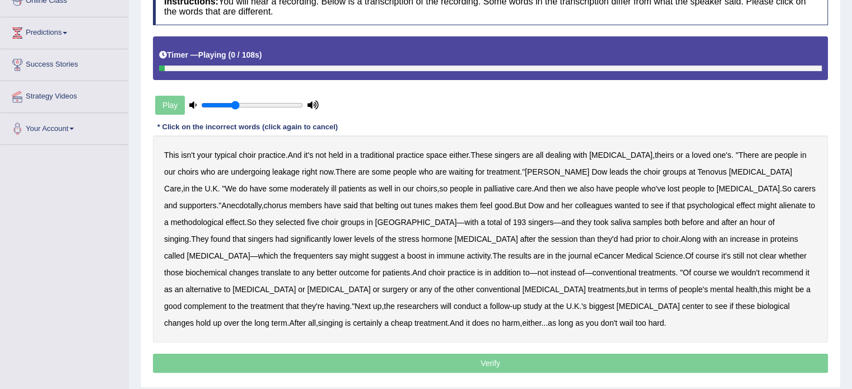
scroll to position [168, 0]
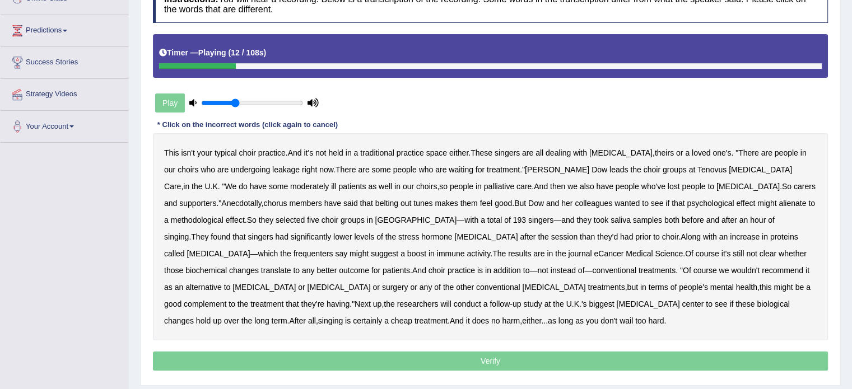
drag, startPoint x: 254, startPoint y: 170, endPoint x: 294, endPoint y: 174, distance: 40.6
click at [272, 169] on b "leakage" at bounding box center [285, 169] width 27 height 9
click at [778, 204] on b "alienate" at bounding box center [791, 203] width 27 height 9
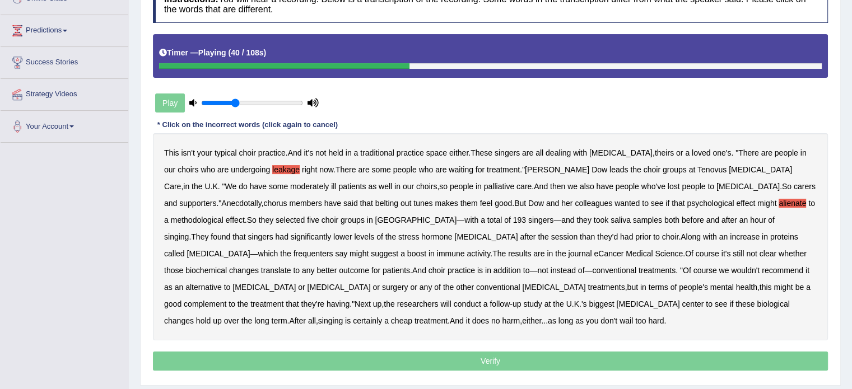
click at [223, 216] on b "methodological" at bounding box center [197, 220] width 53 height 9
click at [333, 249] on b "frequenters" at bounding box center [313, 253] width 40 height 9
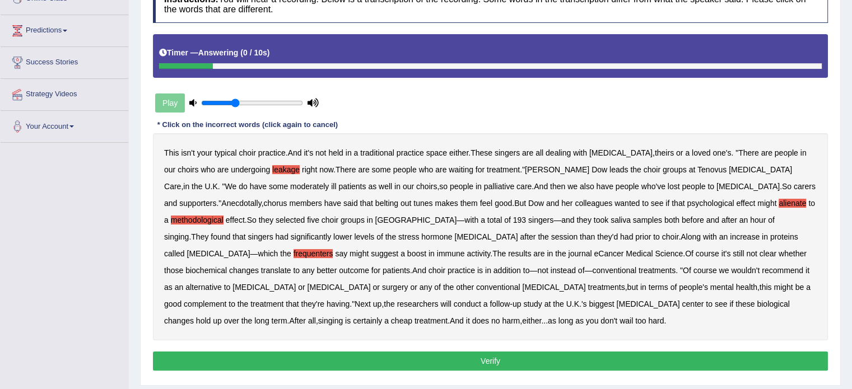
click at [332, 357] on button "Verify" at bounding box center [490, 361] width 675 height 19
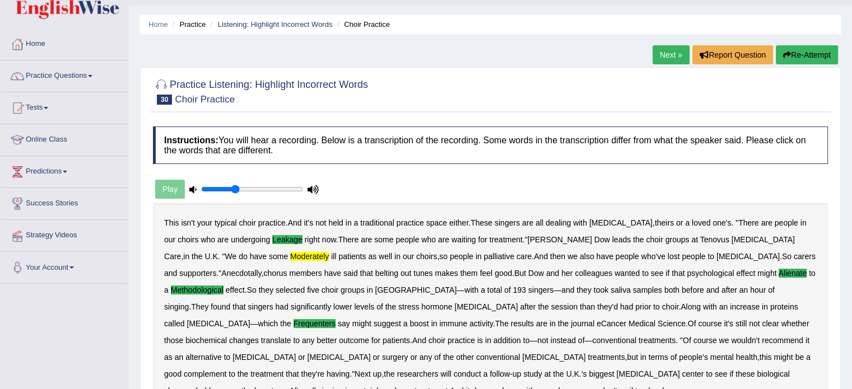
scroll to position [0, 0]
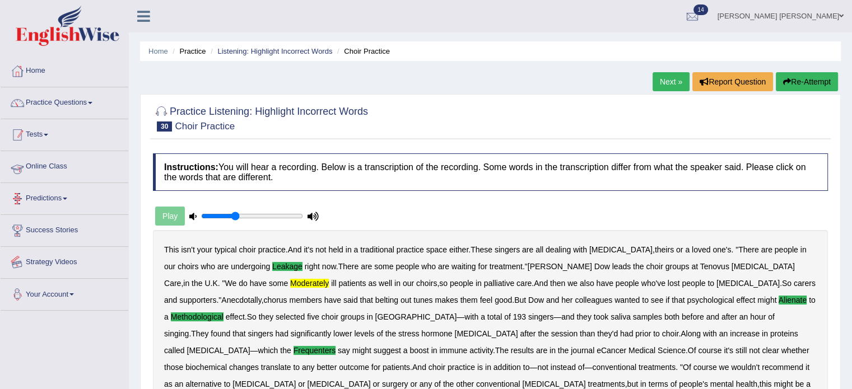
click at [59, 106] on link "Practice Questions" at bounding box center [65, 101] width 128 height 28
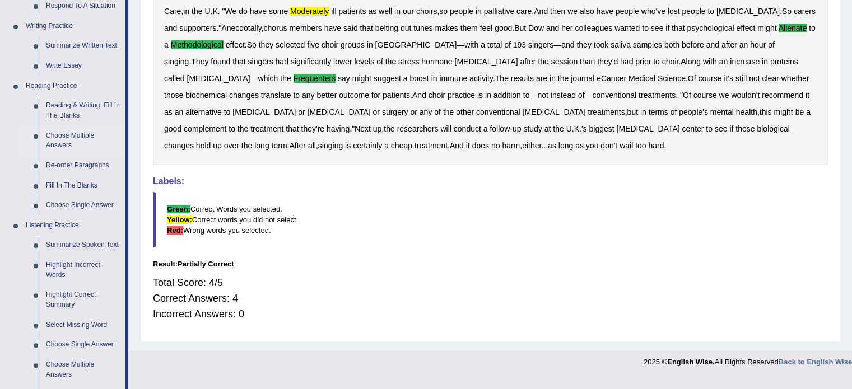
scroll to position [336, 0]
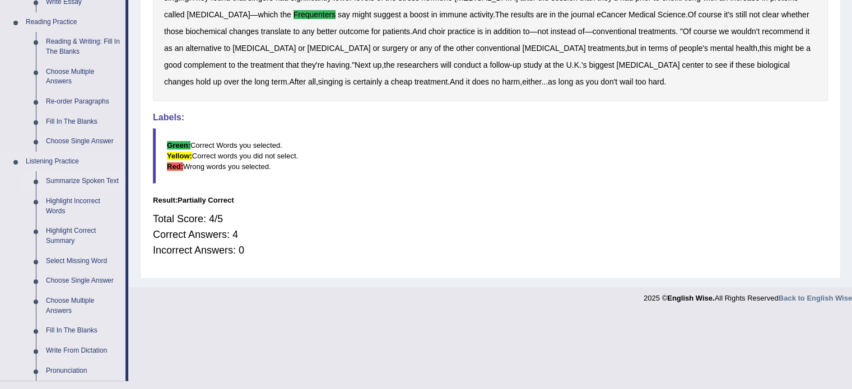
click at [94, 183] on link "Summarize Spoken Text" at bounding box center [83, 181] width 85 height 20
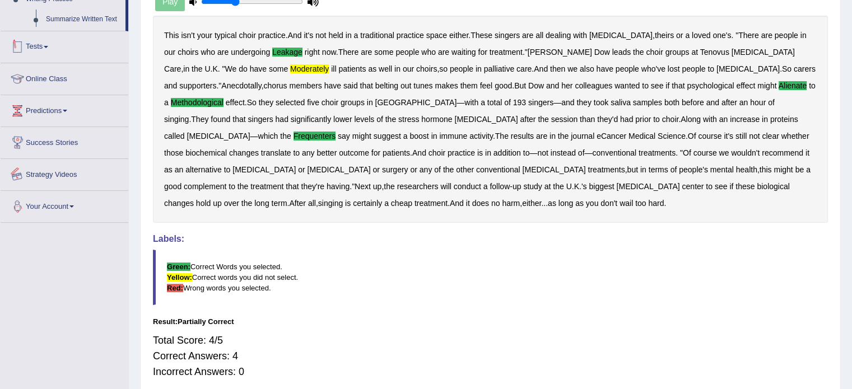
scroll to position [261, 0]
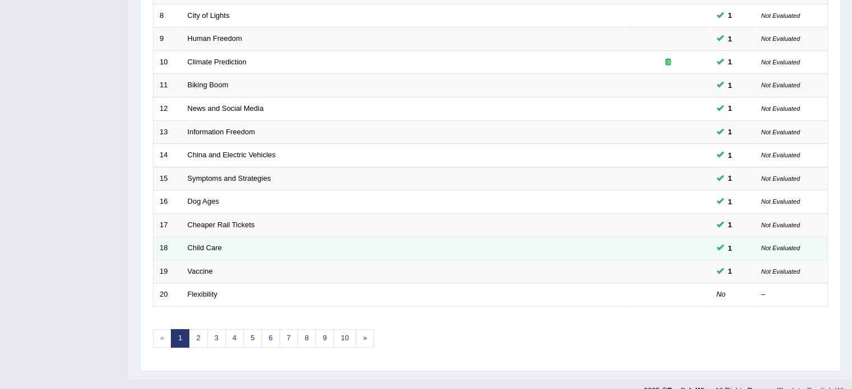
scroll to position [336, 0]
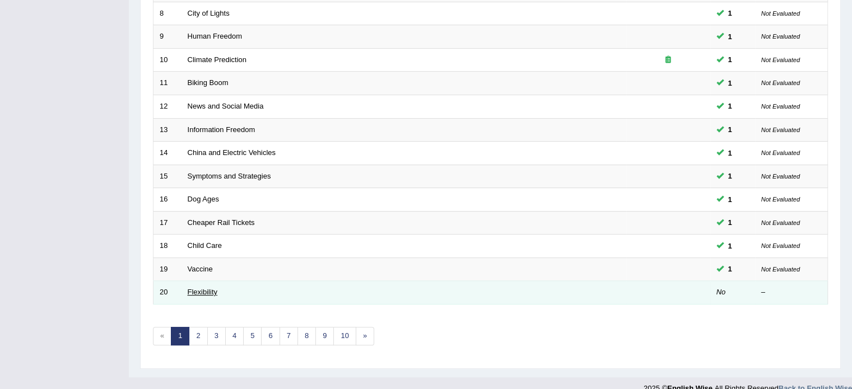
click at [216, 289] on link "Flexibility" at bounding box center [203, 292] width 30 height 8
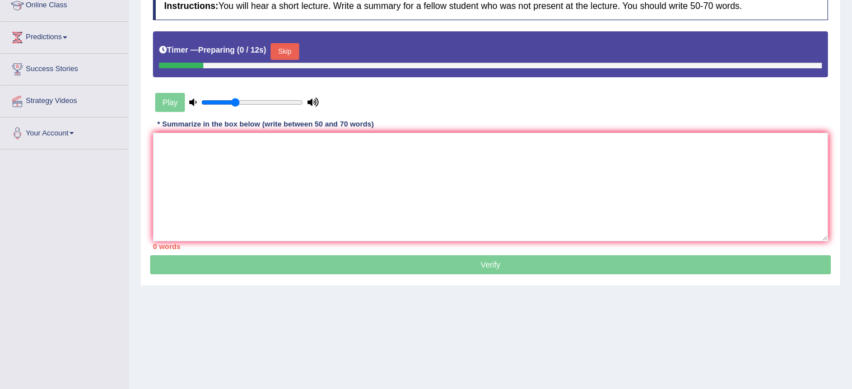
scroll to position [168, 0]
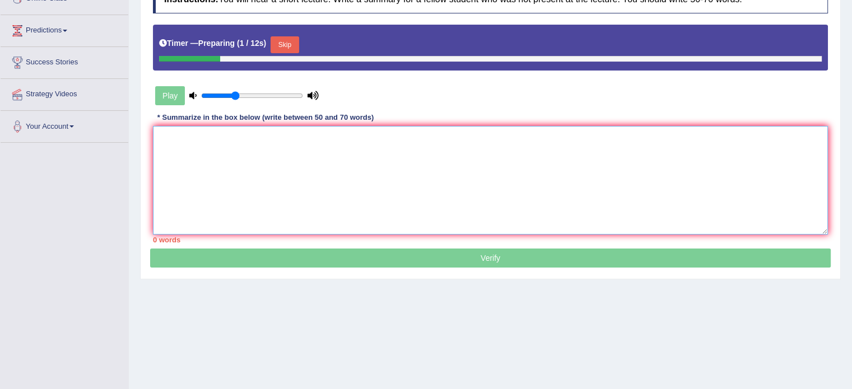
click at [436, 178] on textarea at bounding box center [490, 180] width 675 height 109
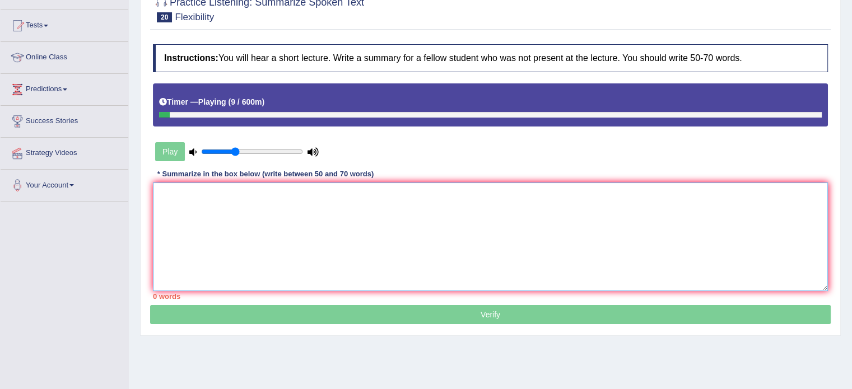
scroll to position [112, 0]
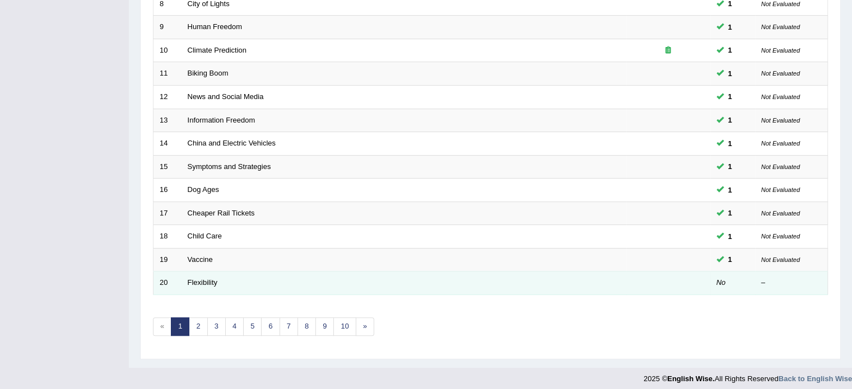
scroll to position [349, 0]
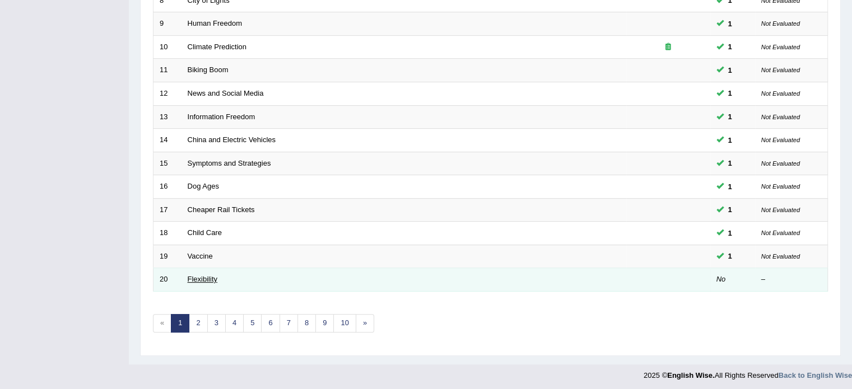
click at [200, 278] on link "Flexibility" at bounding box center [203, 279] width 30 height 8
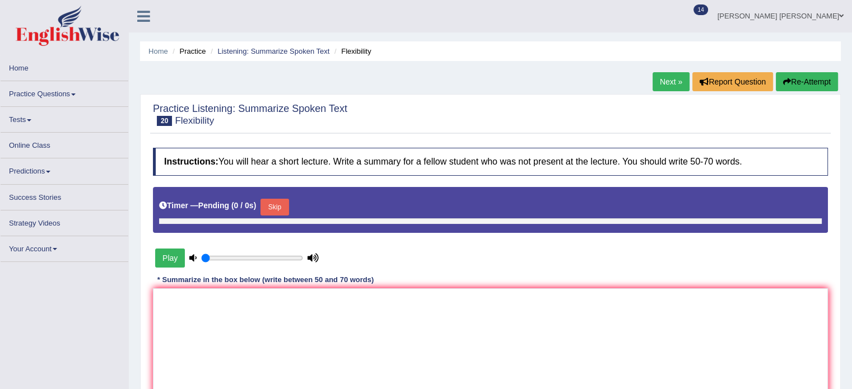
type input "0.35"
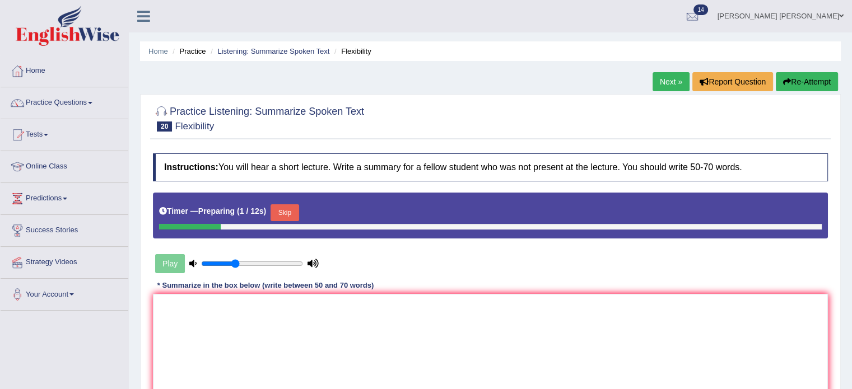
click at [293, 209] on button "Skip" at bounding box center [284, 212] width 28 height 17
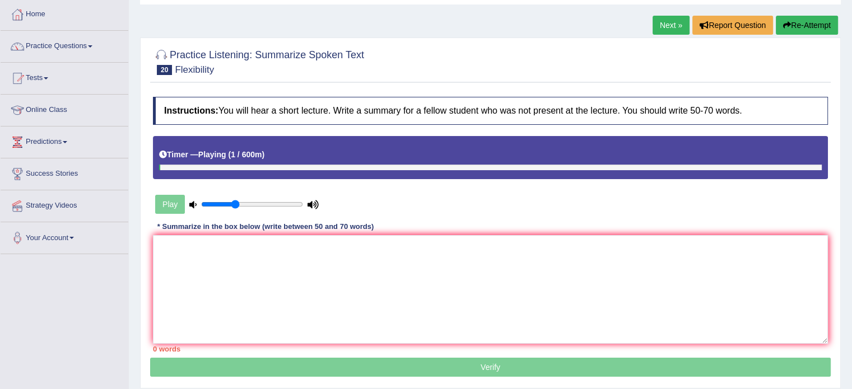
scroll to position [112, 0]
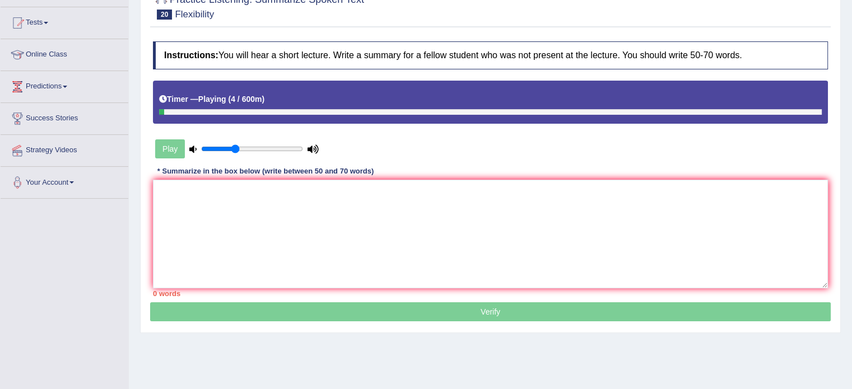
drag, startPoint x: 191, startPoint y: 116, endPoint x: 191, endPoint y: 109, distance: 6.7
click at [191, 114] on div "Timer — Playing ( 4 / 600m )" at bounding box center [490, 102] width 675 height 43
click at [191, 109] on div at bounding box center [490, 112] width 662 height 6
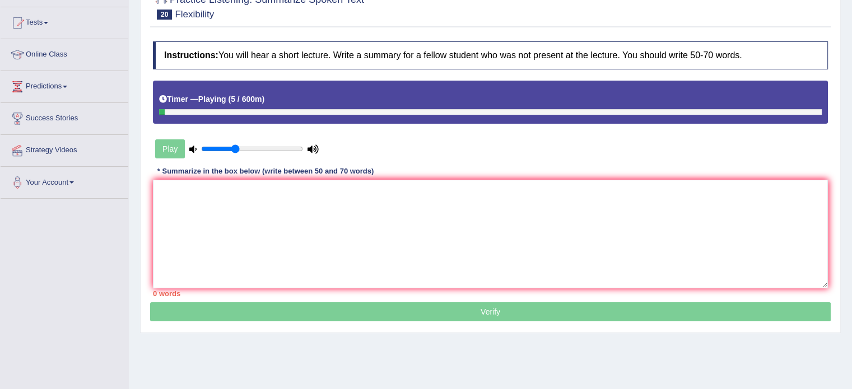
drag, startPoint x: 191, startPoint y: 109, endPoint x: 84, endPoint y: 13, distance: 143.5
click at [190, 109] on div at bounding box center [490, 112] width 662 height 6
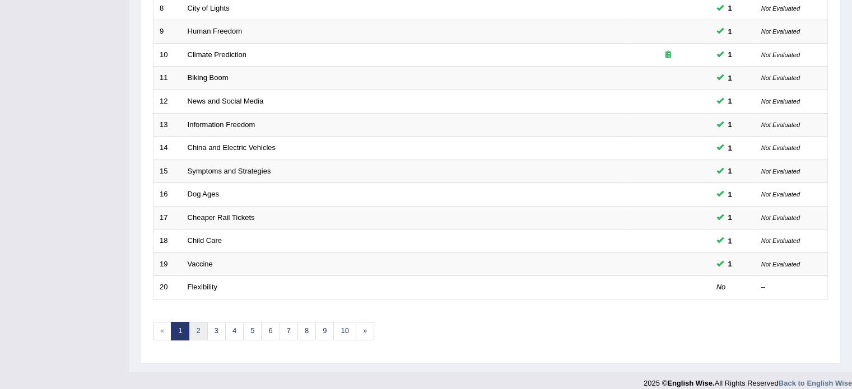
click at [200, 326] on link "2" at bounding box center [198, 331] width 18 height 18
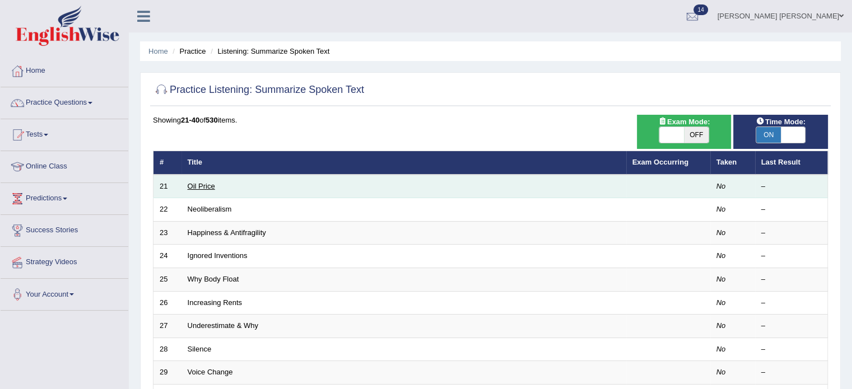
click at [208, 183] on link "Oil Price" at bounding box center [201, 186] width 27 height 8
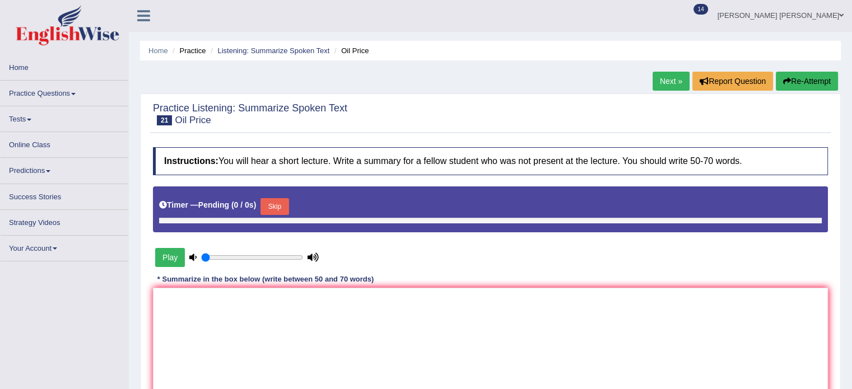
type input "0.35"
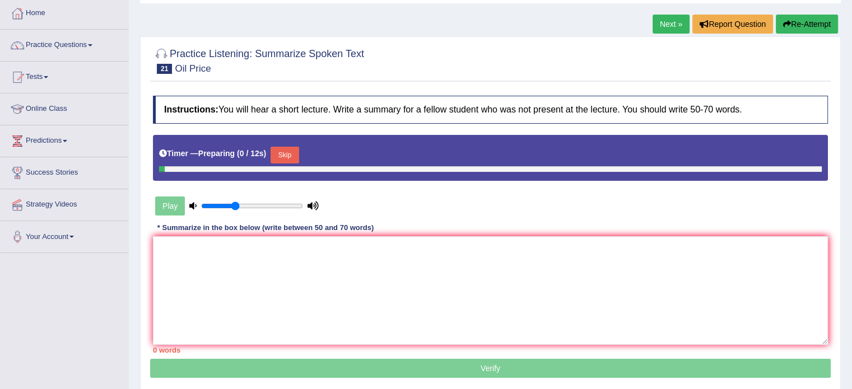
scroll to position [112, 0]
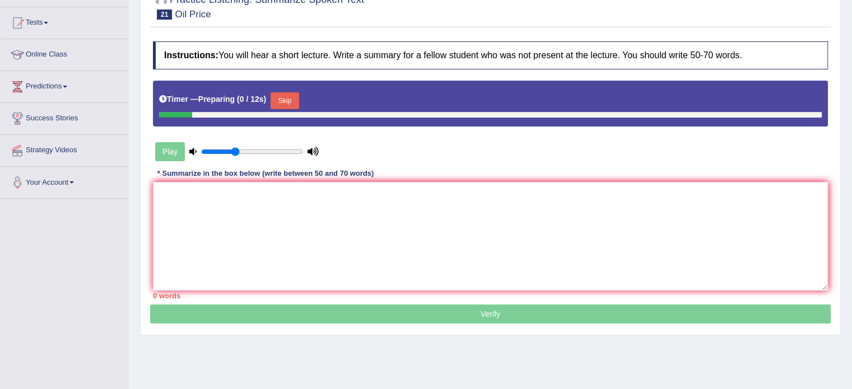
click at [282, 92] on div "Skip" at bounding box center [284, 102] width 28 height 20
click at [289, 100] on button "Skip" at bounding box center [284, 100] width 28 height 17
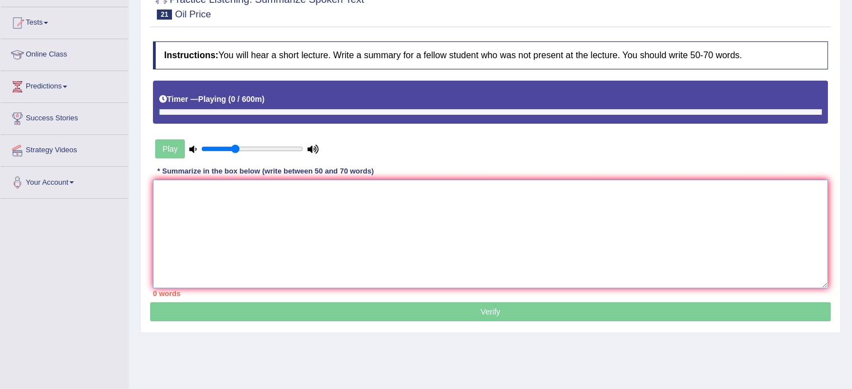
click at [291, 198] on textarea at bounding box center [490, 234] width 675 height 109
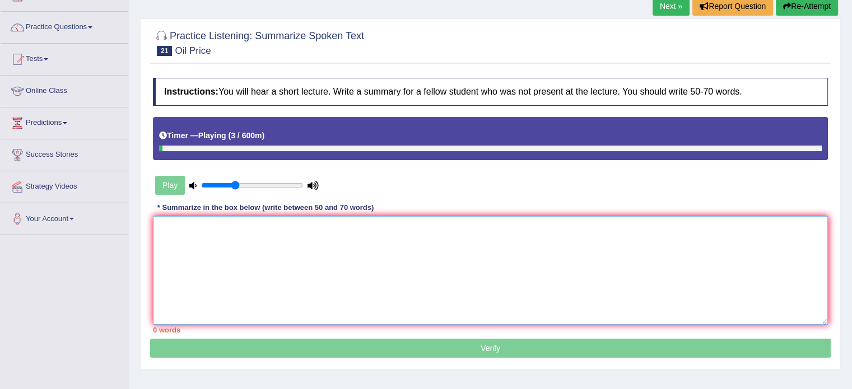
scroll to position [56, 0]
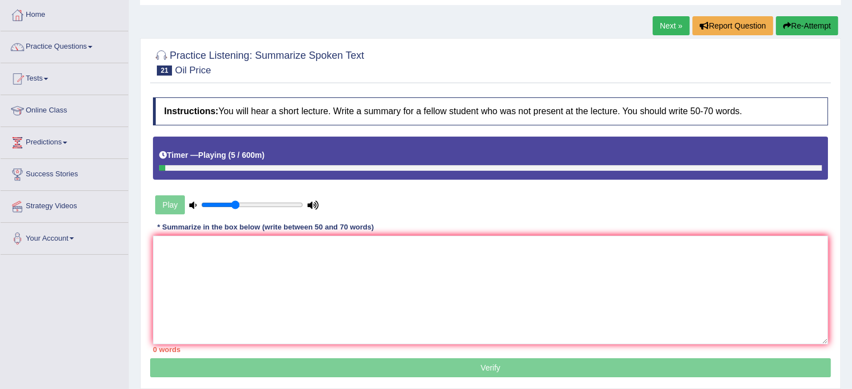
click at [176, 167] on div at bounding box center [490, 168] width 662 height 6
click at [175, 167] on div at bounding box center [490, 168] width 662 height 6
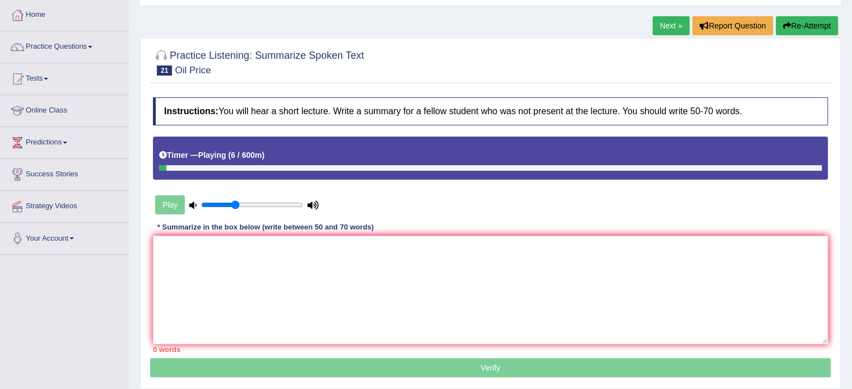
click at [175, 167] on div at bounding box center [490, 168] width 662 height 6
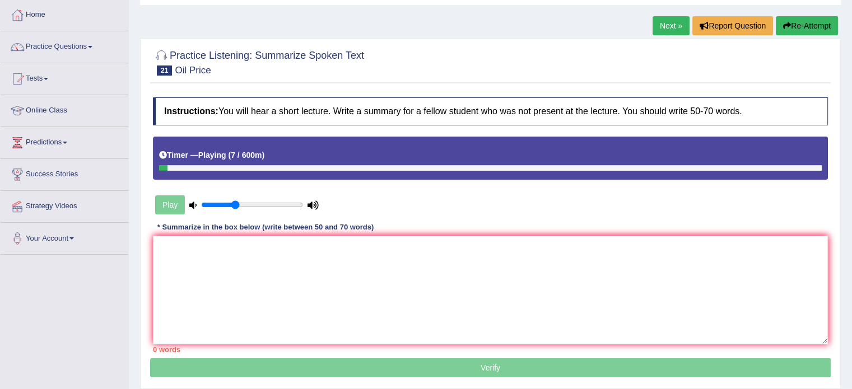
click at [175, 167] on div at bounding box center [490, 168] width 662 height 6
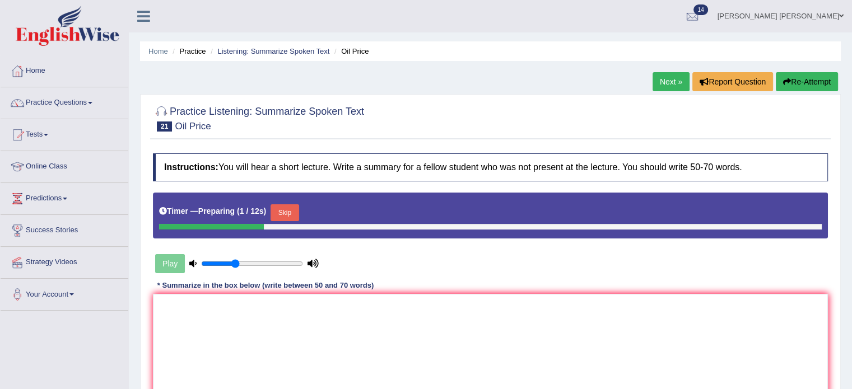
click at [285, 204] on button "Skip" at bounding box center [284, 212] width 28 height 17
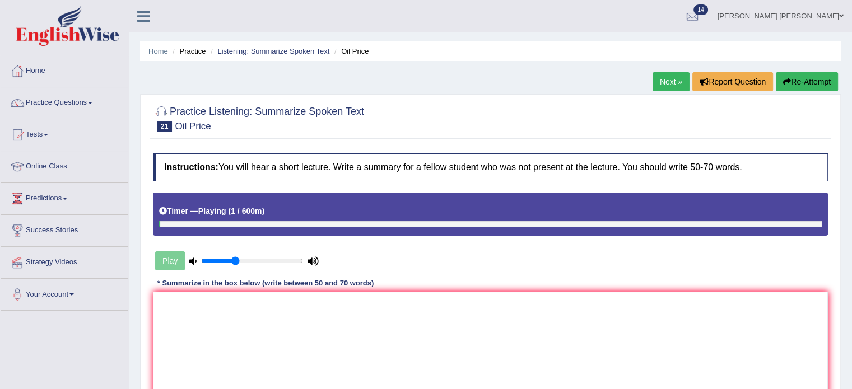
click at [240, 210] on b "1 / 600m" at bounding box center [246, 211] width 31 height 9
drag, startPoint x: 186, startPoint y: 144, endPoint x: 167, endPoint y: 125, distance: 27.3
click at [181, 138] on div "Practice Listening: Summarize Spoken Text 21 Oil Price Instructions: You will h…" at bounding box center [490, 269] width 700 height 351
click at [166, 124] on span "21" at bounding box center [164, 126] width 15 height 10
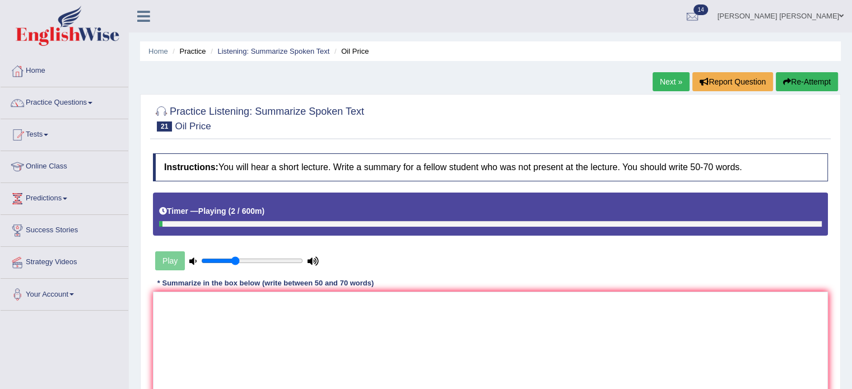
click at [166, 124] on span "21" at bounding box center [164, 126] width 15 height 10
click at [195, 225] on div at bounding box center [490, 224] width 662 height 6
click at [195, 223] on div at bounding box center [490, 224] width 662 height 6
click at [195, 222] on div at bounding box center [490, 224] width 662 height 6
type input "0.45"
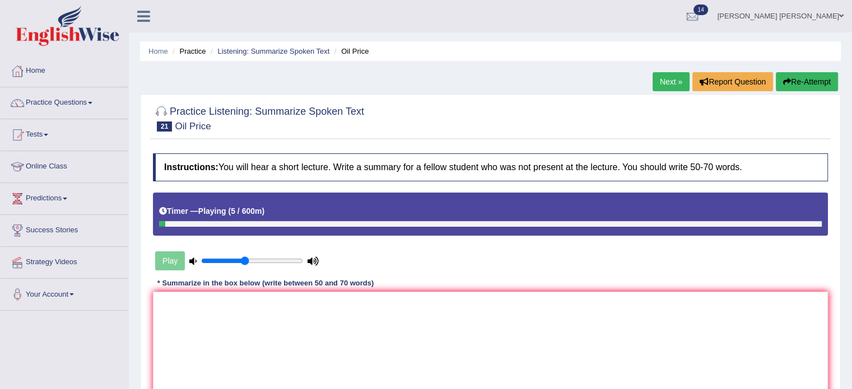
click at [242, 256] on input "range" at bounding box center [252, 260] width 102 height 9
drag, startPoint x: 400, startPoint y: 293, endPoint x: 369, endPoint y: 286, distance: 31.6
click at [400, 293] on textarea at bounding box center [490, 346] width 675 height 109
click at [190, 217] on div "Timer — Playing ( 12 / 600m )" at bounding box center [490, 212] width 662 height 20
click at [820, 74] on button "Re-Attempt" at bounding box center [806, 81] width 62 height 19
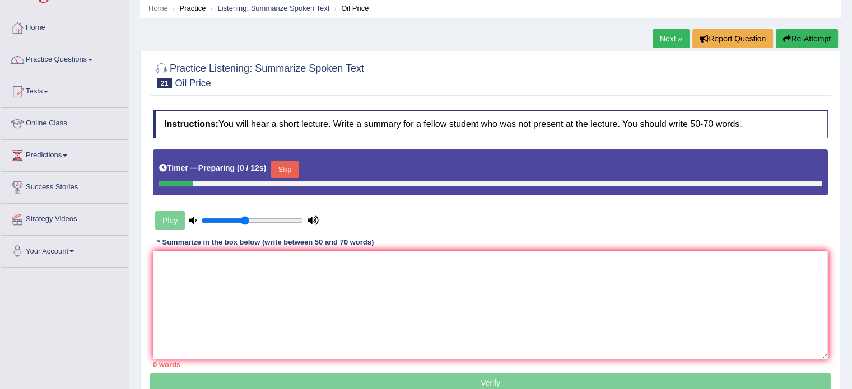
scroll to position [112, 0]
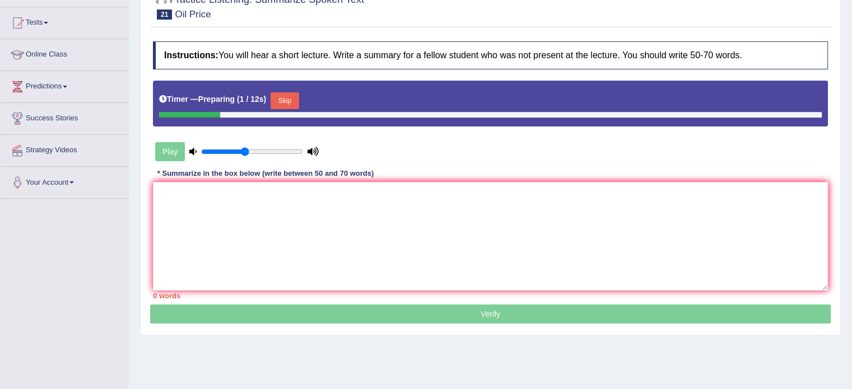
click at [280, 92] on div "Skip" at bounding box center [284, 102] width 28 height 20
click at [280, 92] on button "Skip" at bounding box center [284, 100] width 28 height 17
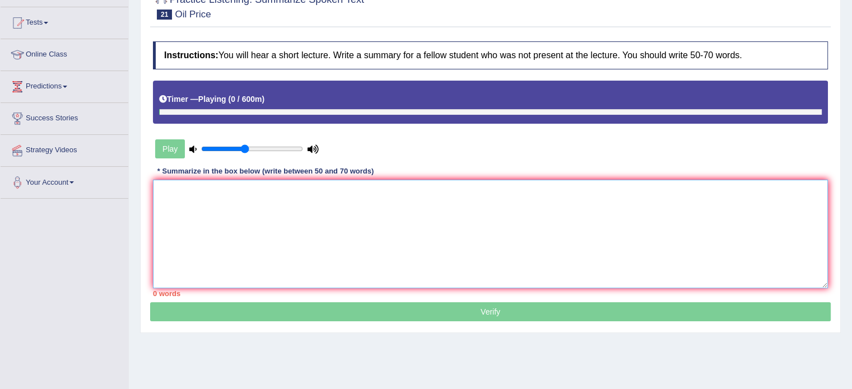
click at [390, 238] on textarea at bounding box center [490, 234] width 675 height 109
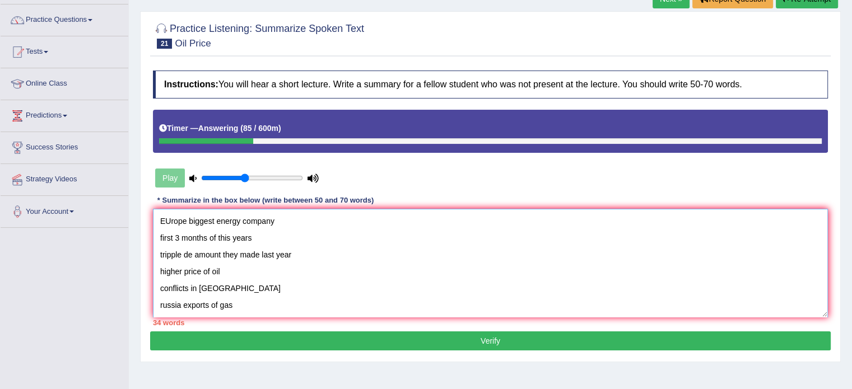
scroll to position [56, 0]
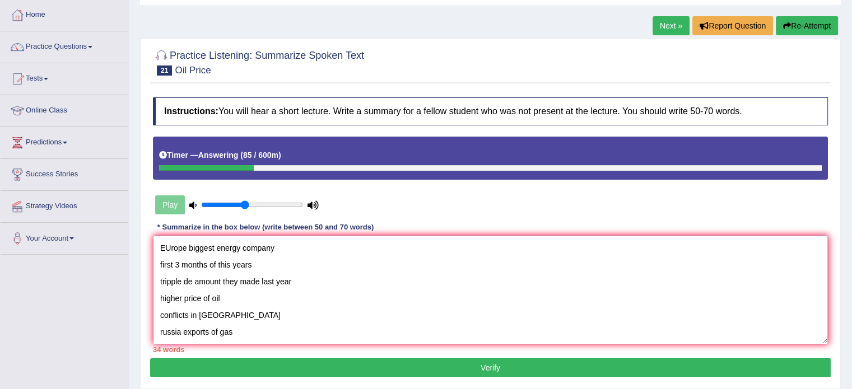
click at [161, 246] on textarea "EUrope biggest energy company first 3 months of this years tripple de amount th…" at bounding box center [490, 290] width 675 height 109
click at [352, 251] on textarea "The speaker provided a comprehensive overview of EUrope biggest energy company …" at bounding box center [490, 290] width 675 height 109
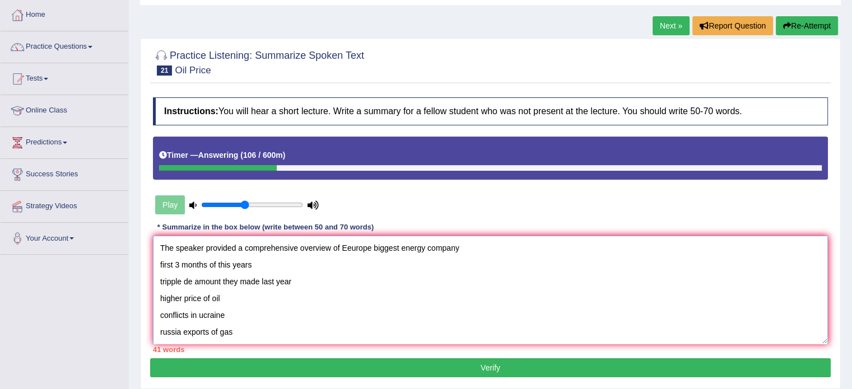
click at [477, 245] on textarea "The speaker provided a comprehensive overview of Eeurope biggest energy company…" at bounding box center [490, 290] width 675 height 109
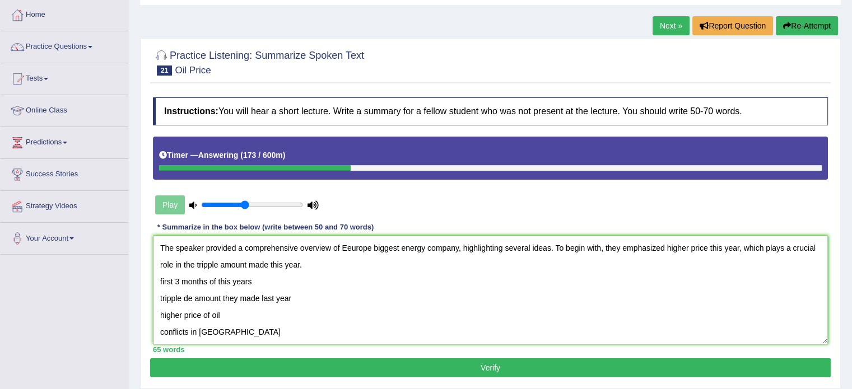
click at [271, 265] on textarea "The speaker provided a comprehensive overview of Eeurope biggest energy company…" at bounding box center [490, 290] width 675 height 109
click at [380, 265] on textarea "The speaker provided a comprehensive overview of Eeurope biggest energy company…" at bounding box center [490, 290] width 675 height 109
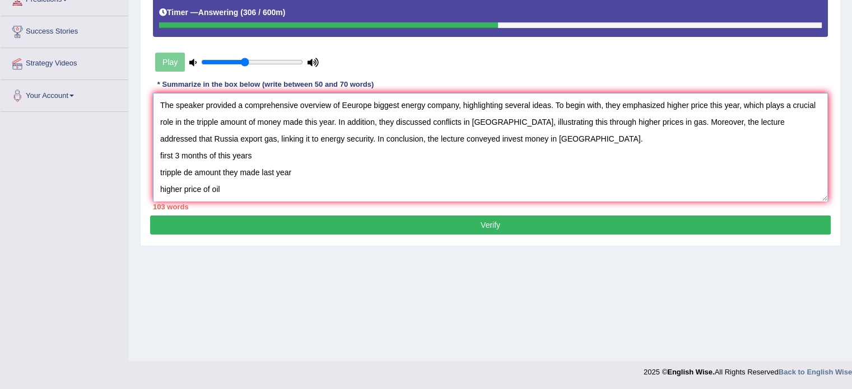
scroll to position [67, 0]
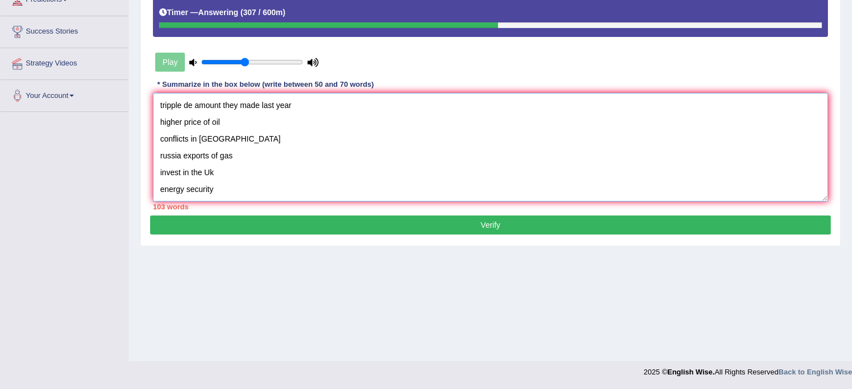
drag, startPoint x: 156, startPoint y: 149, endPoint x: 454, endPoint y: 259, distance: 317.4
click at [454, 259] on div "Home Practice Listening: Summarize Spoken Text Oil Price Next » Report Question…" at bounding box center [490, 81] width 723 height 560
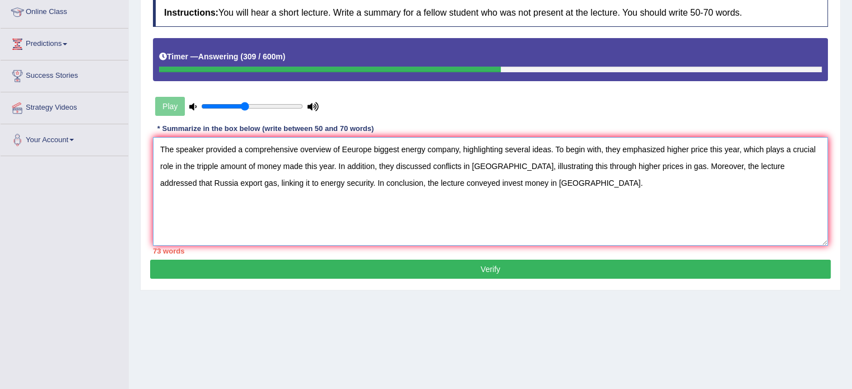
scroll to position [143, 0]
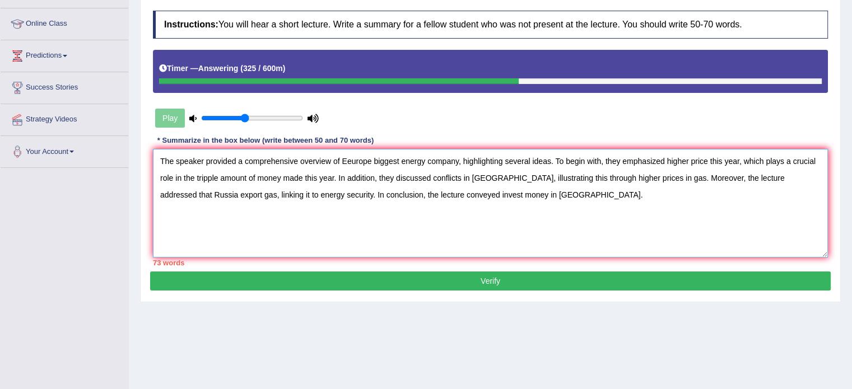
drag, startPoint x: 738, startPoint y: 160, endPoint x: 694, endPoint y: 162, distance: 44.3
click at [694, 162] on textarea "The speaker provided a comprehensive overview of Eeurope biggest energy company…" at bounding box center [490, 203] width 675 height 109
click at [275, 177] on textarea "The speaker provided a comprehensive overview of Eeurope biggest energy company…" at bounding box center [490, 203] width 675 height 109
click at [275, 176] on textarea "The speaker provided a comprehensive overview of Eeurope biggest energy company…" at bounding box center [490, 203] width 675 height 109
click at [600, 173] on textarea "The speaker provided a comprehensive overview of Eeurope biggest energy company…" at bounding box center [490, 203] width 675 height 109
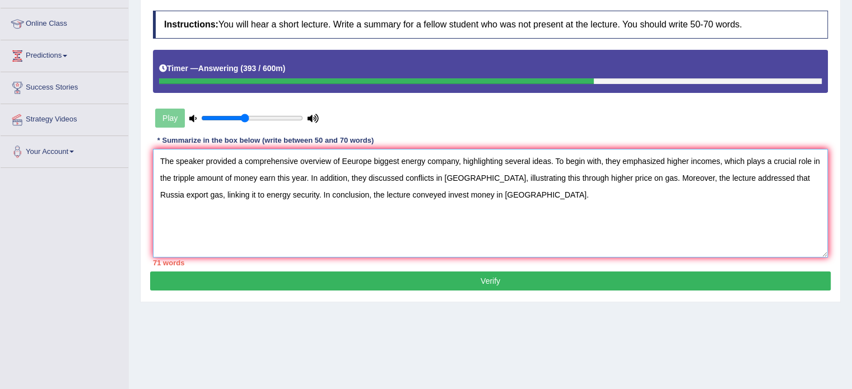
click at [464, 194] on textarea "The speaker provided a comprehensive overview of Eeurope biggest energy company…" at bounding box center [490, 203] width 675 height 109
click at [349, 160] on textarea "The speaker provided a comprehensive overview of Eeurope biggest energy company…" at bounding box center [490, 203] width 675 height 109
click at [357, 160] on textarea "The speaker provided a comprehensive overview of Eeurope biggest energy company…" at bounding box center [490, 203] width 675 height 109
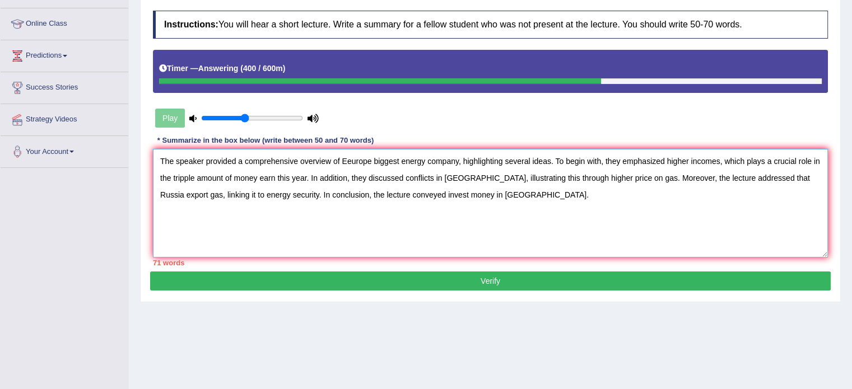
click at [345, 212] on textarea "The speaker provided a comprehensive overview of Eeurope biggest energy company…" at bounding box center [490, 203] width 675 height 109
click at [340, 232] on textarea "The speaker provided a comprehensive overview of Eeurope biggest energy company…" at bounding box center [490, 203] width 675 height 109
click at [490, 206] on textarea "The speaker provided a comprehensive overview of Eeurope biggest energy company…" at bounding box center [490, 203] width 675 height 109
click at [352, 159] on textarea "The speaker provided a comprehensive overview of Eeurope biggest energy company…" at bounding box center [490, 203] width 675 height 109
drag, startPoint x: 394, startPoint y: 157, endPoint x: 370, endPoint y: 157, distance: 24.1
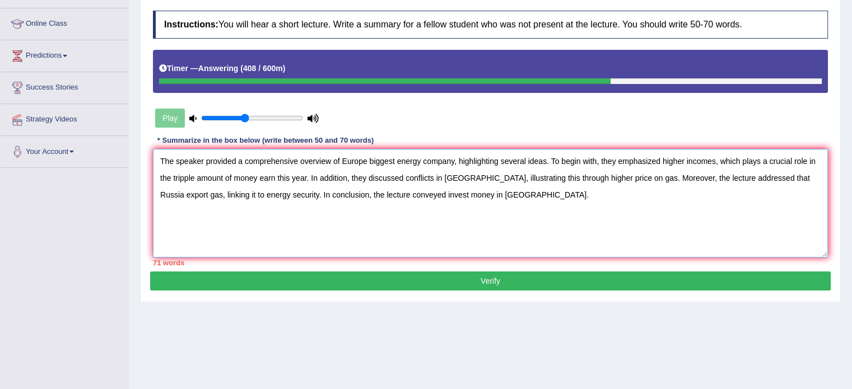
click at [370, 157] on textarea "The speaker provided a comprehensive overview of Europe biggest energy company,…" at bounding box center [490, 203] width 675 height 109
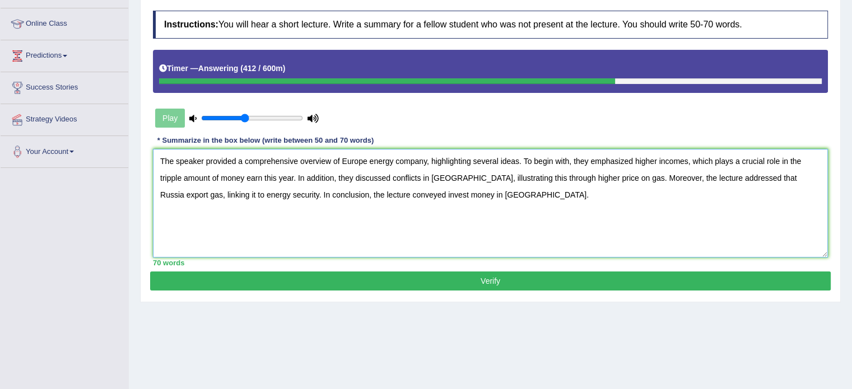
type textarea "The speaker provided a comprehensive overview of Europe energy company, highlig…"
click at [468, 272] on button "Verify" at bounding box center [490, 281] width 680 height 19
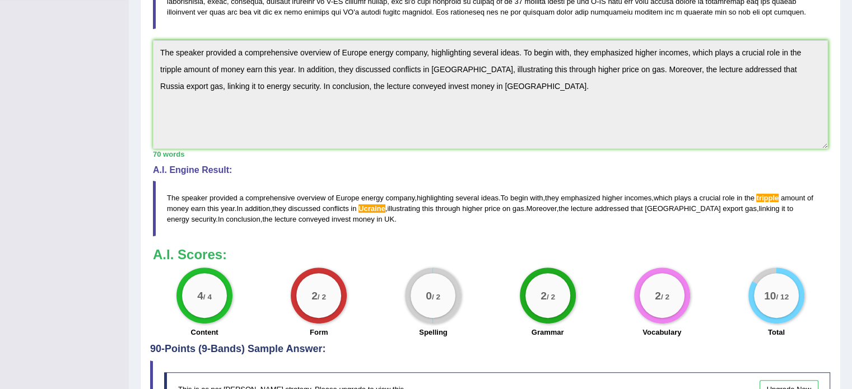
scroll to position [367, 0]
